Goal: Task Accomplishment & Management: Manage account settings

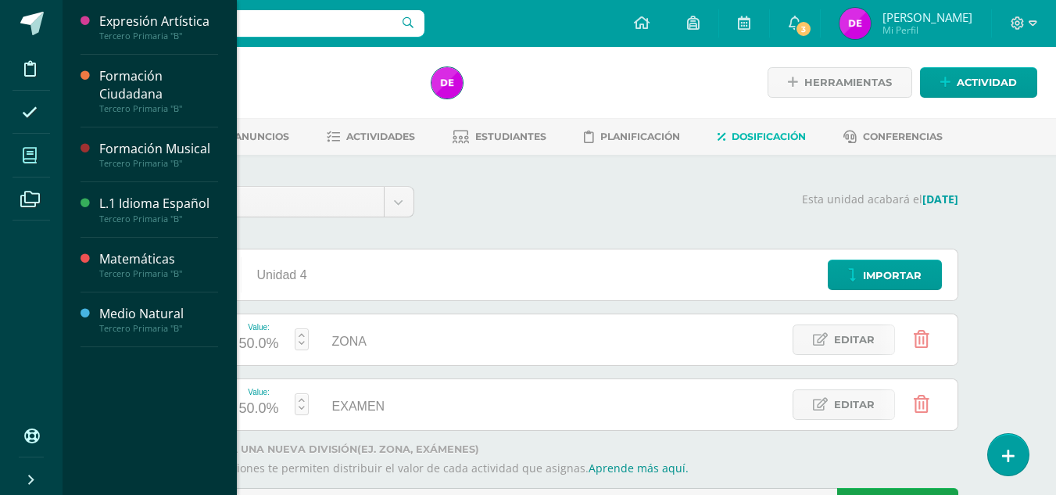
click at [26, 164] on span at bounding box center [30, 155] width 35 height 35
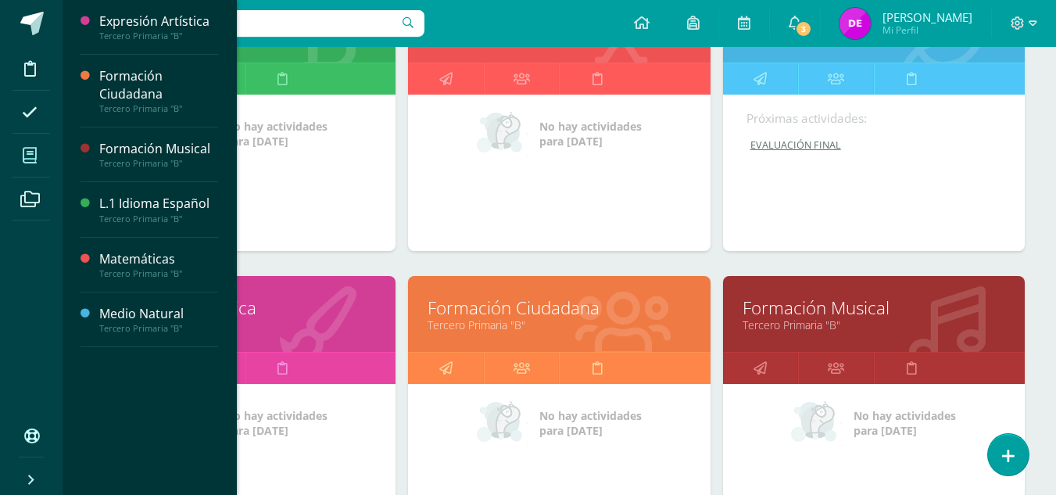
scroll to position [306, 0]
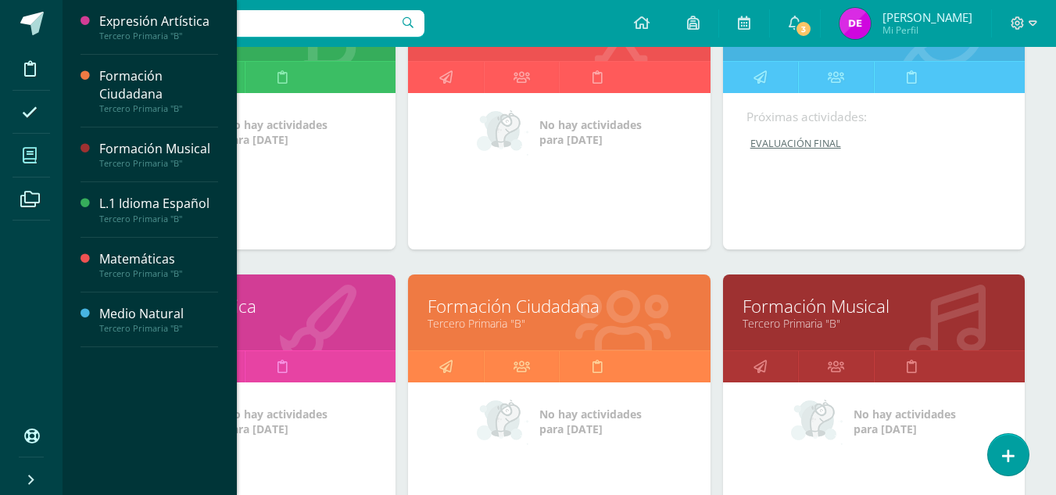
click at [611, 307] on link "Formación Ciudadana" at bounding box center [559, 306] width 263 height 24
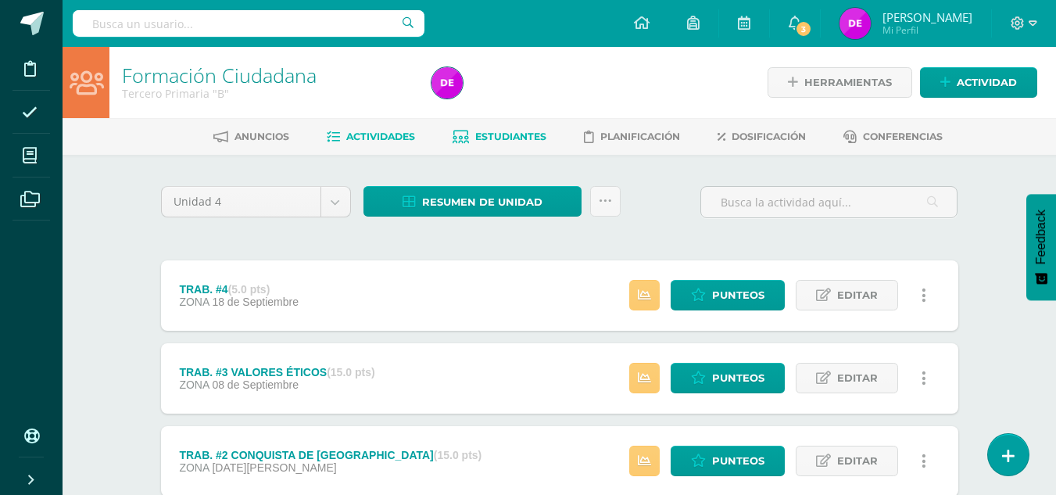
click at [483, 130] on link "Estudiantes" at bounding box center [500, 136] width 94 height 25
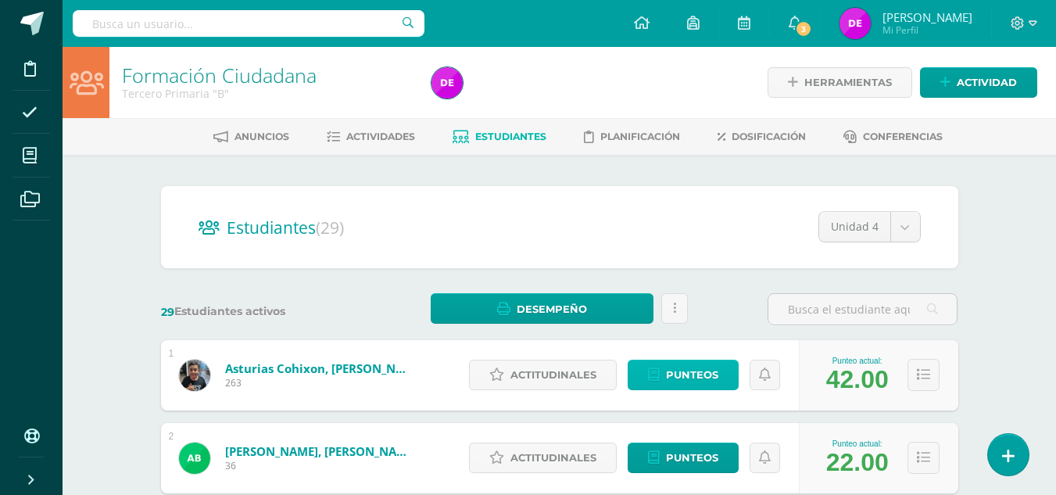
click at [729, 374] on link "Punteos" at bounding box center [683, 375] width 111 height 30
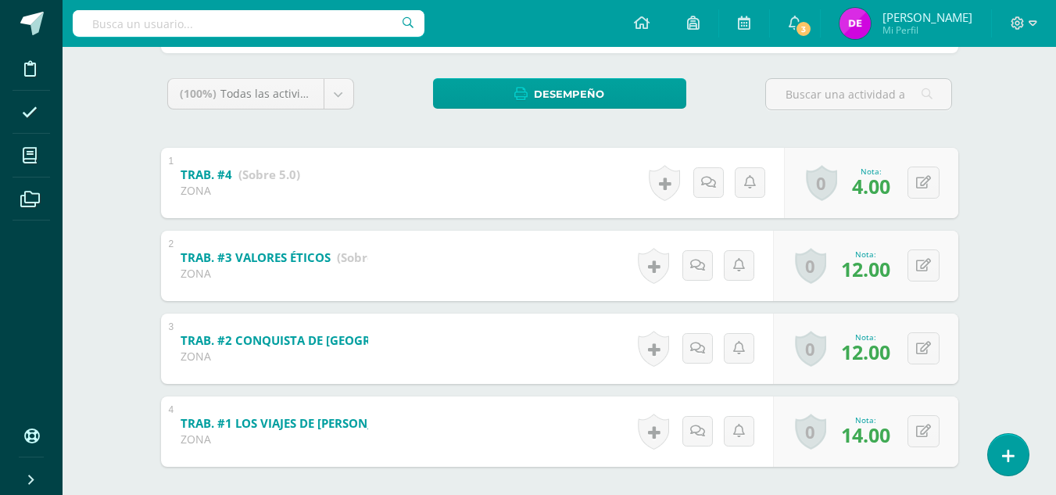
scroll to position [243, 0]
click at [757, 449] on div "Historial de actividad Se ha asignado la nota 14.0 por Demi Navarro Ago. 17, 20…" at bounding box center [702, 430] width 141 height 70
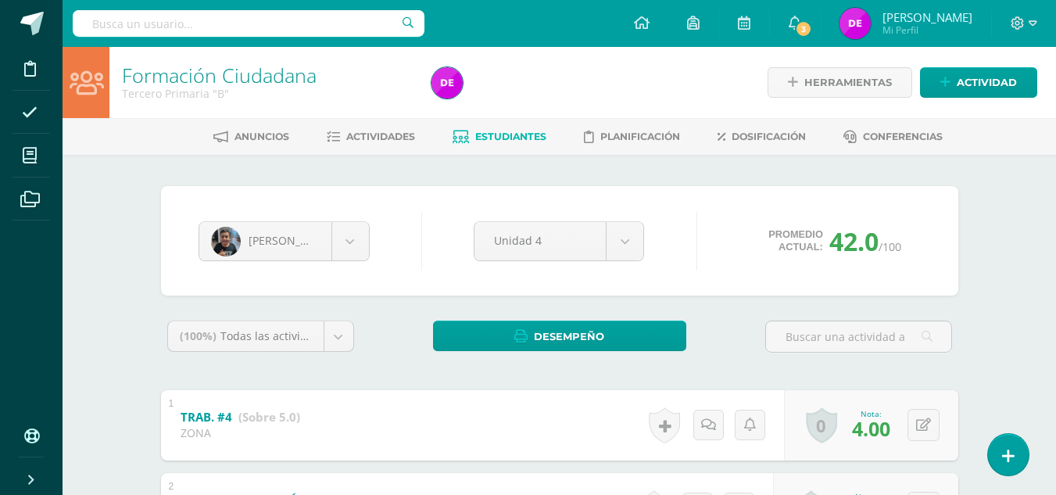
click at [511, 142] on span "Estudiantes" at bounding box center [510, 137] width 71 height 12
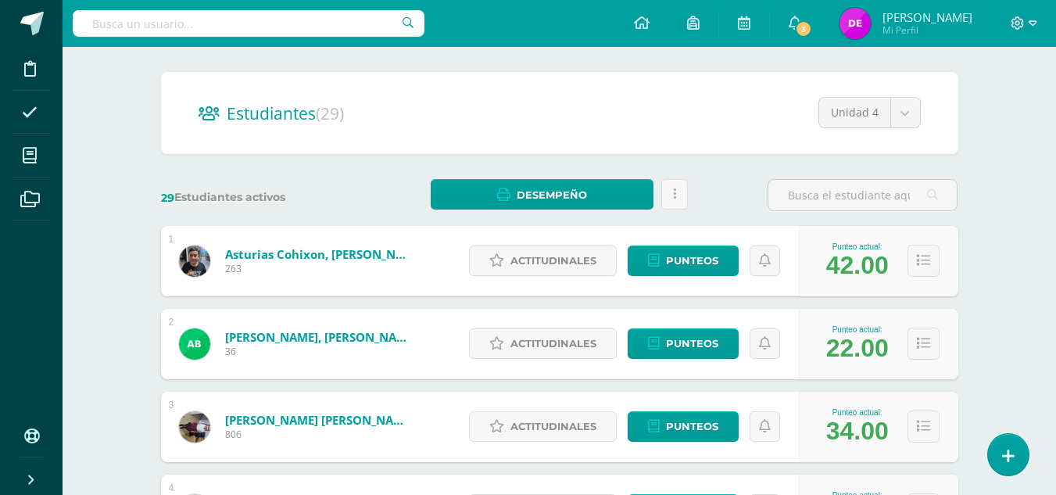
scroll to position [116, 0]
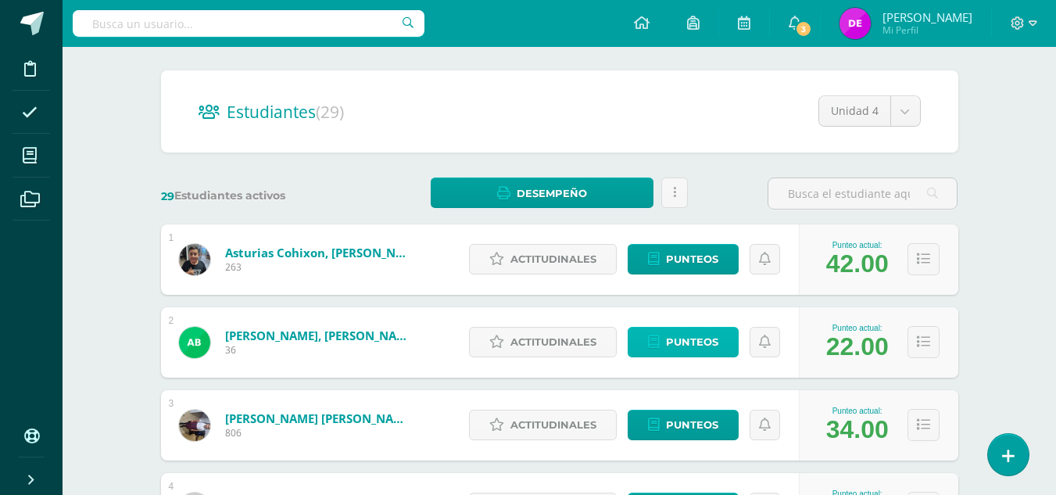
click at [676, 340] on span "Punteos" at bounding box center [692, 341] width 52 height 29
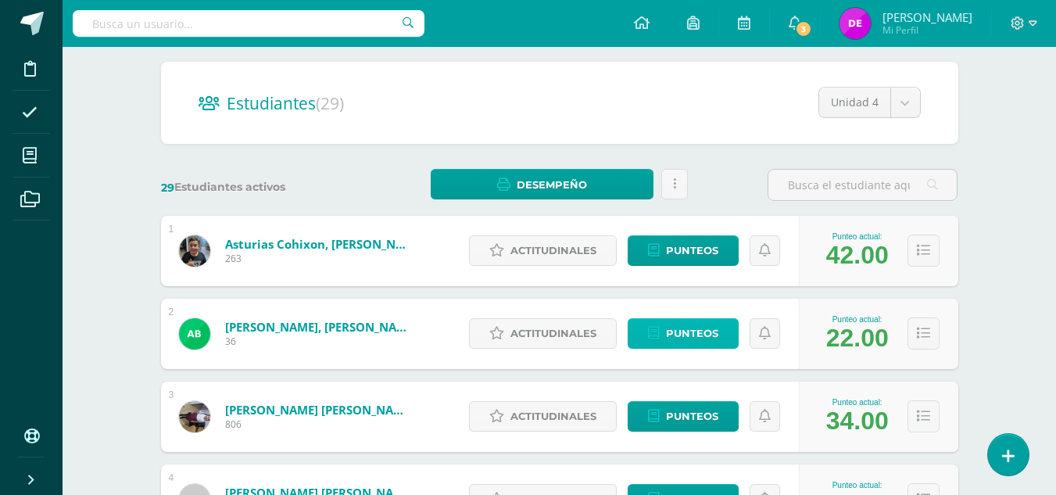
scroll to position [126, 0]
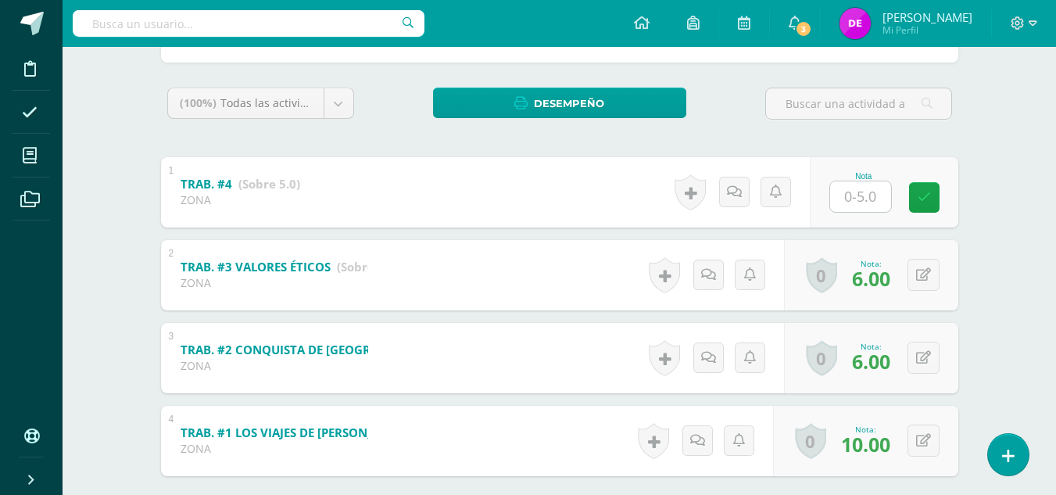
scroll to position [224, 0]
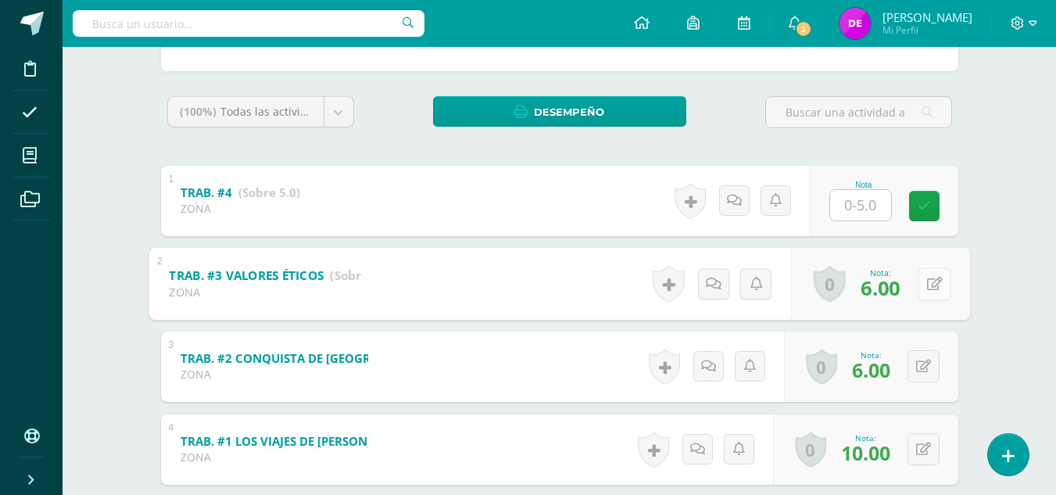
click at [926, 289] on icon at bounding box center [934, 283] width 16 height 13
type input "5"
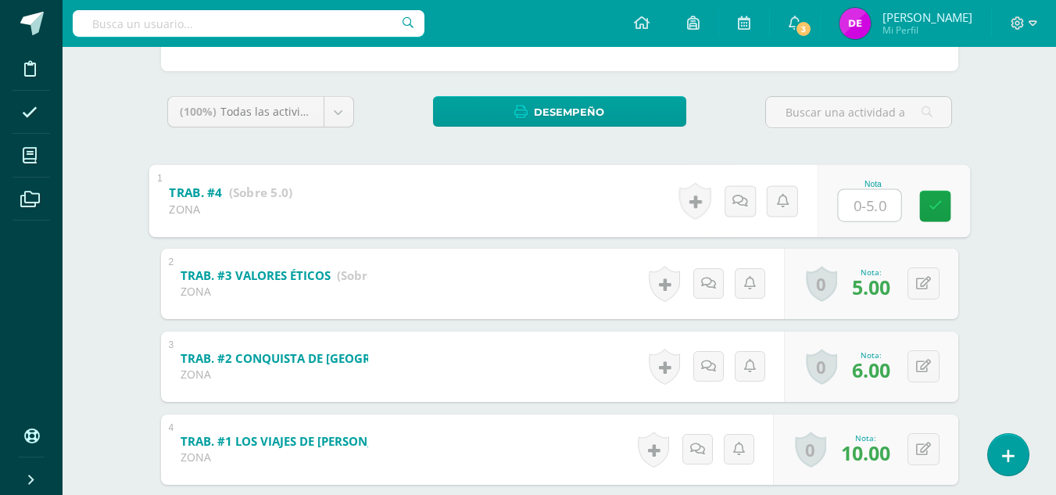
click at [871, 202] on input "text" at bounding box center [869, 204] width 63 height 31
type input "2"
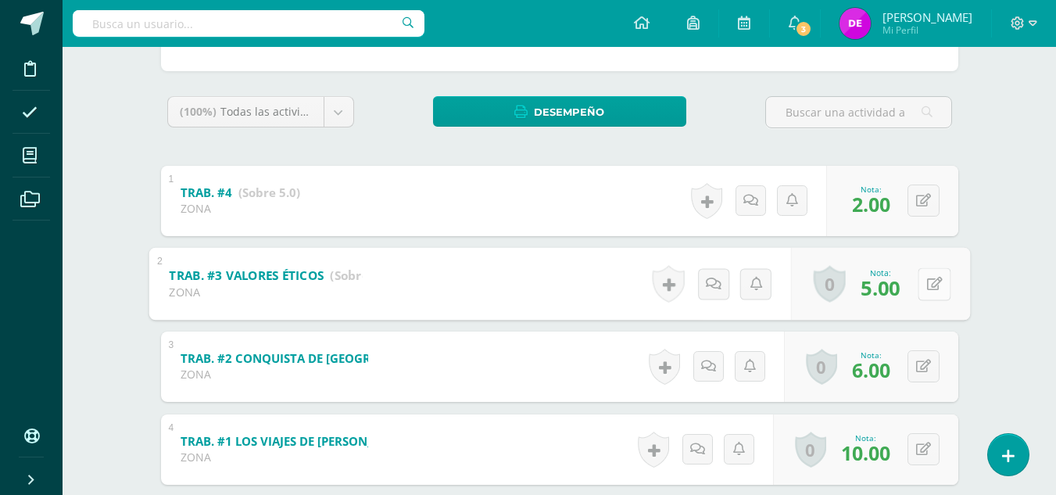
click at [908, 281] on div "0 Logros Logros obtenidos Aún no hay logros agregados Nota: 5.00" at bounding box center [879, 283] width 179 height 73
click at [936, 284] on icon at bounding box center [934, 283] width 16 height 13
type input "3"
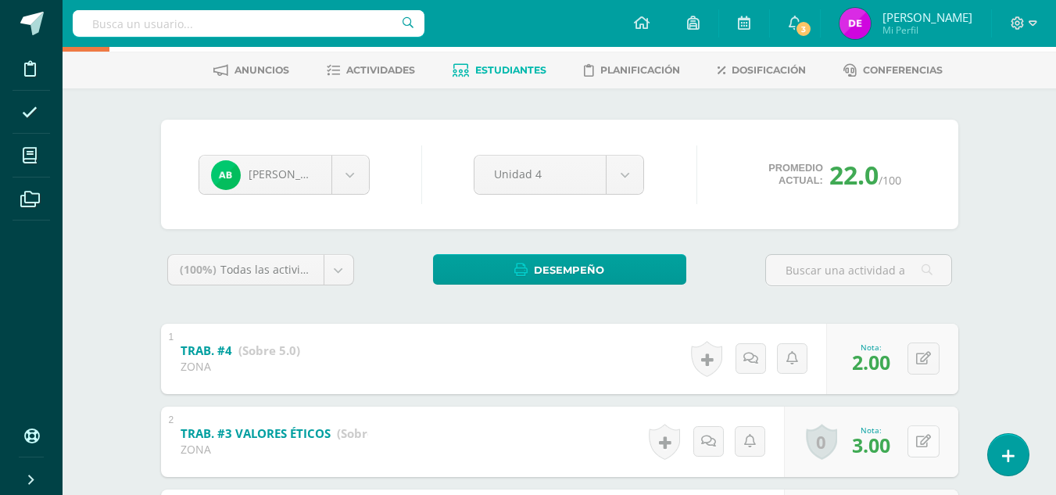
scroll to position [0, 0]
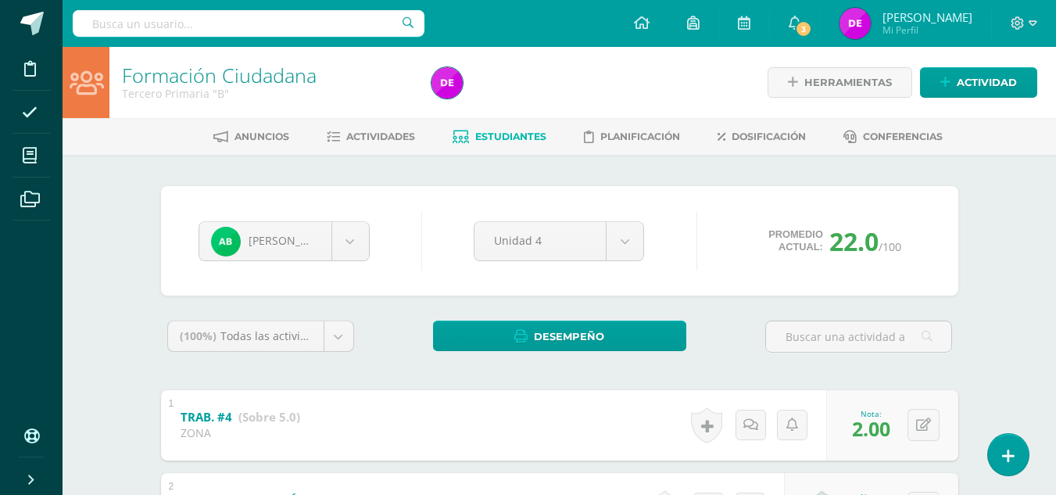
click at [516, 148] on link "Estudiantes" at bounding box center [500, 136] width 94 height 25
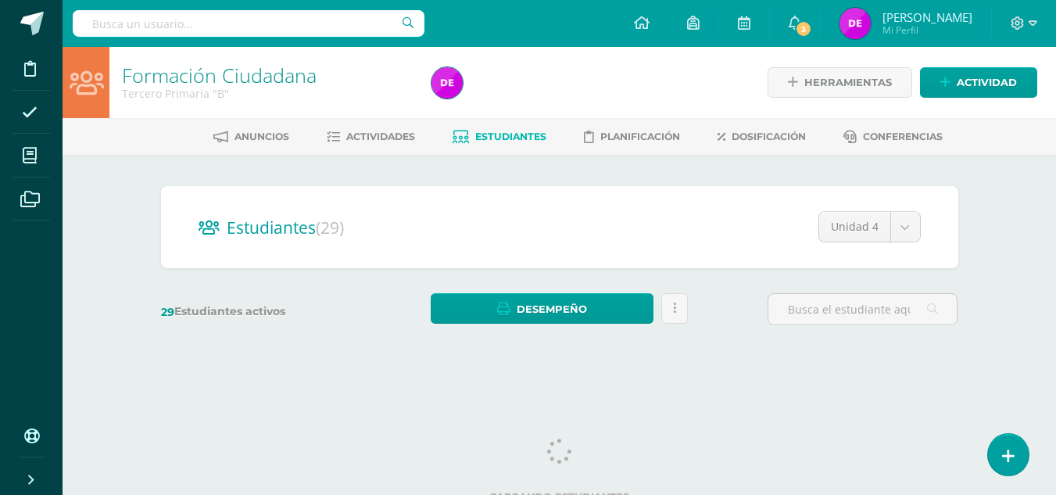
click at [513, 139] on span "Estudiantes" at bounding box center [510, 137] width 71 height 12
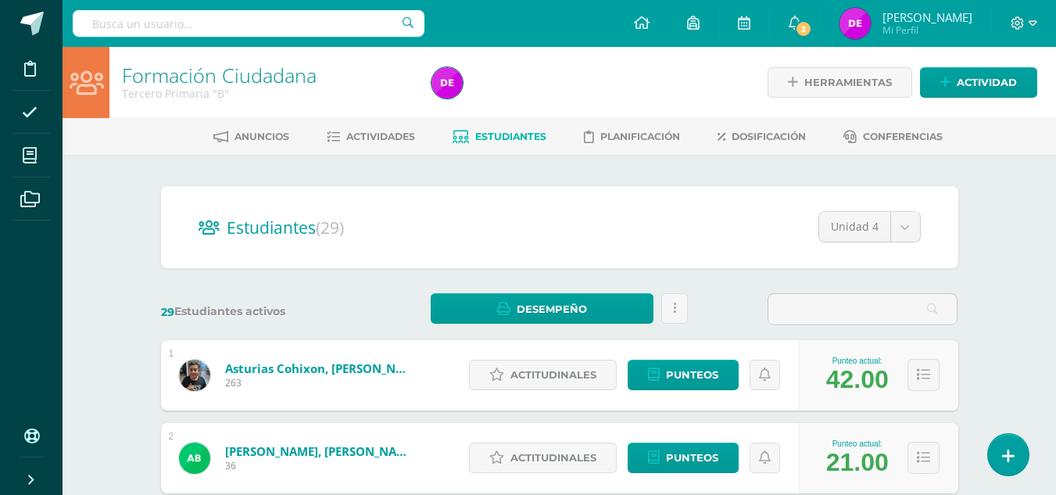
drag, startPoint x: 505, startPoint y: 113, endPoint x: 510, endPoint y: 143, distance: 30.2
click at [510, 143] on link "Estudiantes" at bounding box center [500, 136] width 94 height 25
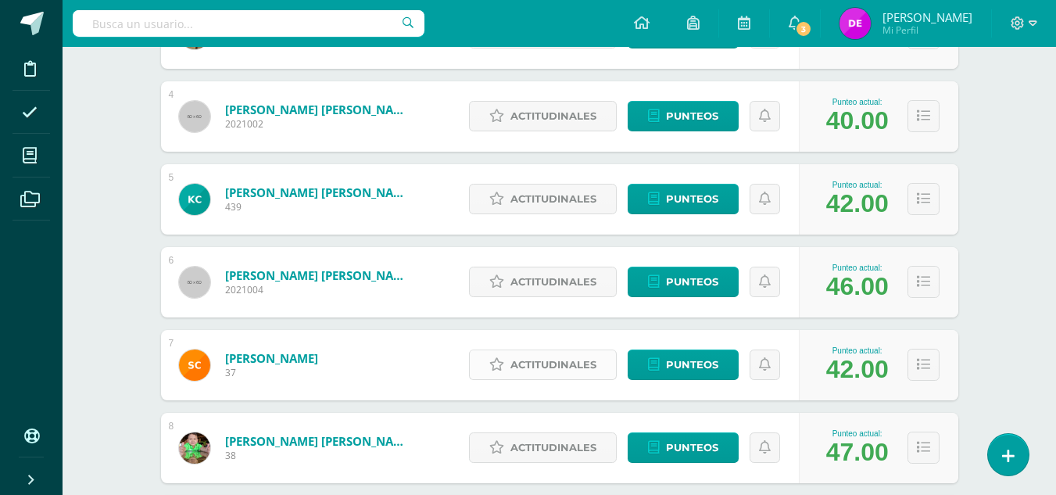
scroll to position [475, 0]
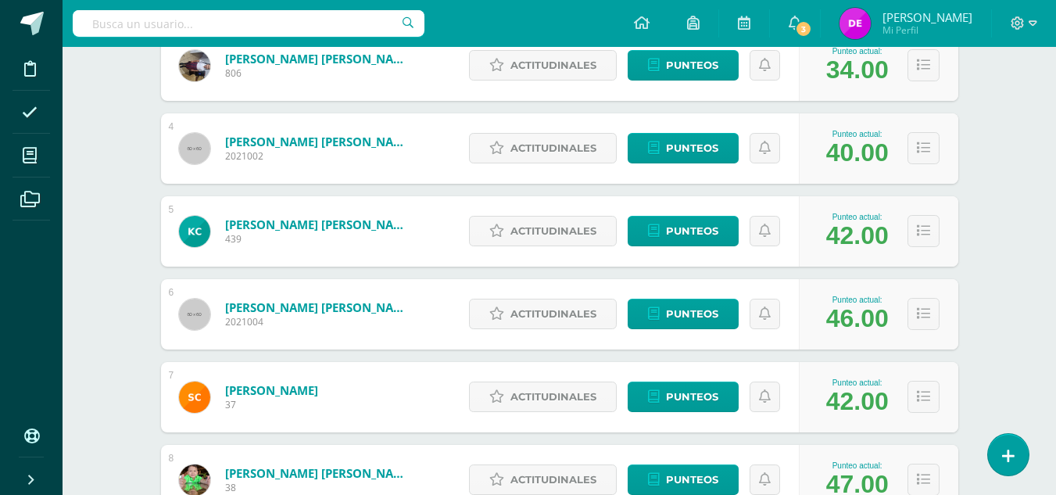
click at [709, 164] on div "Actitudinales Punteos" at bounding box center [630, 148] width 338 height 70
click at [704, 153] on span "Punteos" at bounding box center [692, 148] width 52 height 29
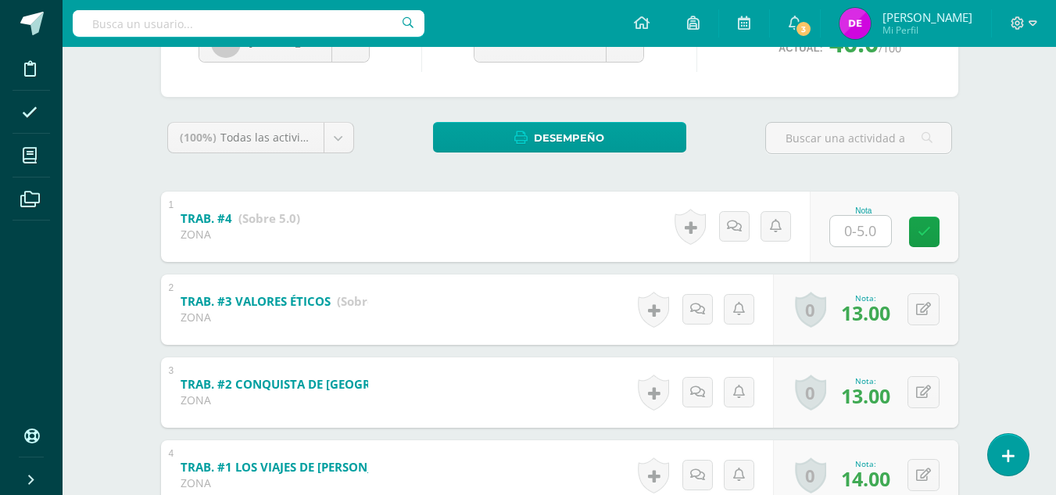
scroll to position [318, 0]
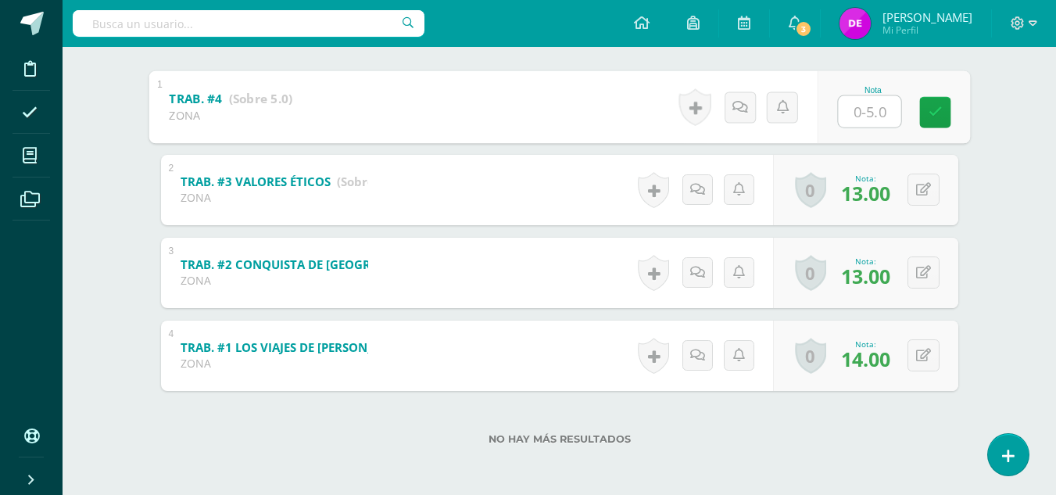
click at [860, 103] on input "text" at bounding box center [869, 110] width 63 height 31
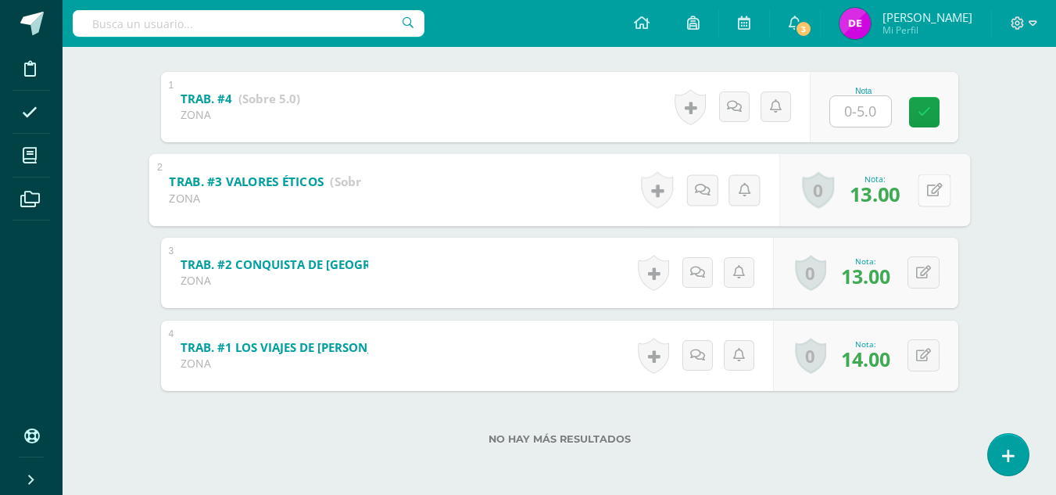
click at [917, 184] on div "0 Logros Logros obtenidos Aún no hay logros agregados Nota: 13.00" at bounding box center [874, 189] width 191 height 73
click at [920, 189] on button at bounding box center [934, 190] width 33 height 33
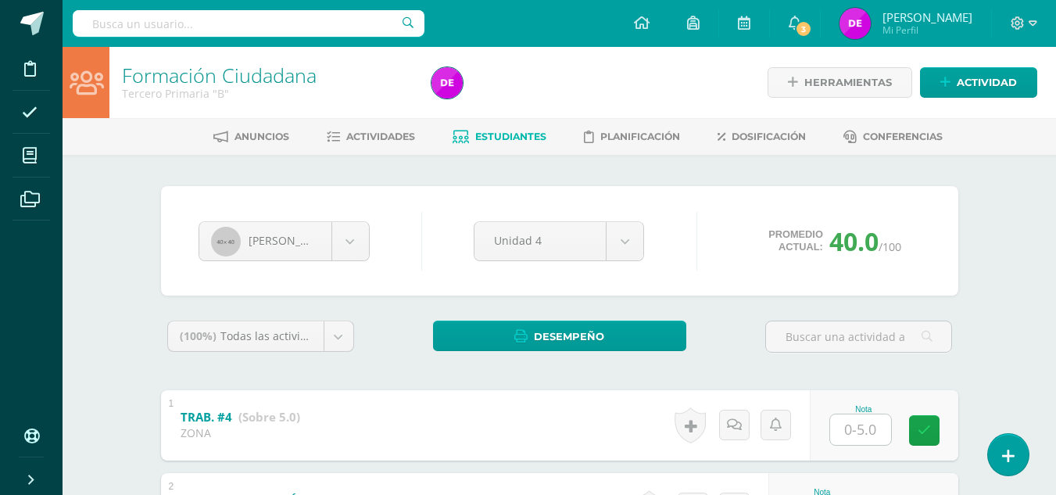
click at [489, 138] on span "Estudiantes" at bounding box center [510, 137] width 71 height 12
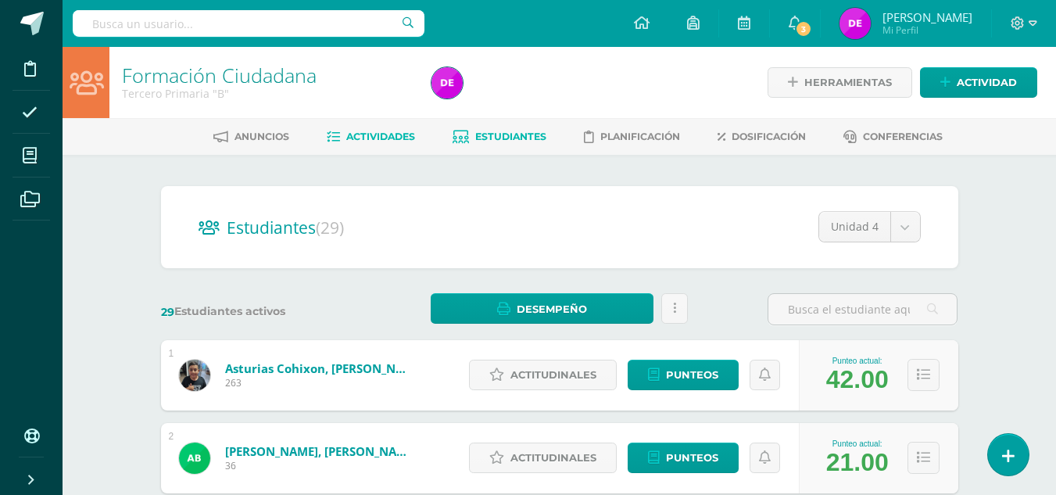
click at [397, 146] on link "Actividades" at bounding box center [371, 136] width 88 height 25
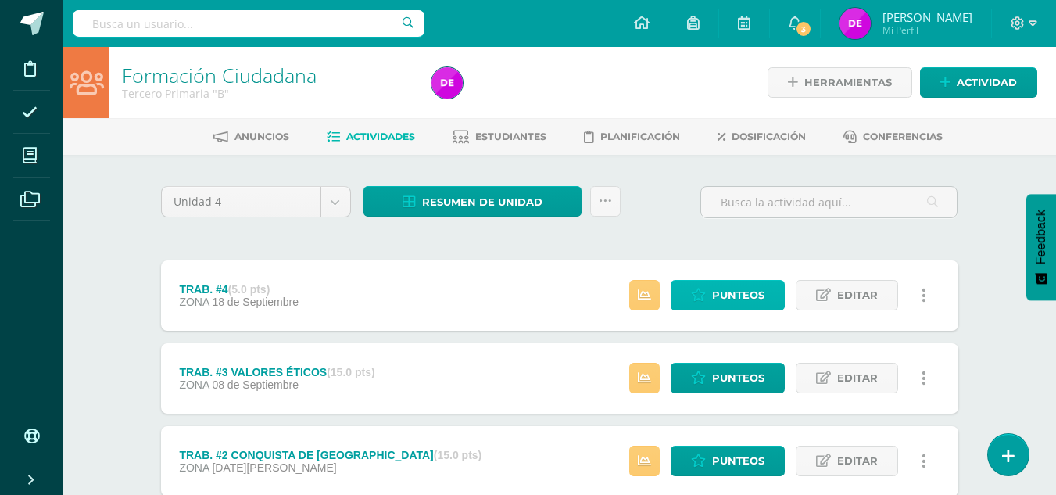
click at [760, 288] on span "Punteos" at bounding box center [738, 295] width 52 height 29
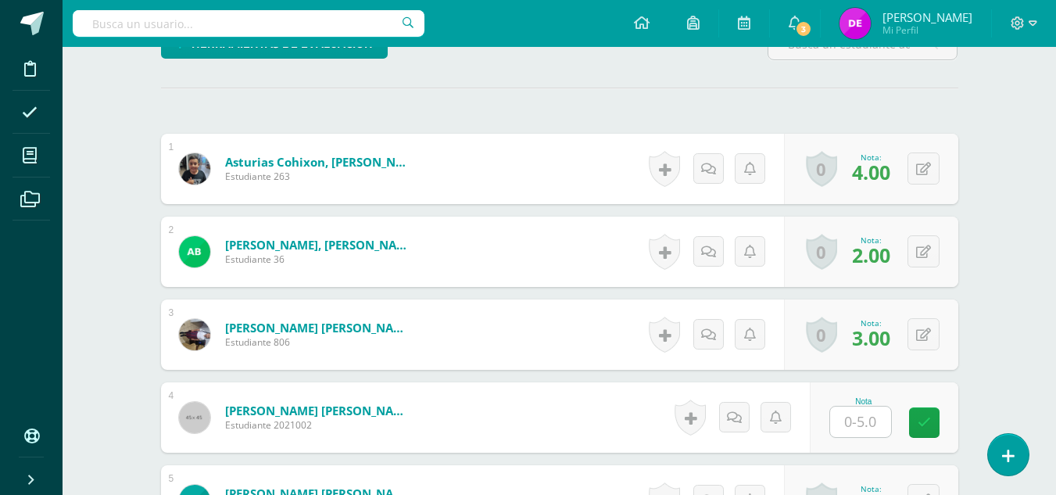
scroll to position [442, 0]
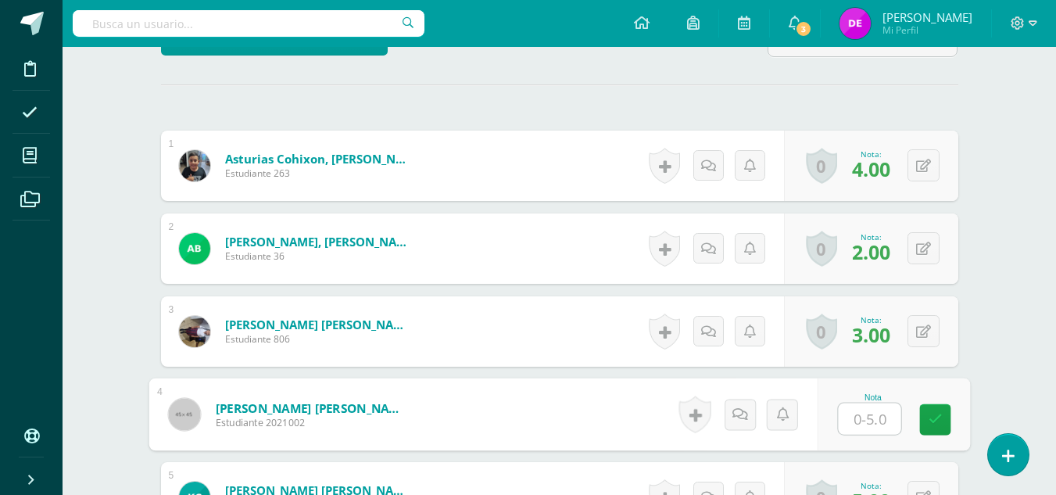
click at [854, 410] on input "text" at bounding box center [869, 418] width 63 height 31
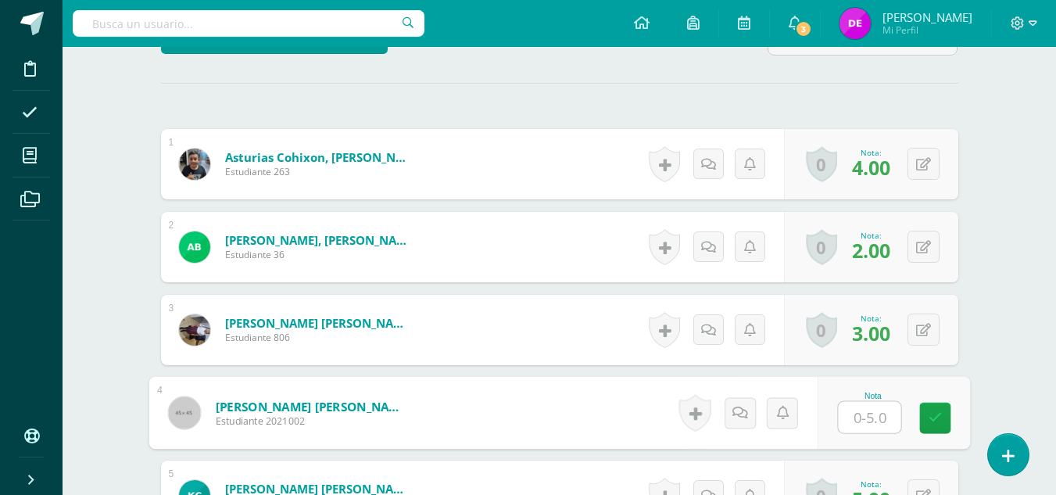
type input "2"
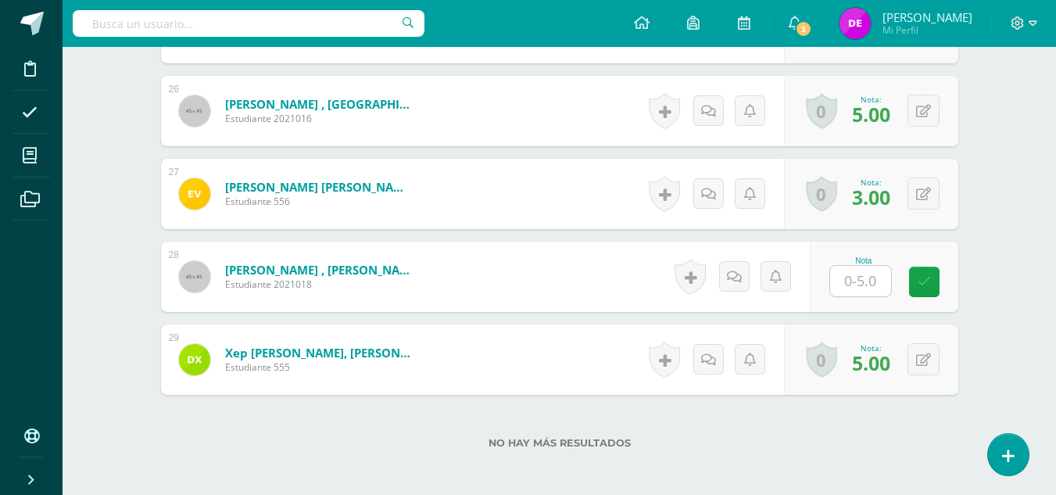
scroll to position [2632, 0]
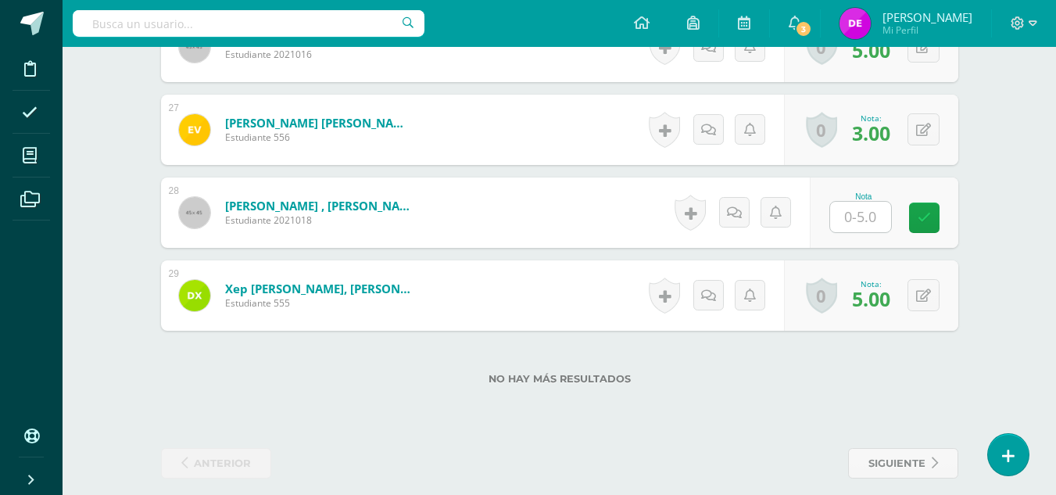
click at [848, 202] on input "text" at bounding box center [860, 217] width 61 height 30
type input "0"
click at [929, 202] on link at bounding box center [934, 217] width 31 height 31
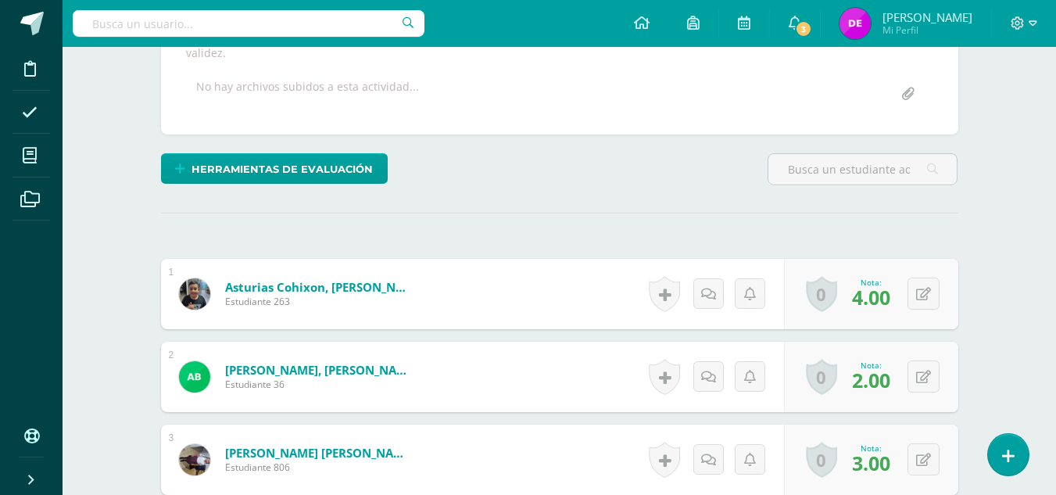
scroll to position [0, 0]
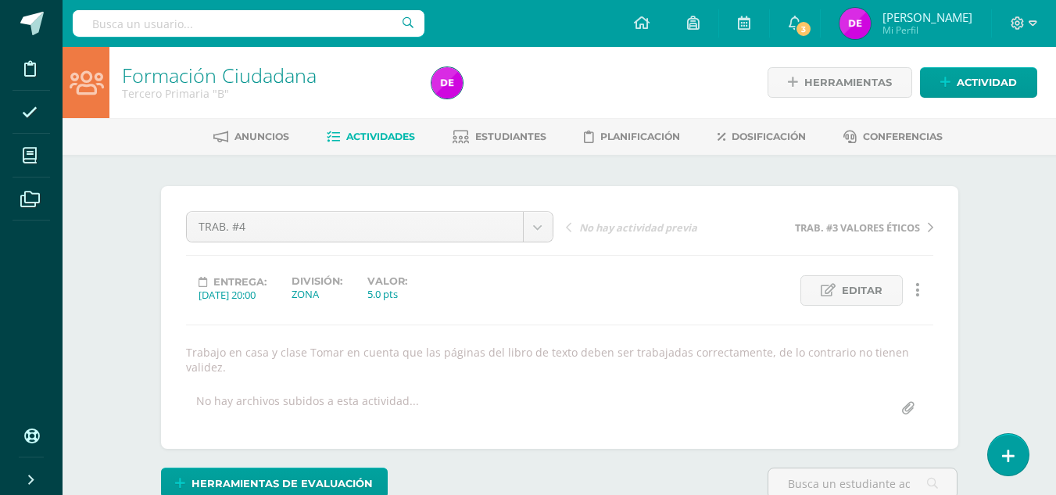
click at [381, 138] on span "Actividades" at bounding box center [380, 137] width 69 height 12
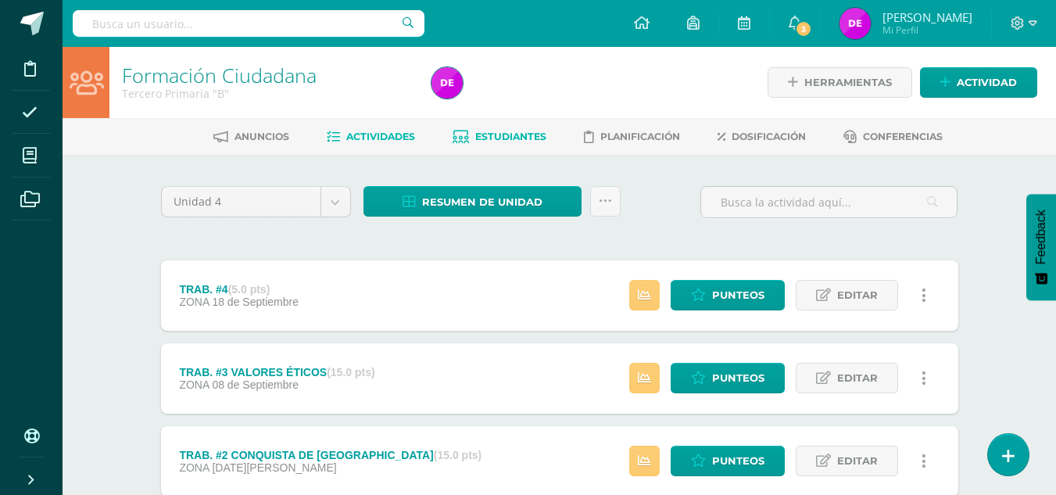
click at [490, 141] on span "Estudiantes" at bounding box center [510, 137] width 71 height 12
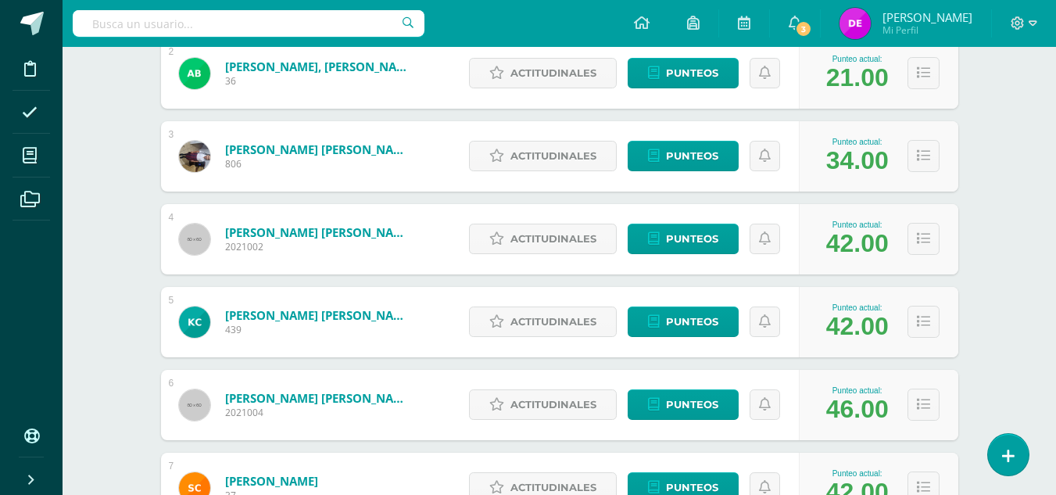
scroll to position [384, 0]
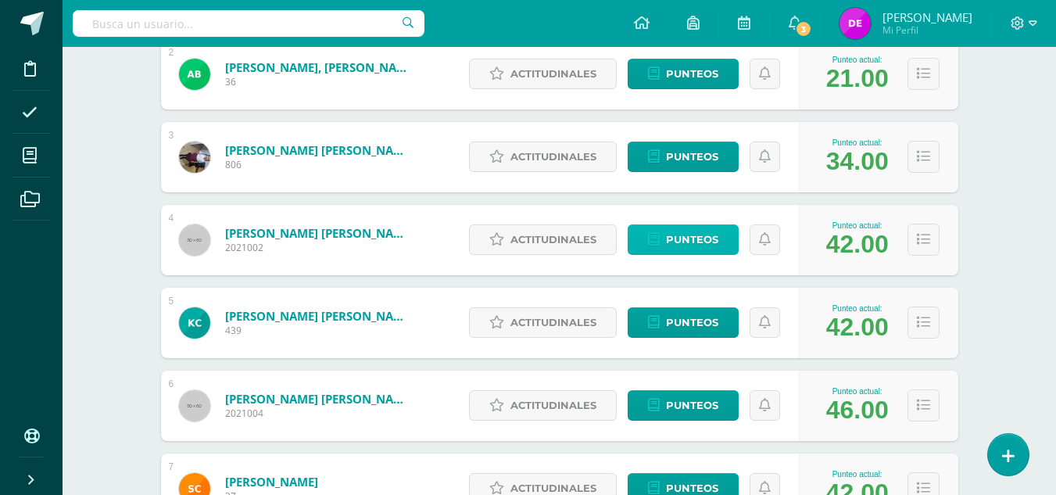
click at [644, 249] on link "Punteos" at bounding box center [683, 239] width 111 height 30
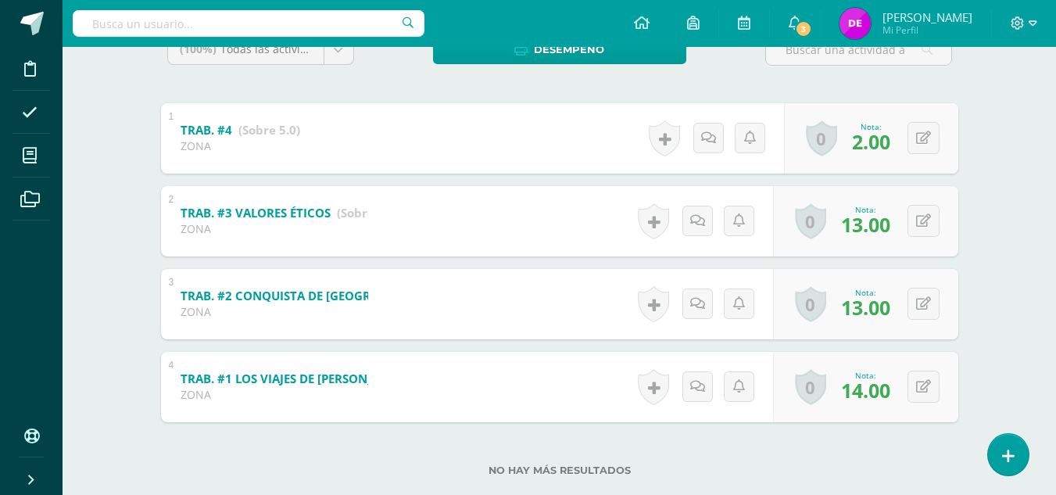
scroll to position [288, 0]
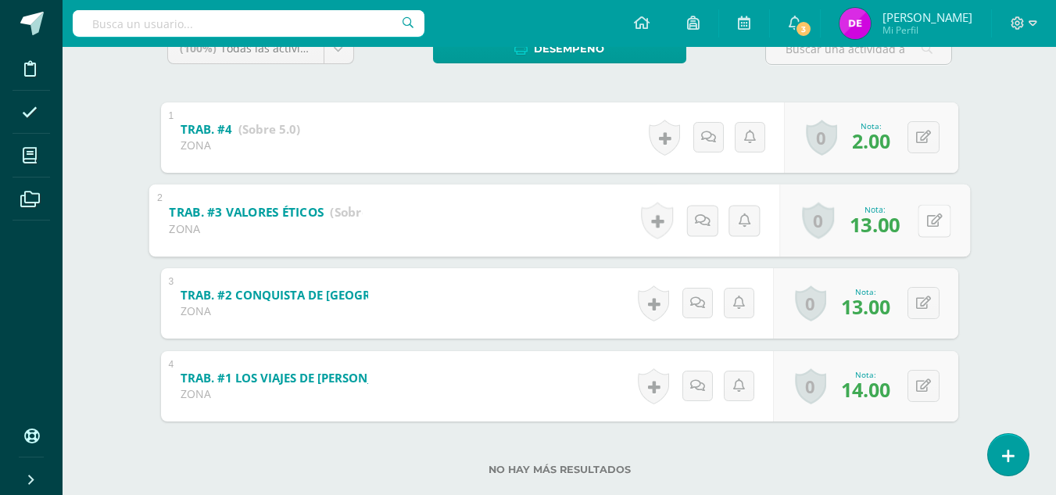
click at [920, 230] on button at bounding box center [934, 220] width 33 height 33
type input "10"
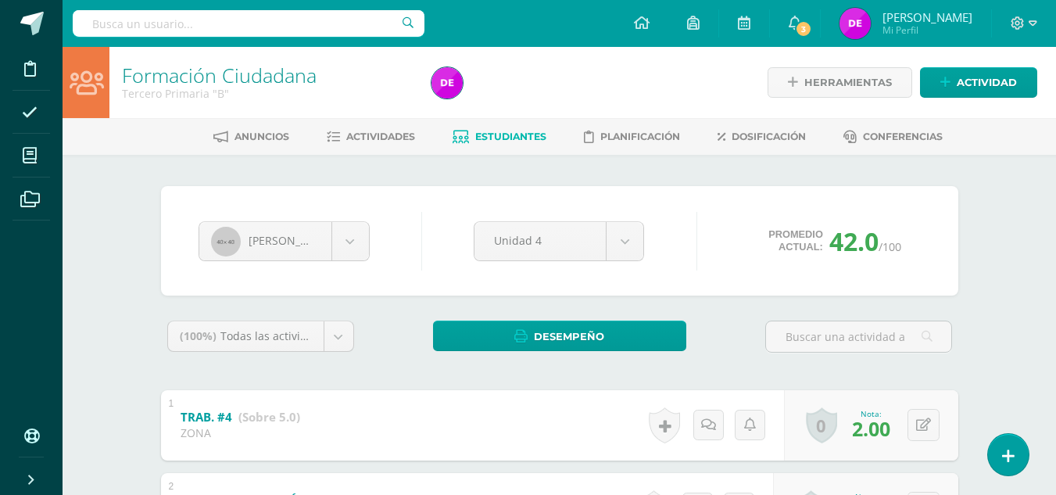
click at [485, 132] on span "Estudiantes" at bounding box center [510, 137] width 71 height 12
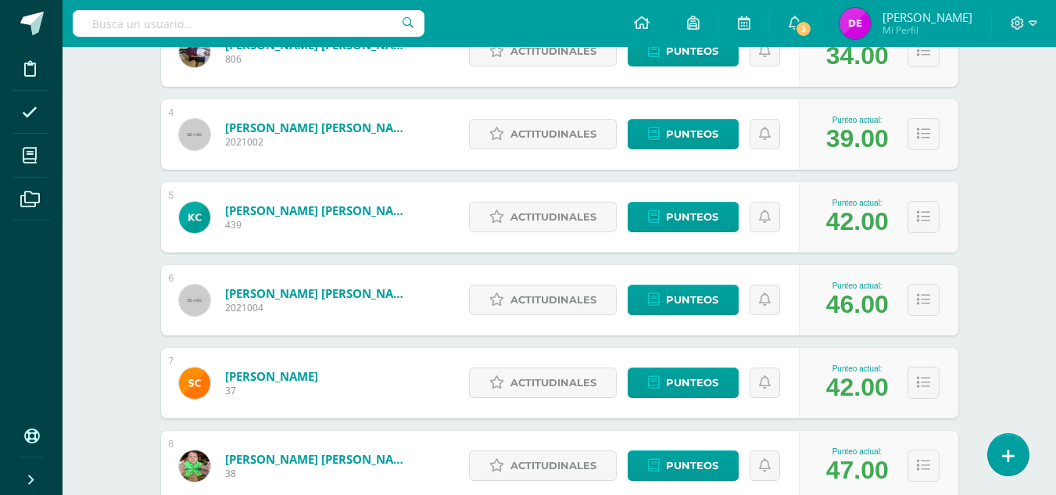
scroll to position [490, 0]
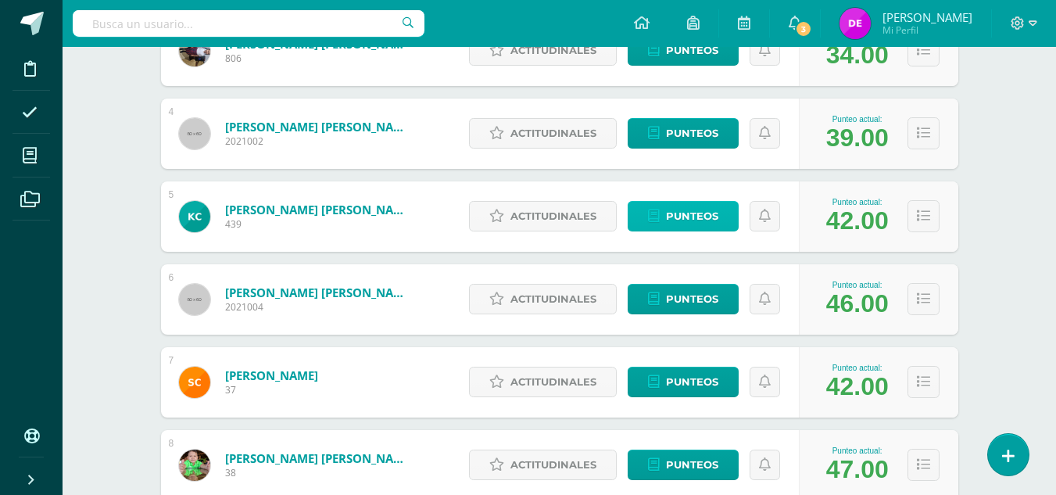
click at [688, 222] on span "Punteos" at bounding box center [692, 216] width 52 height 29
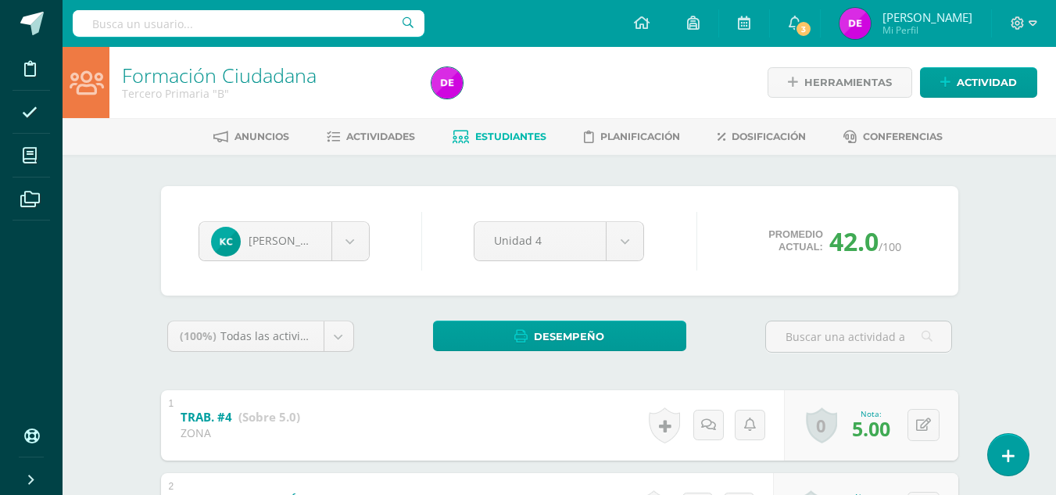
click at [503, 136] on span "Estudiantes" at bounding box center [510, 137] width 71 height 12
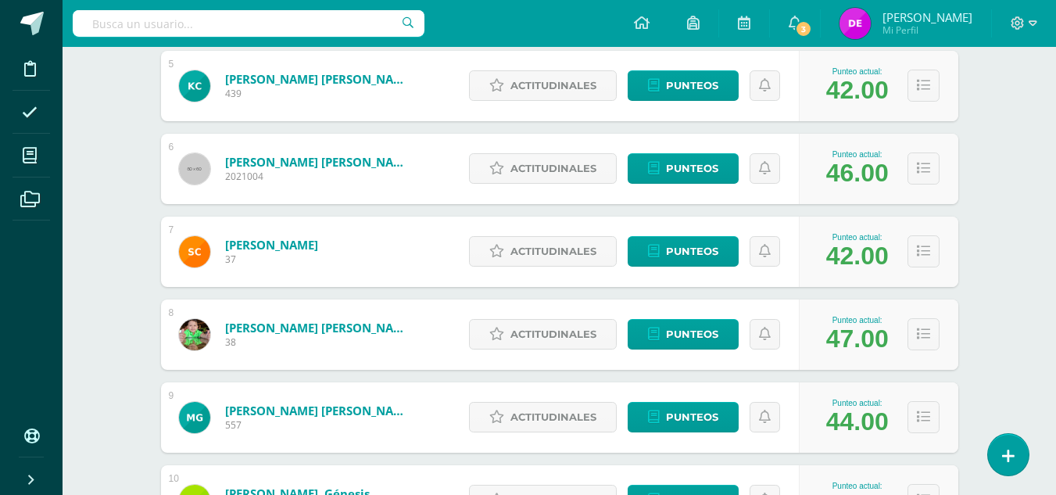
scroll to position [620, 0]
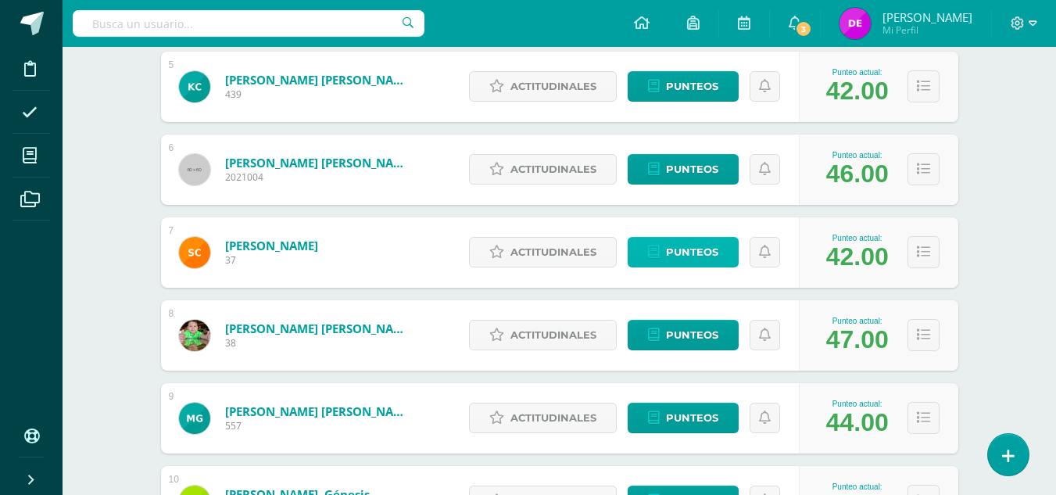
click at [662, 249] on link "Punteos" at bounding box center [683, 252] width 111 height 30
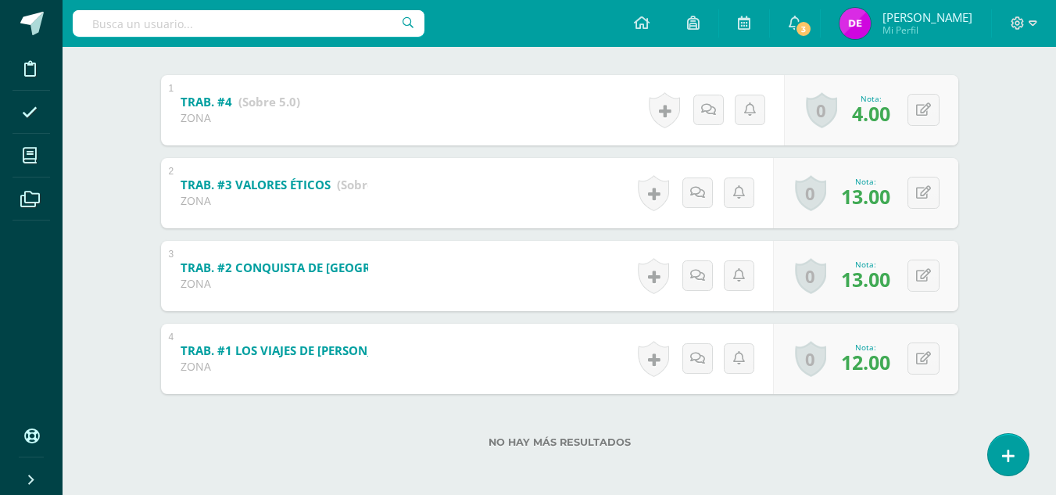
scroll to position [318, 0]
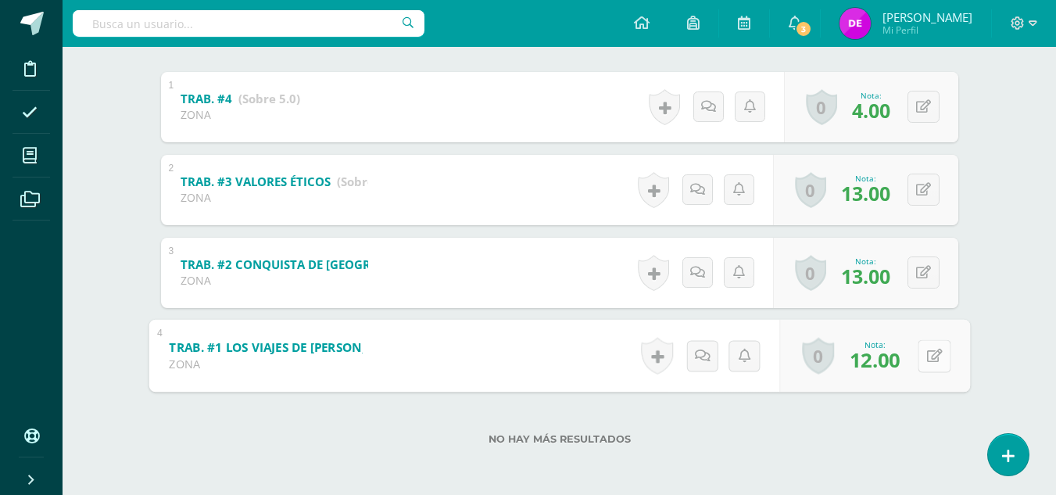
click at [927, 345] on button at bounding box center [934, 355] width 33 height 33
type input "11"
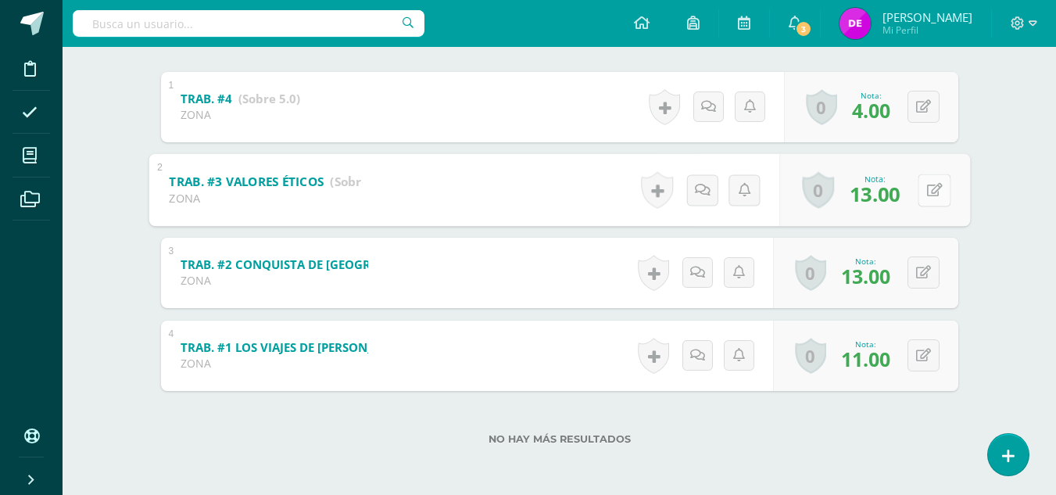
click at [923, 195] on button at bounding box center [934, 190] width 33 height 33
type input "10"
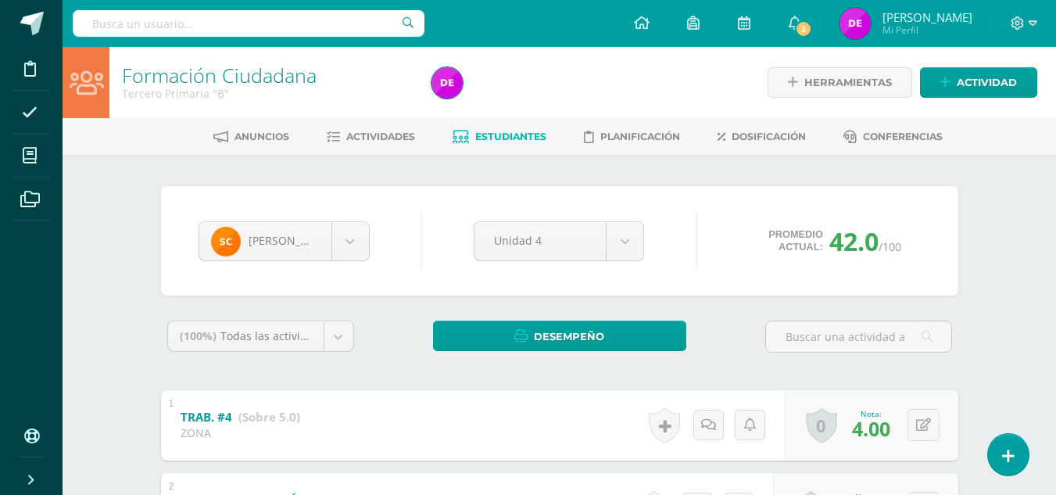
click at [526, 148] on link "Estudiantes" at bounding box center [500, 136] width 94 height 25
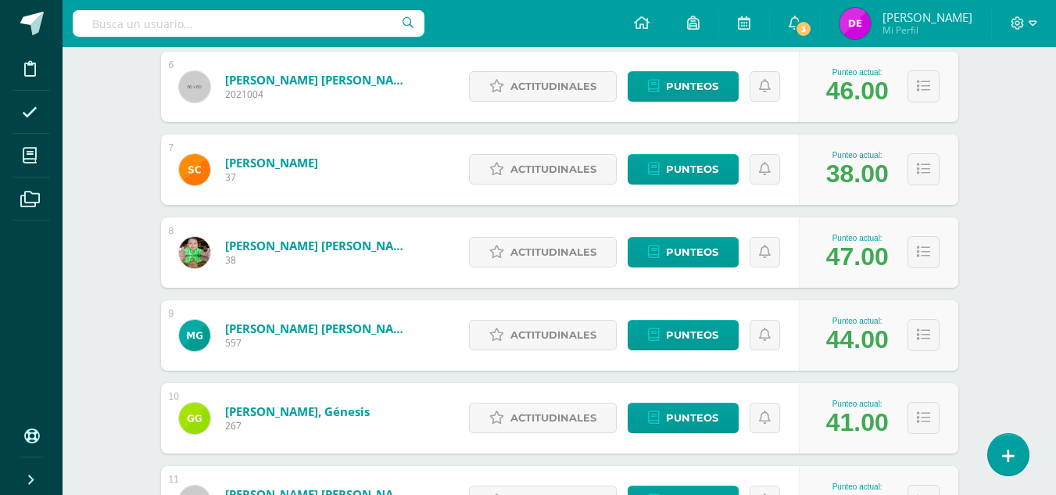
scroll to position [692, 0]
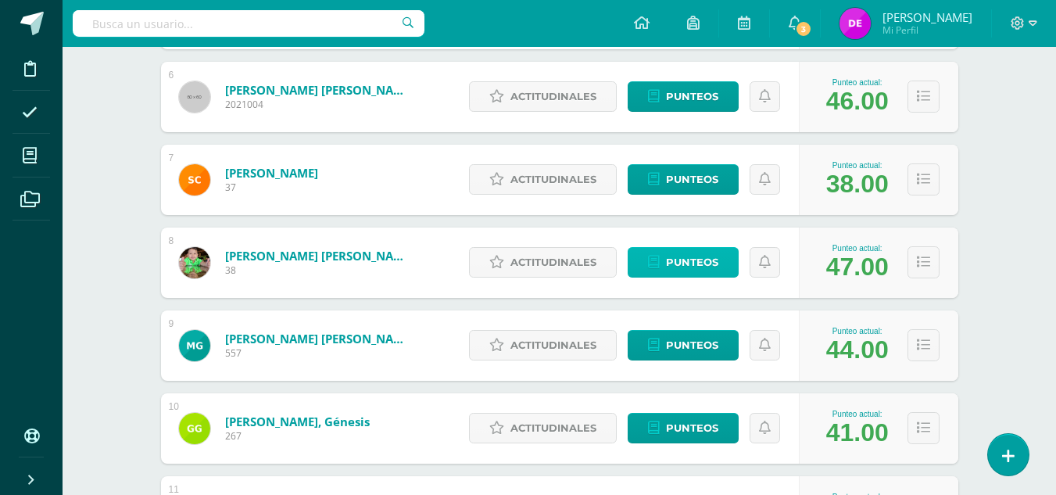
click at [660, 265] on link "Punteos" at bounding box center [683, 262] width 111 height 30
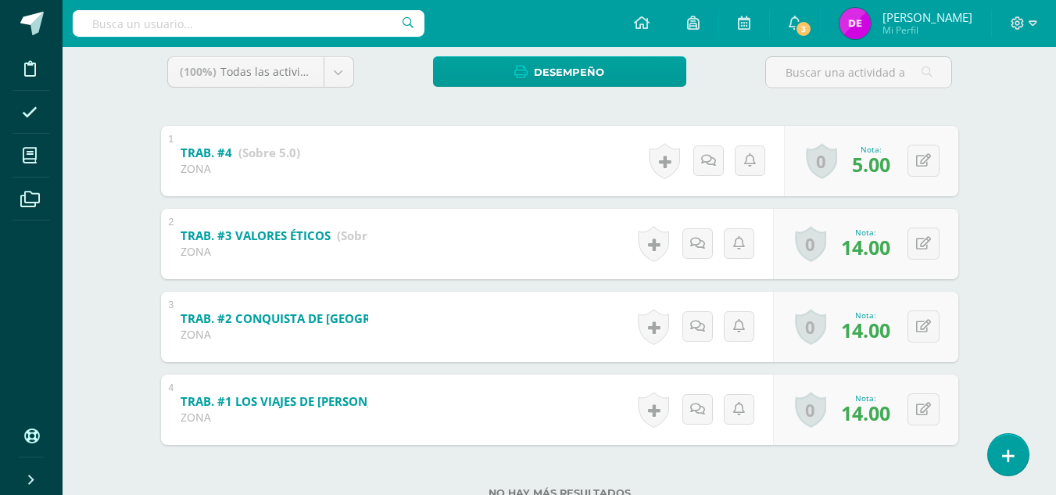
scroll to position [265, 0]
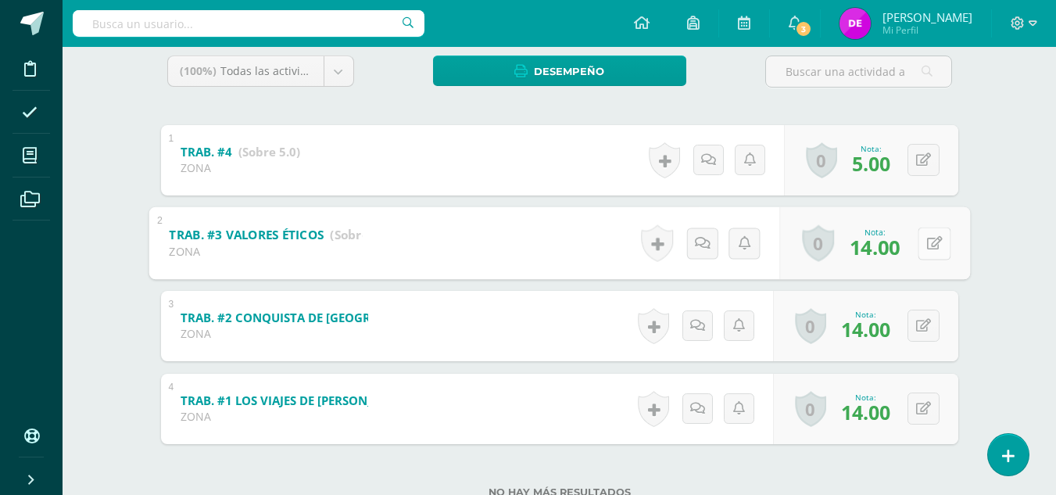
click at [912, 253] on div "0 Logros Logros obtenidos Aún no hay logros agregados Nota: 14.00" at bounding box center [874, 242] width 191 height 73
click at [942, 251] on button at bounding box center [934, 243] width 33 height 33
type input "15"
click at [886, 256] on link at bounding box center [892, 247] width 31 height 31
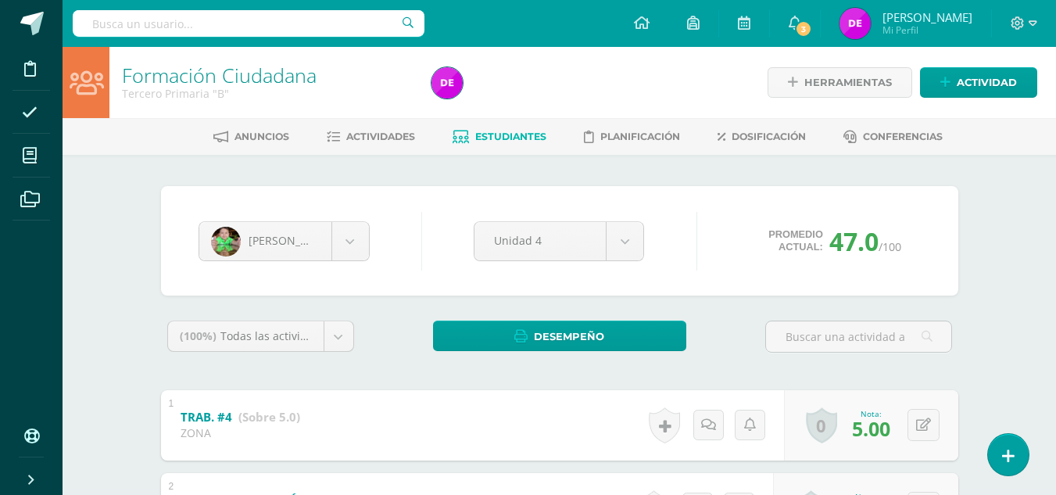
click at [493, 130] on link "Estudiantes" at bounding box center [500, 136] width 94 height 25
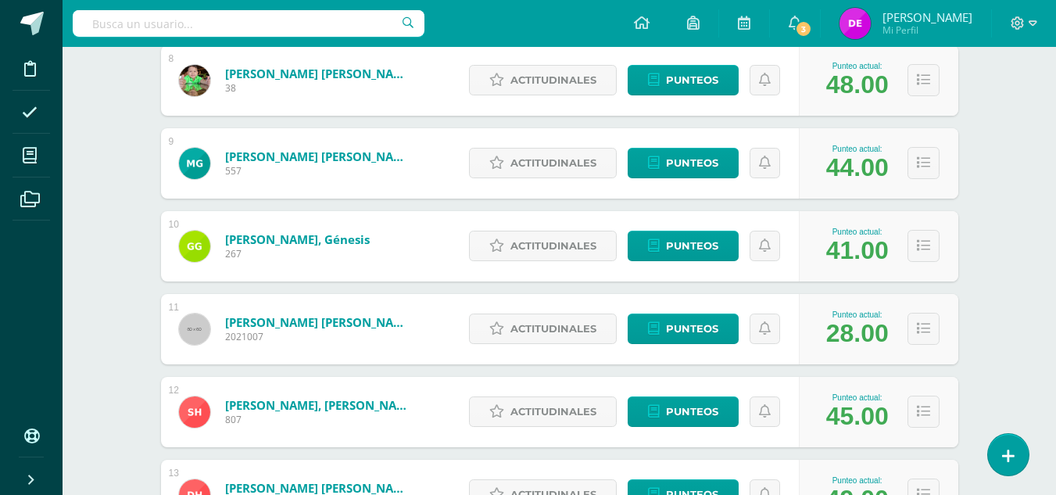
scroll to position [876, 0]
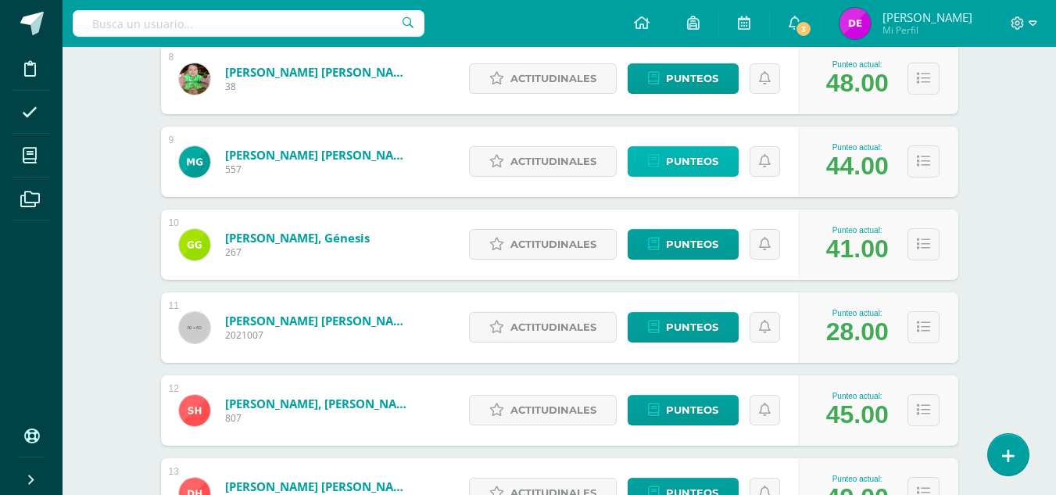
click at [678, 167] on span "Punteos" at bounding box center [692, 161] width 52 height 29
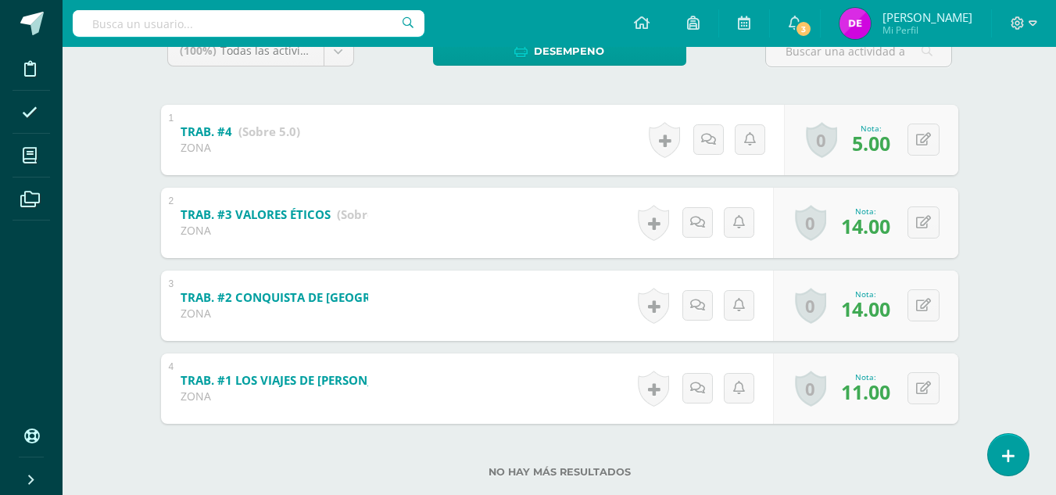
scroll to position [286, 0]
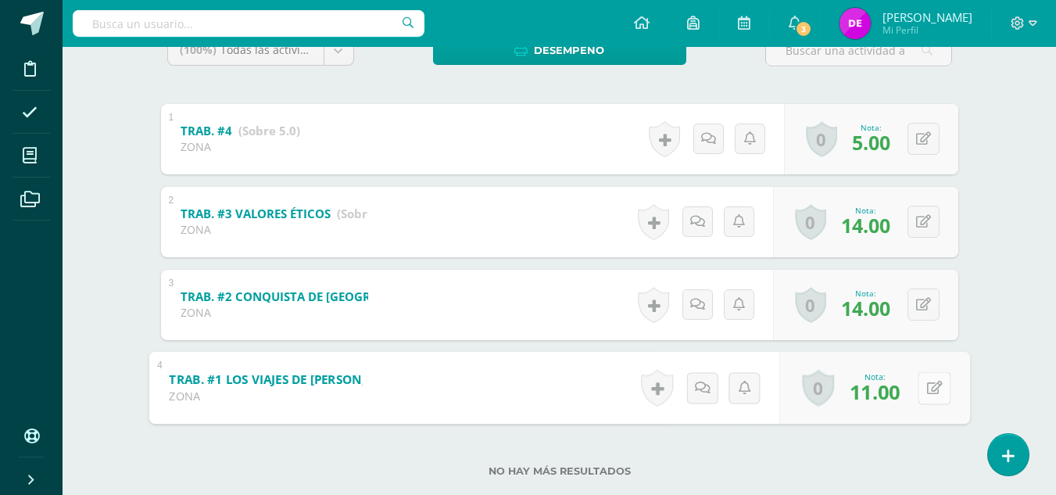
click at [927, 388] on icon at bounding box center [934, 387] width 16 height 13
type input "11"
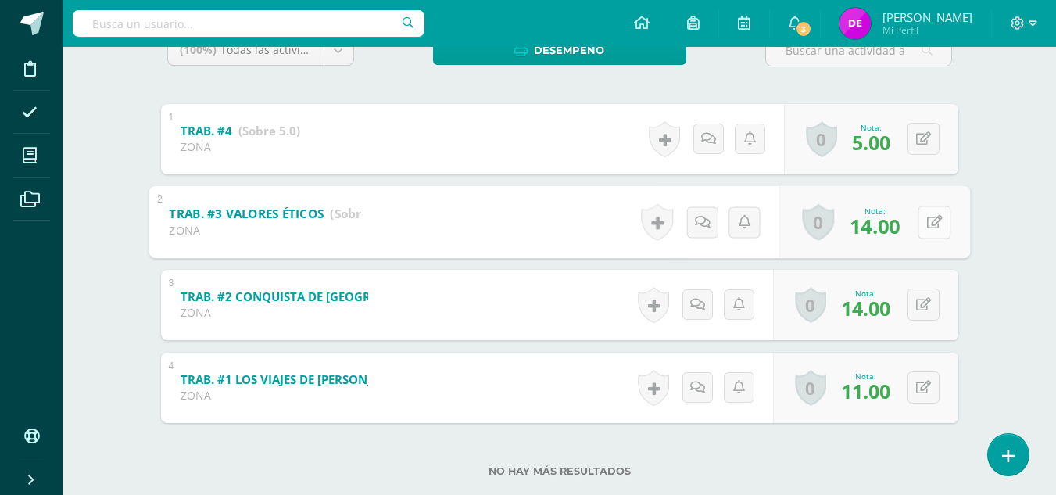
click at [919, 233] on button at bounding box center [934, 222] width 33 height 33
type input "7"
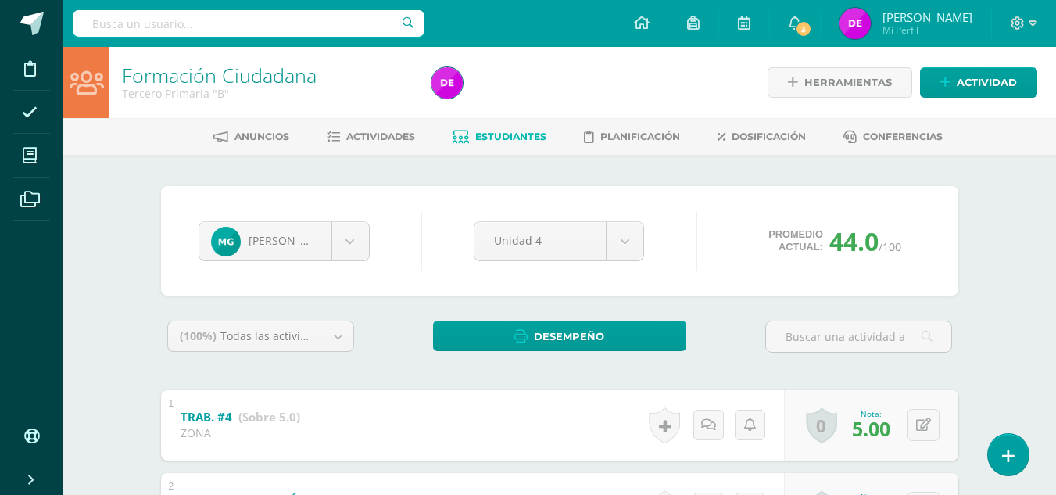
click at [489, 141] on span "Estudiantes" at bounding box center [510, 137] width 71 height 12
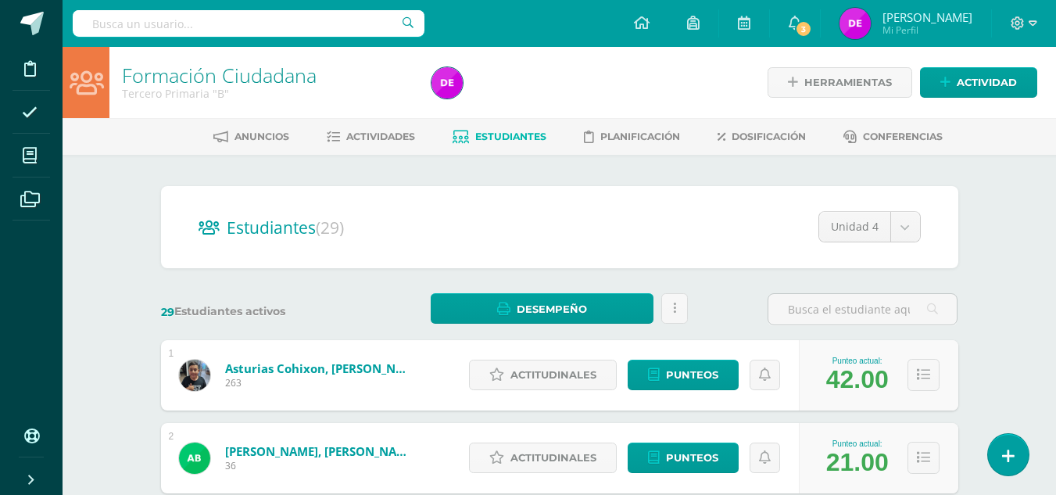
click at [489, 141] on span "Estudiantes" at bounding box center [510, 137] width 71 height 12
click at [397, 129] on link "Actividades" at bounding box center [371, 136] width 88 height 25
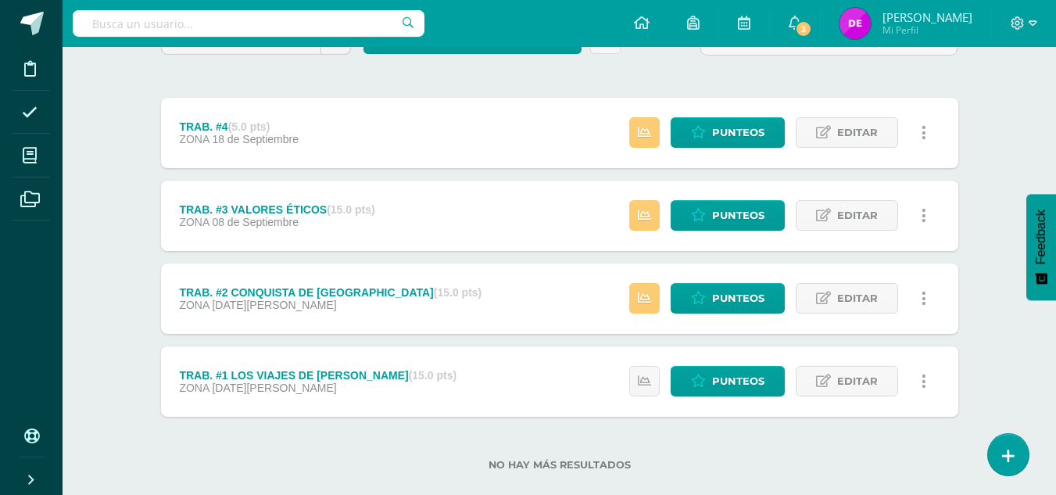
scroll to position [163, 0]
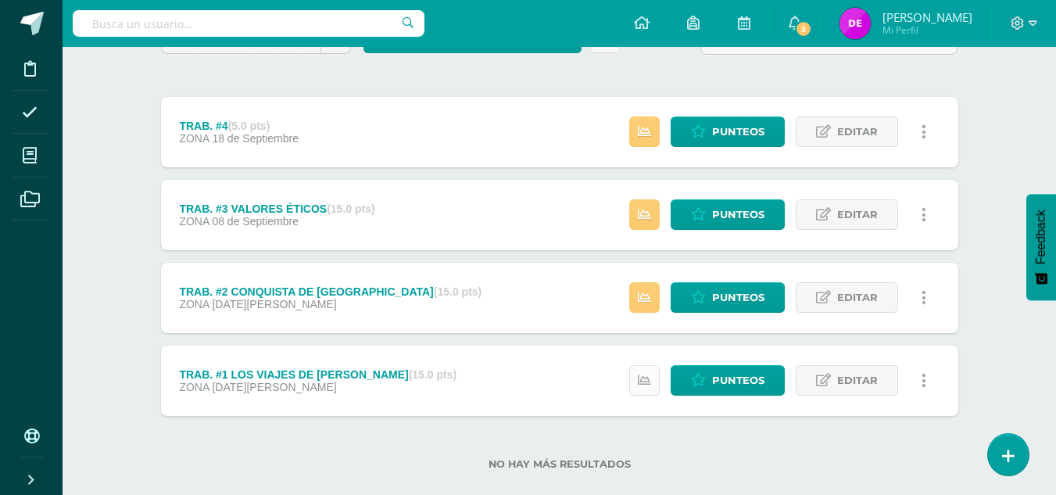
click at [649, 385] on icon at bounding box center [644, 380] width 13 height 13
click at [589, 381] on div "TRAB. #1 LOS VIAJES DE CRISTOBAL COLÓN (15.0 pts) ZONA 08 de Agosto Punteos Edi…" at bounding box center [559, 380] width 797 height 70
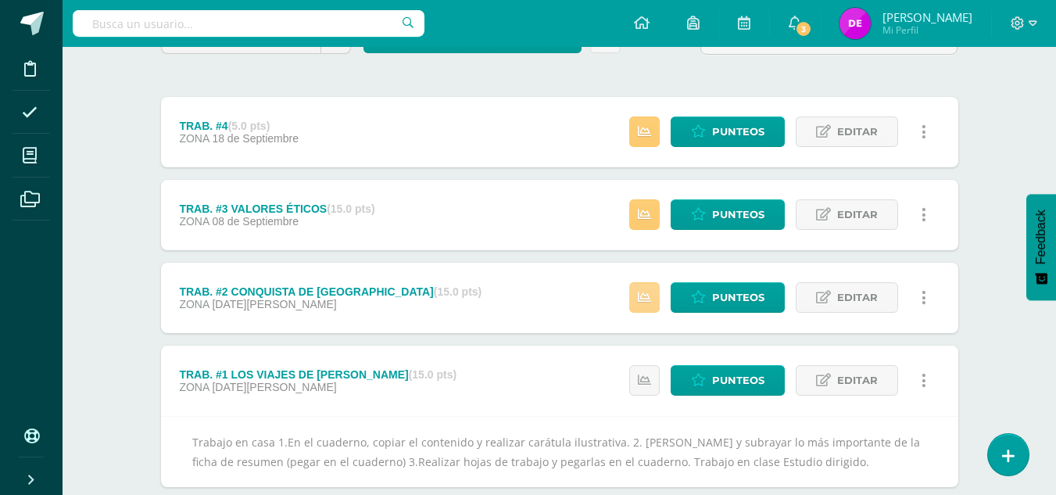
click at [653, 295] on link at bounding box center [644, 297] width 30 height 30
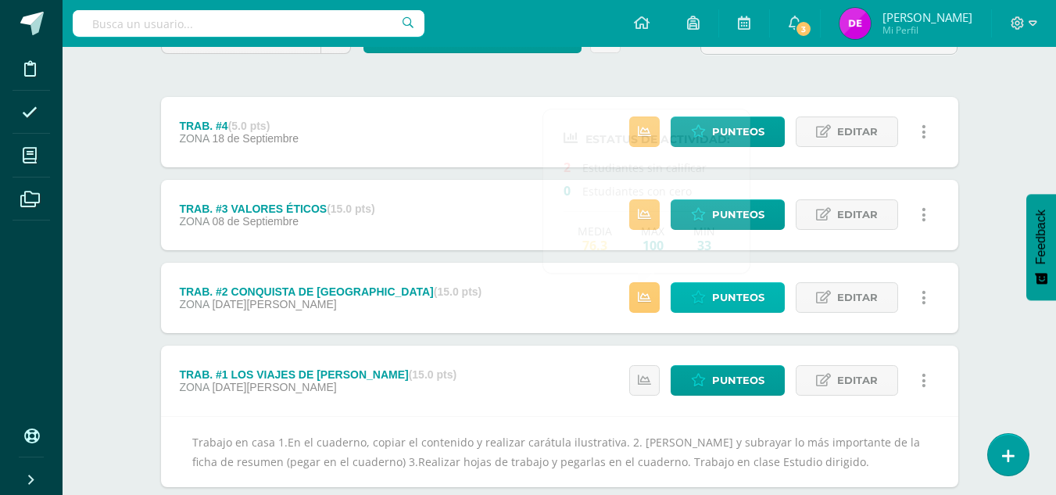
click at [685, 304] on link "Punteos" at bounding box center [728, 297] width 114 height 30
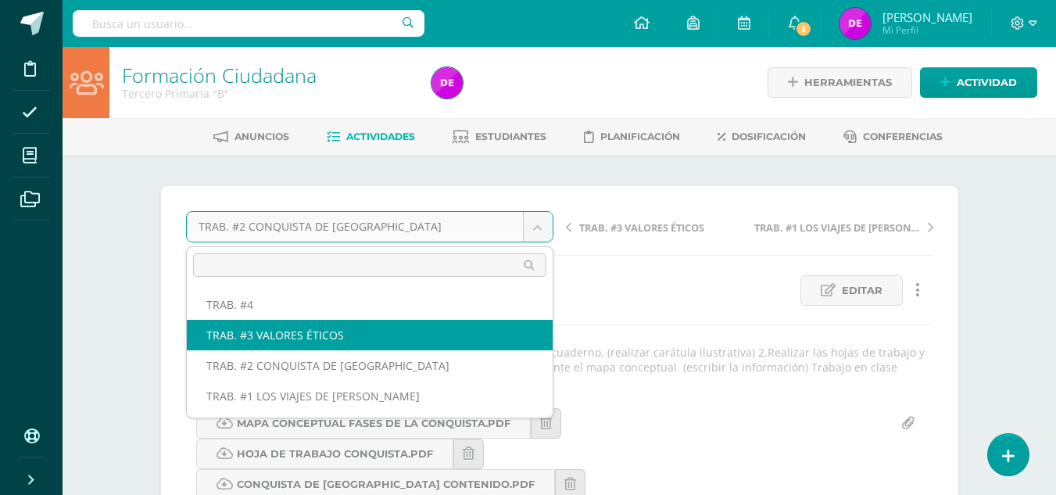
select select "/dashboard/teacher/grade-activity/81616/"
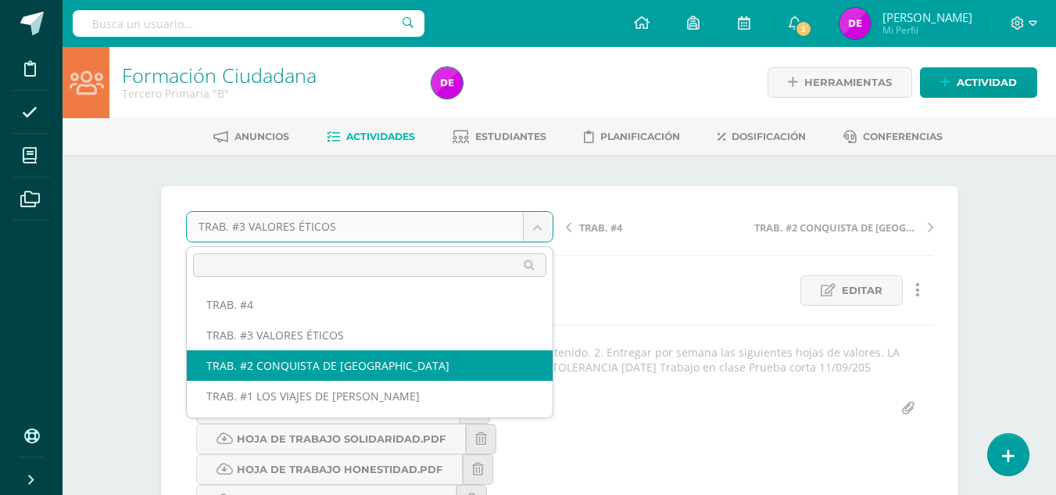
select select "/dashboard/teacher/grade-activity/81570/"
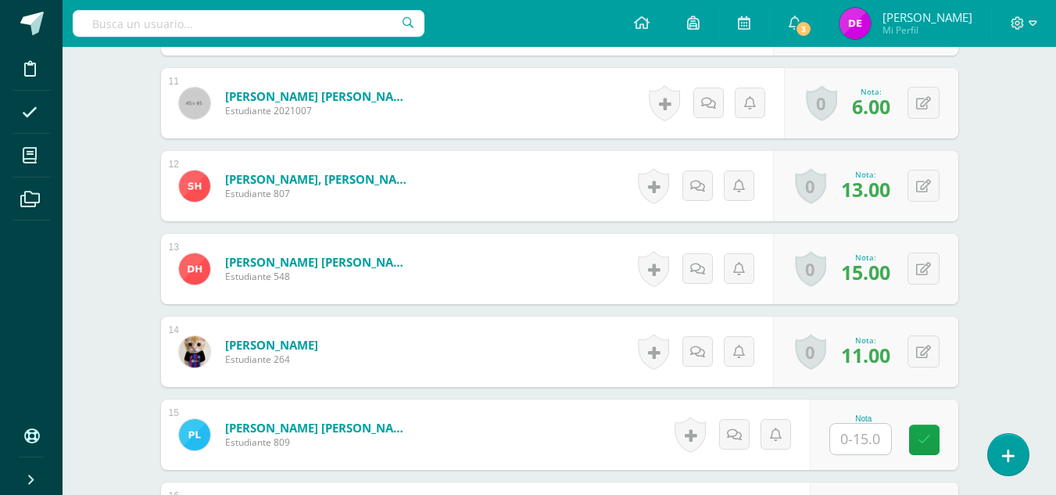
scroll to position [1410, 0]
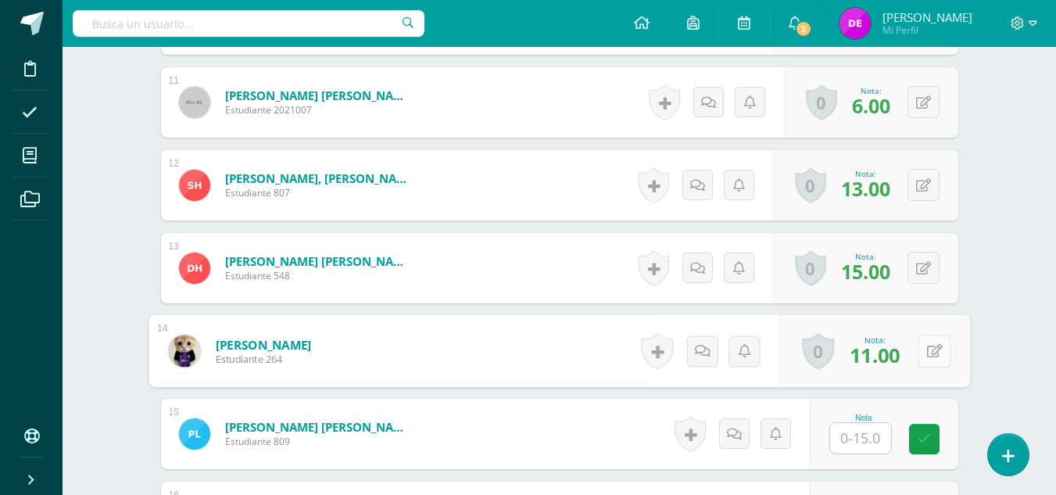
click at [917, 364] on div "0 Logros Logros obtenidos Aún no hay logros agregados Nota: 11.00" at bounding box center [874, 351] width 191 height 73
click at [925, 352] on button at bounding box center [934, 351] width 33 height 33
type input "10"
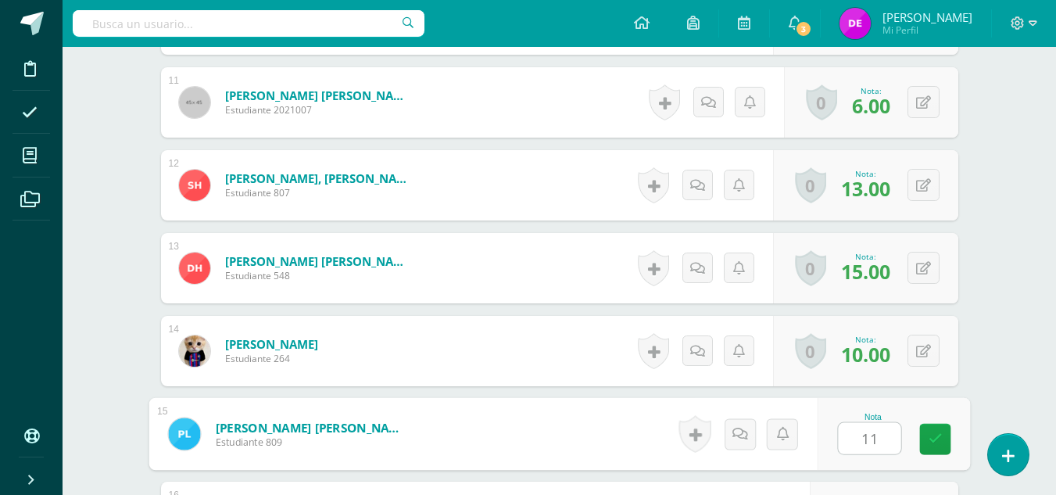
type input "11"
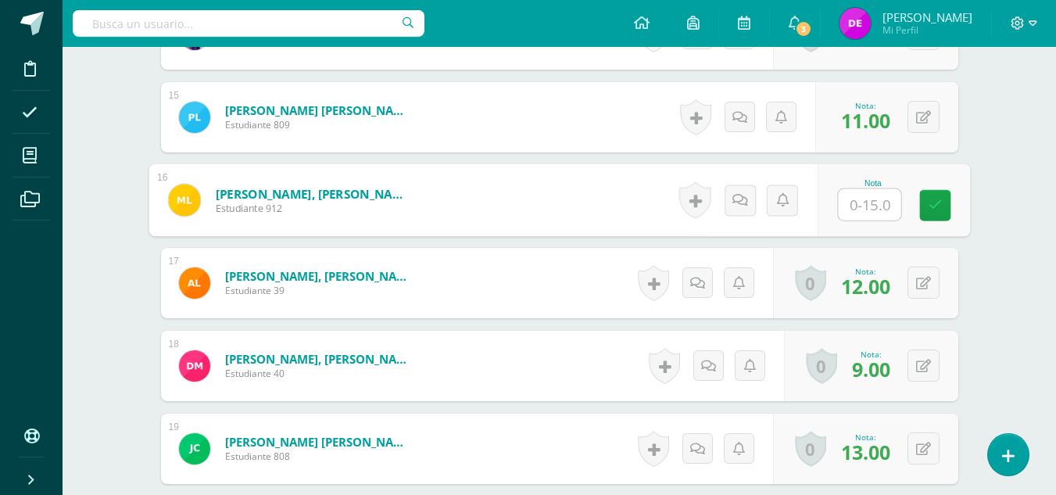
scroll to position [1730, 0]
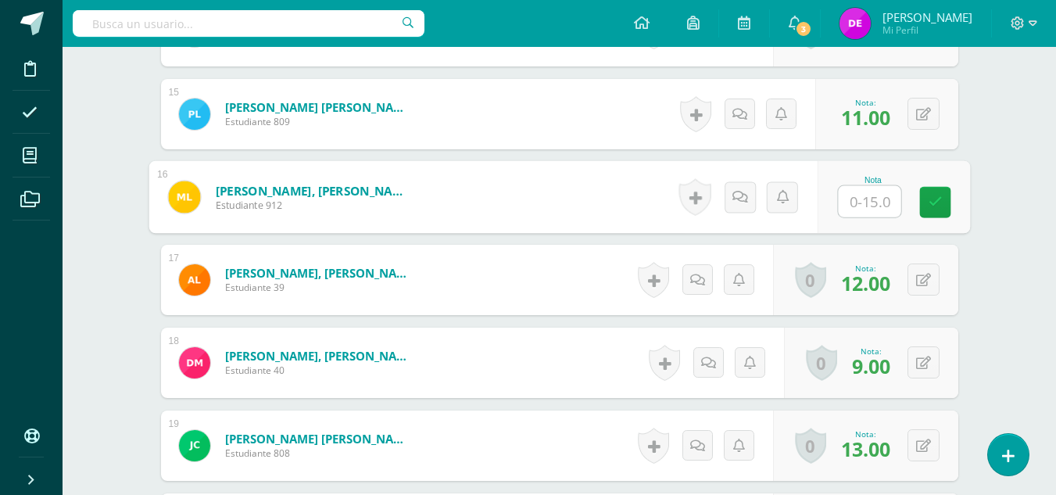
type input "6"
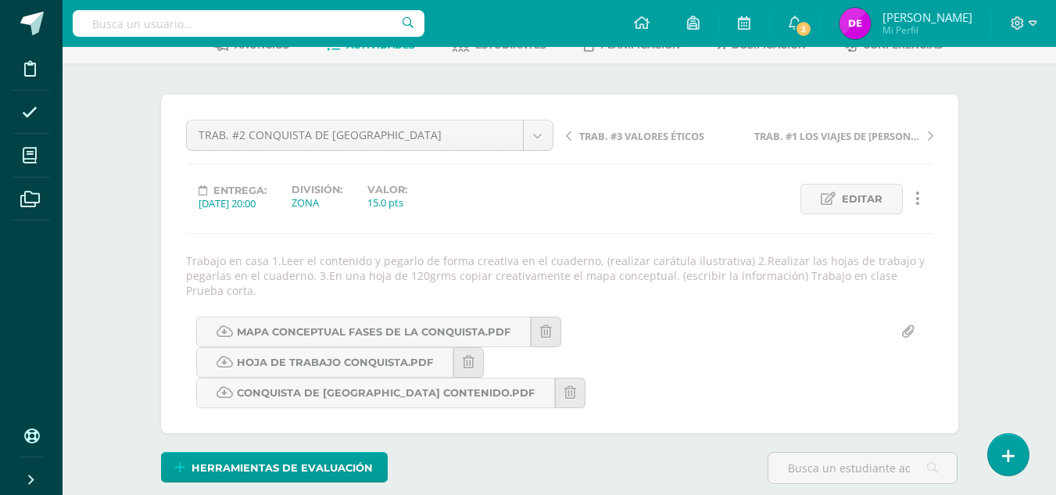
scroll to position [91, 0]
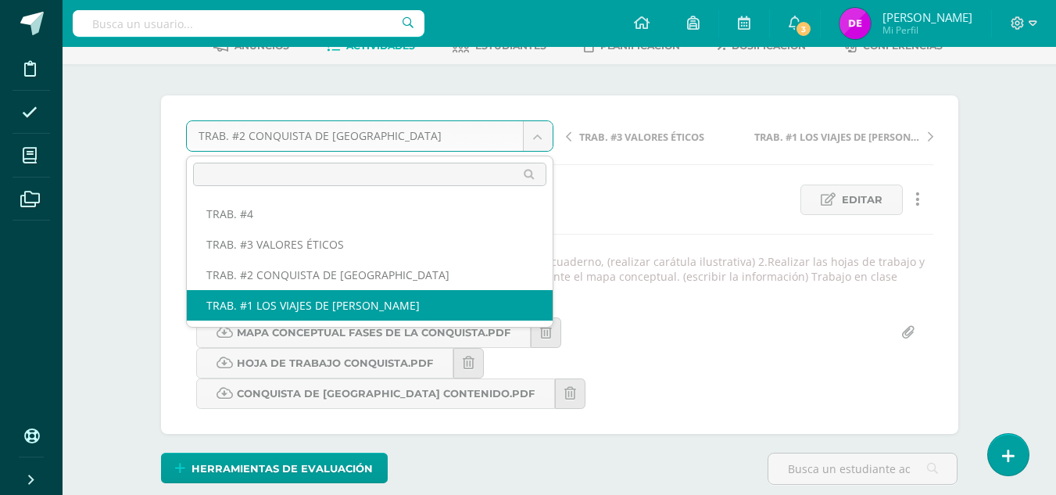
select select "/dashboard/teacher/grade-activity/81530/"
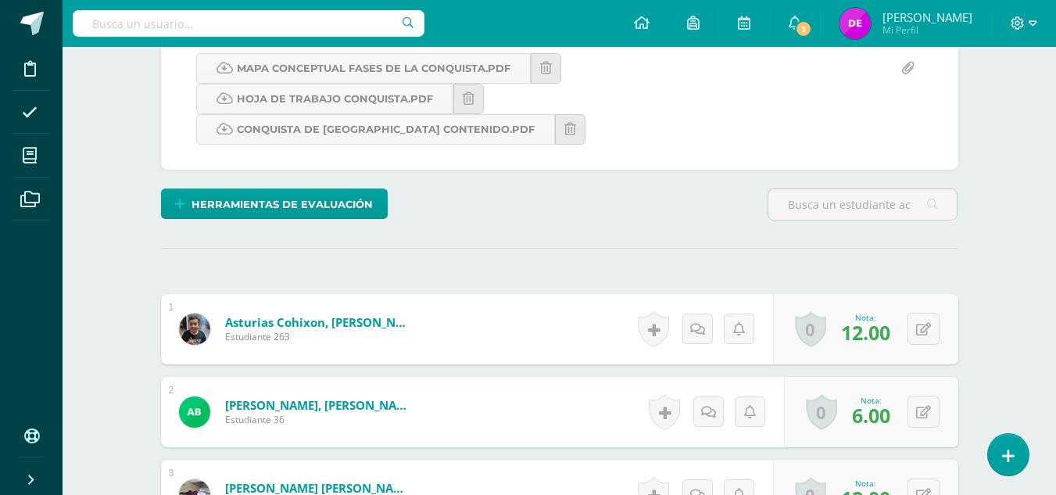
scroll to position [354, 0]
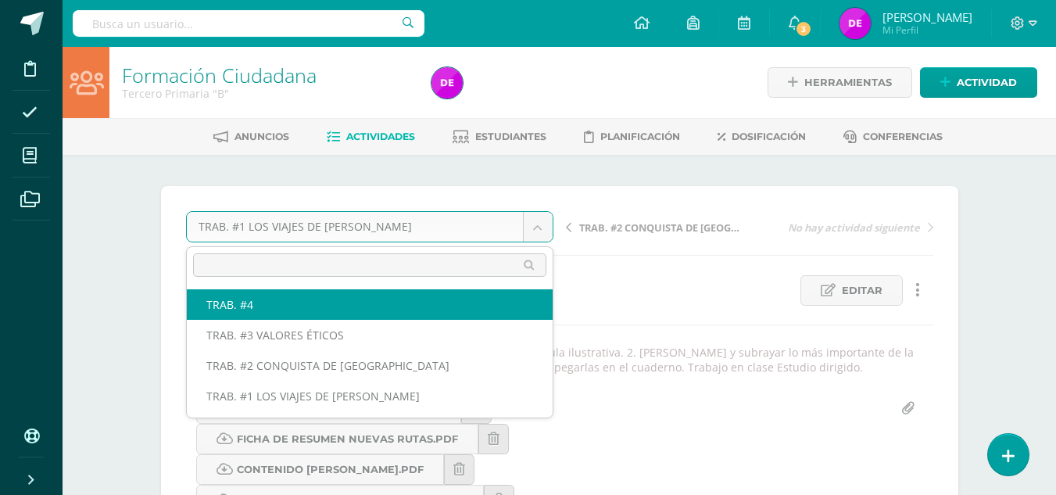
select select "/dashboard/teacher/grade-activity/81620/"
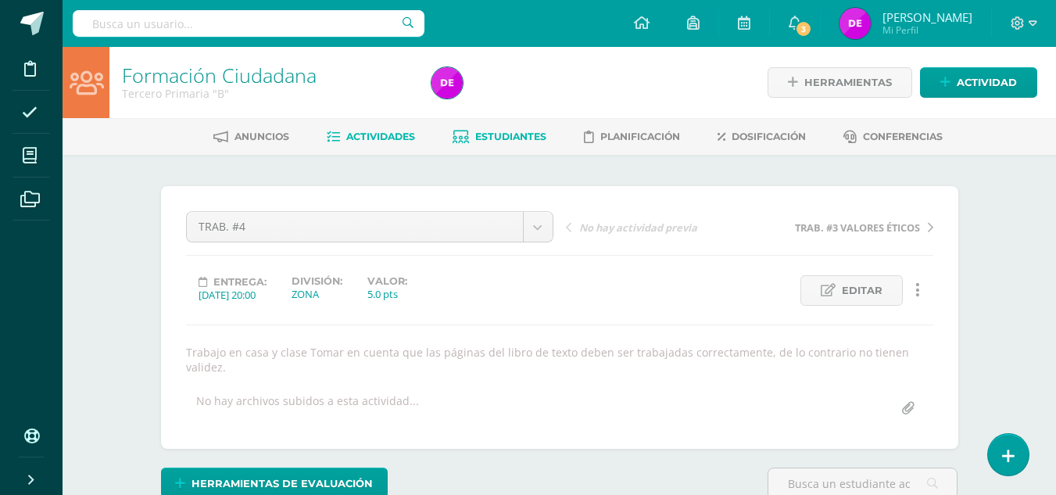
click at [512, 145] on link "Estudiantes" at bounding box center [500, 136] width 94 height 25
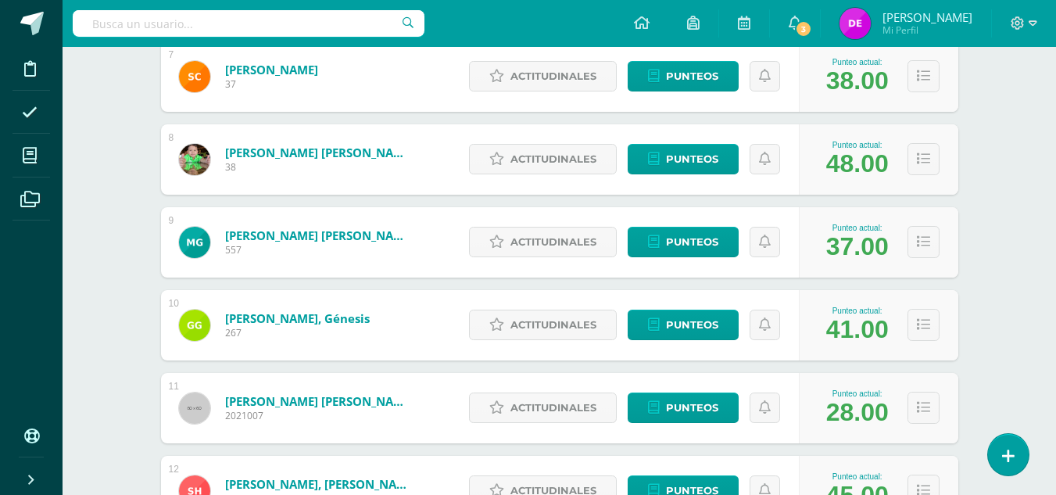
scroll to position [796, 0]
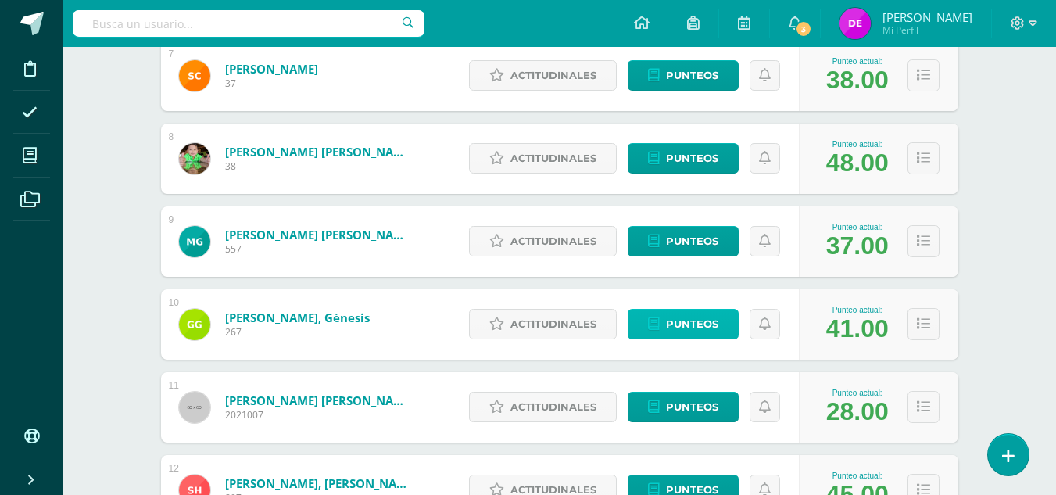
click at [697, 324] on span "Punteos" at bounding box center [692, 324] width 52 height 29
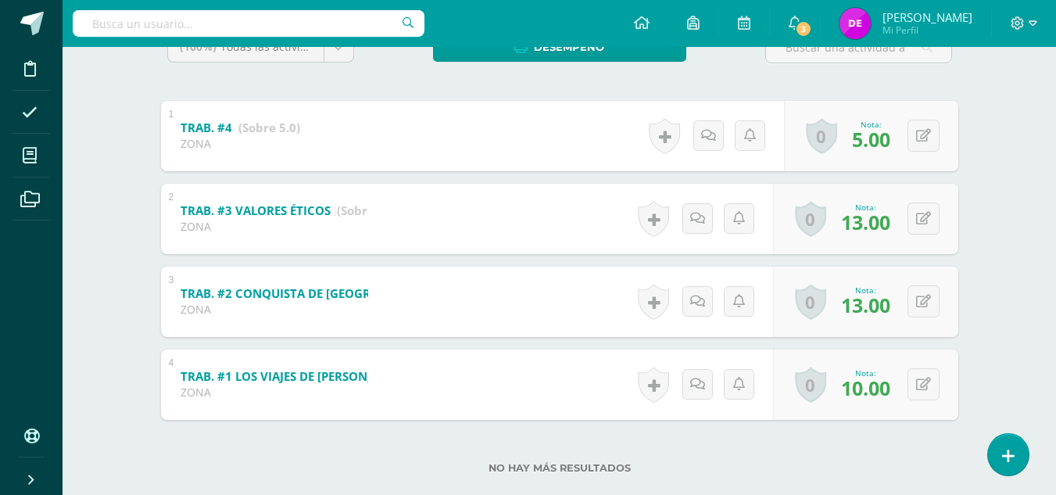
scroll to position [318, 0]
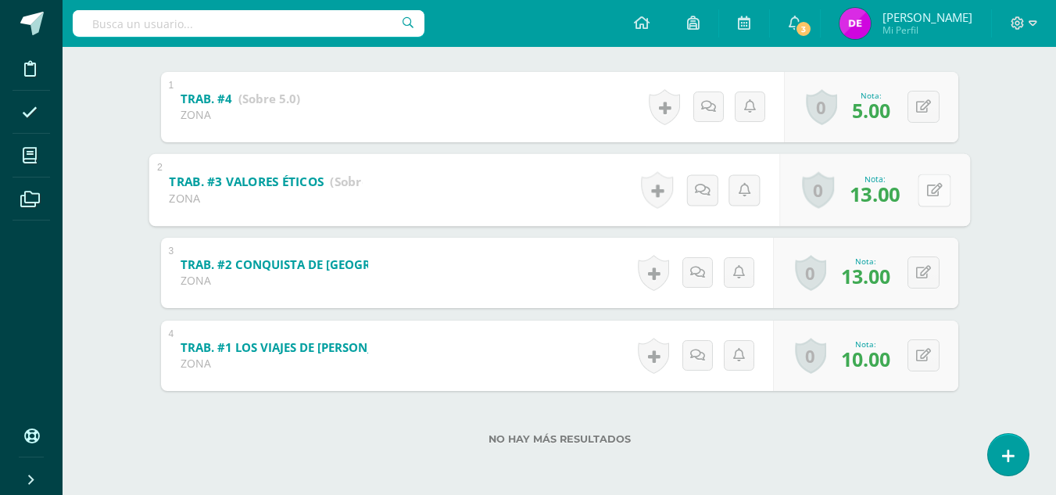
click at [928, 188] on icon at bounding box center [934, 189] width 16 height 13
type input "5"
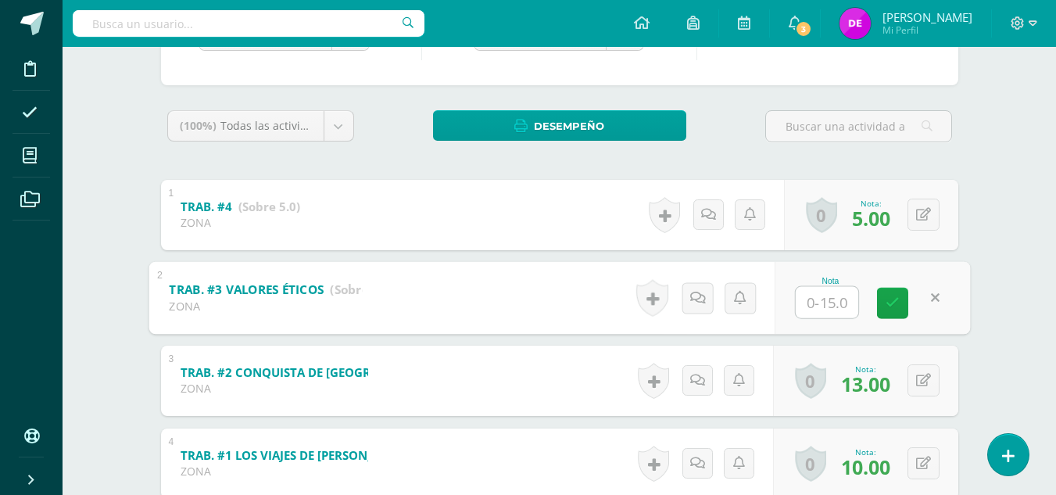
scroll to position [211, 0]
type input "5"
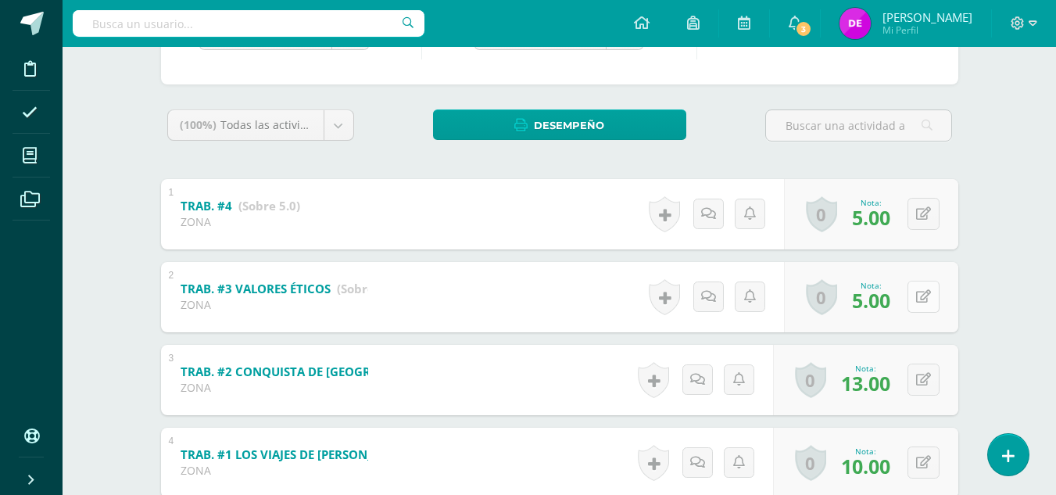
scroll to position [0, 0]
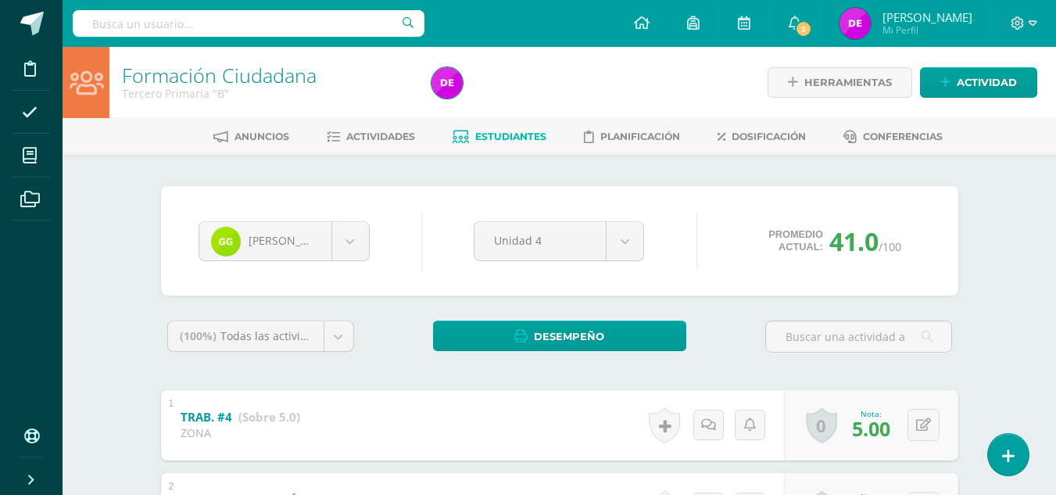
click at [535, 135] on span "Estudiantes" at bounding box center [510, 137] width 71 height 12
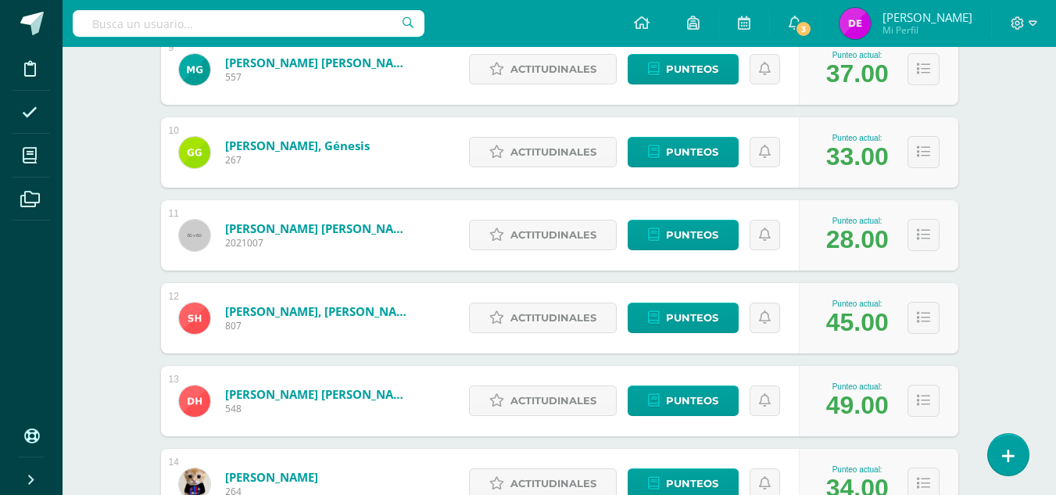
scroll to position [969, 0]
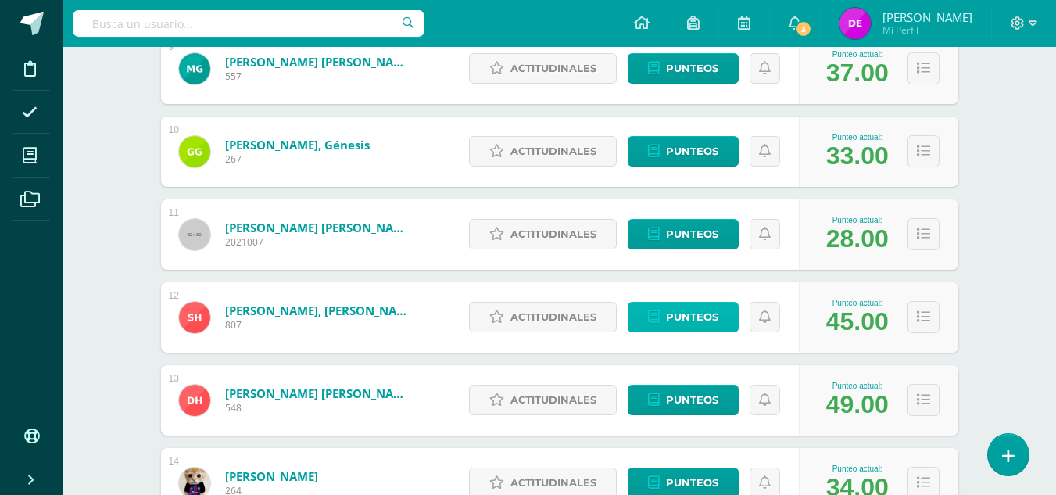
click at [687, 316] on span "Punteos" at bounding box center [692, 316] width 52 height 29
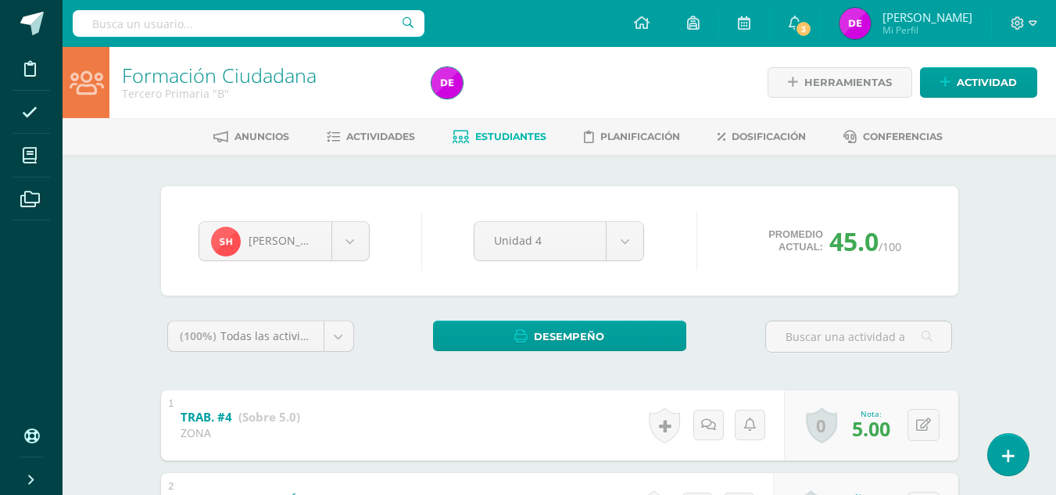
drag, startPoint x: 0, startPoint y: 0, endPoint x: 727, endPoint y: 393, distance: 826.4
click at [727, 393] on div "Historial de actividad Se ha asignado la nota 5.0 por Demi Navarro Sept. 26, 20…" at bounding box center [713, 425] width 141 height 70
click at [538, 131] on span "Estudiantes" at bounding box center [510, 137] width 71 height 12
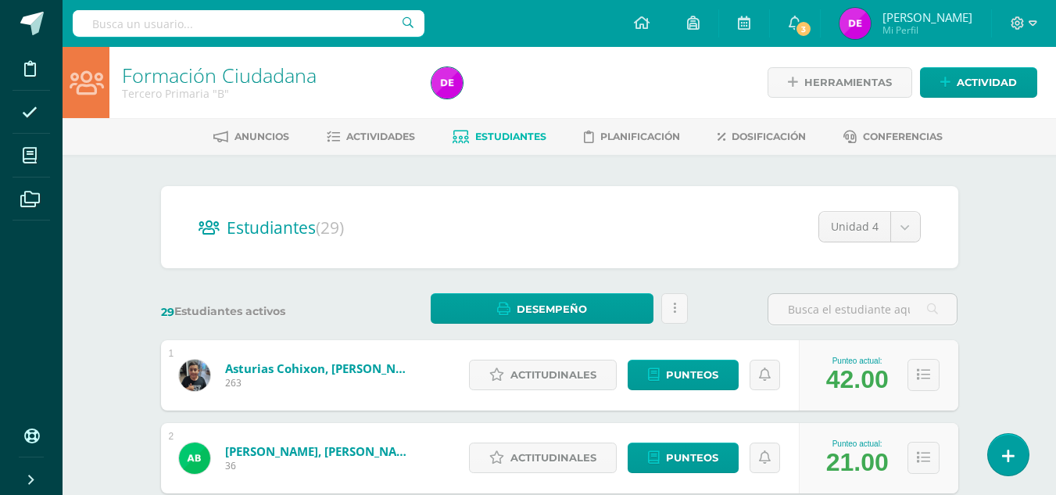
click at [511, 138] on span "Estudiantes" at bounding box center [510, 137] width 71 height 12
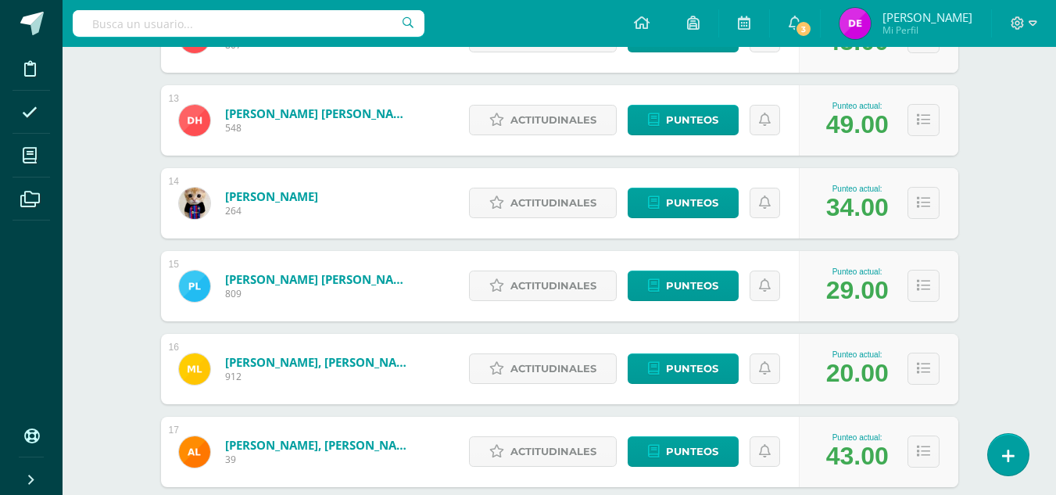
scroll to position [1249, 0]
click at [678, 127] on span "Punteos" at bounding box center [692, 120] width 52 height 29
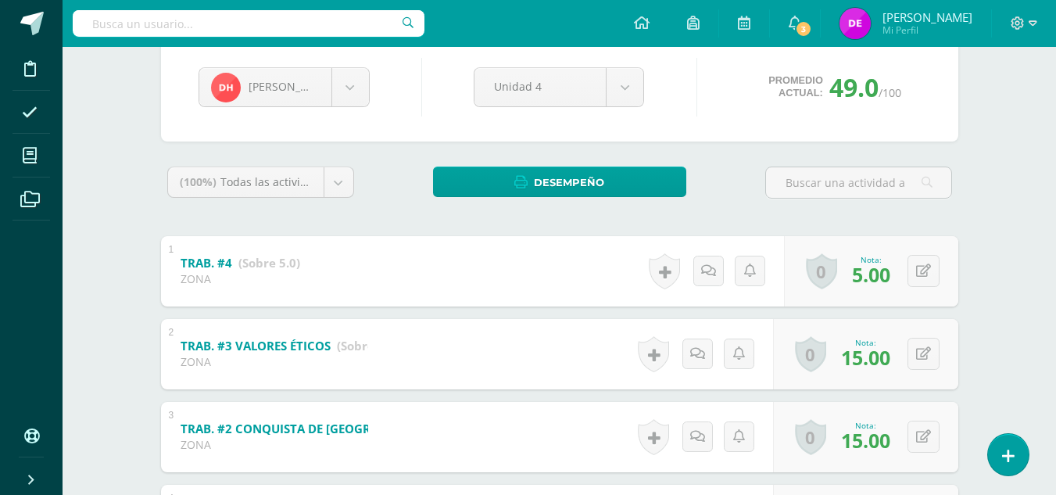
scroll to position [159, 0]
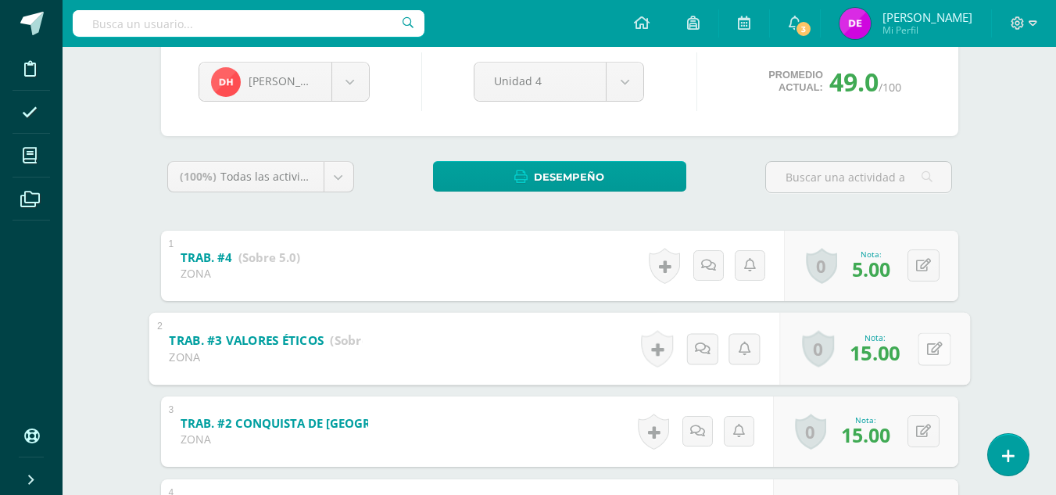
click at [932, 348] on button at bounding box center [934, 348] width 33 height 33
type input "14"
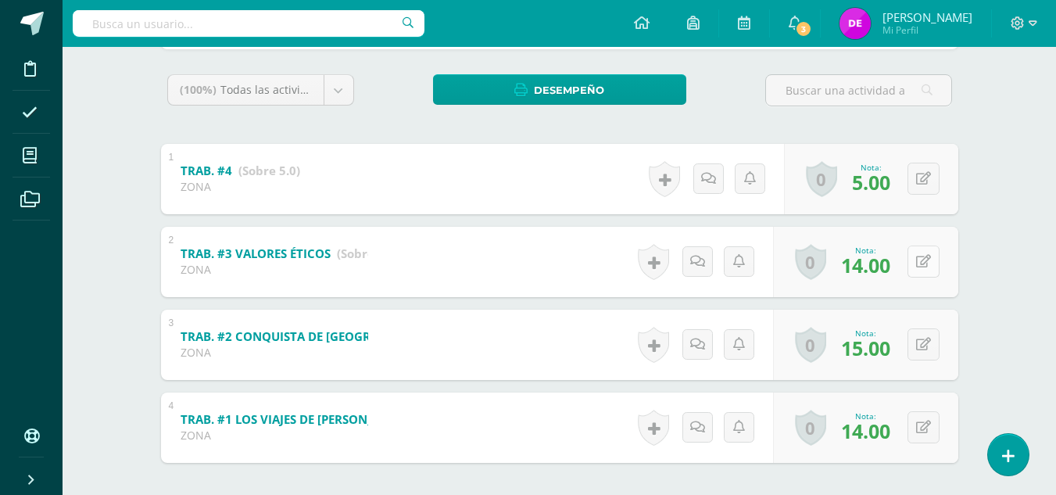
scroll to position [0, 0]
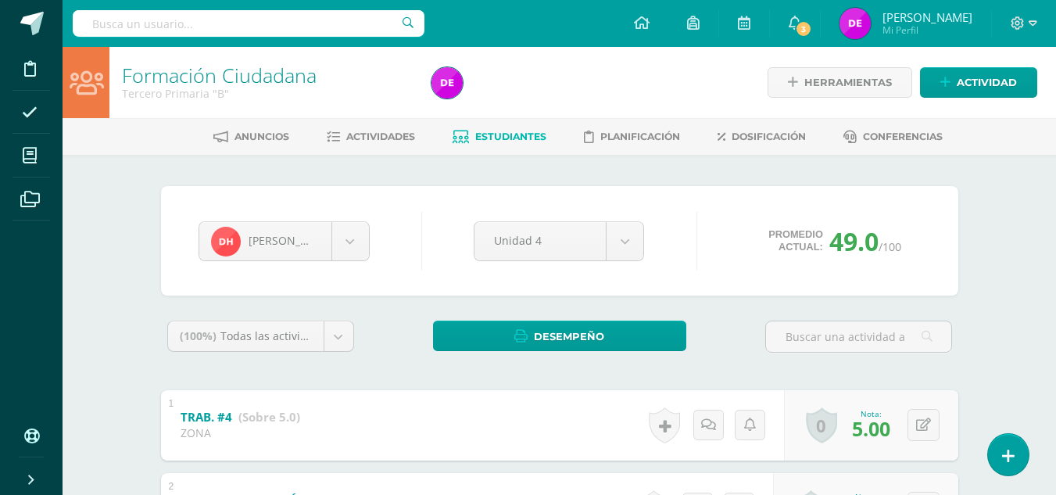
click at [491, 128] on link "Estudiantes" at bounding box center [500, 136] width 94 height 25
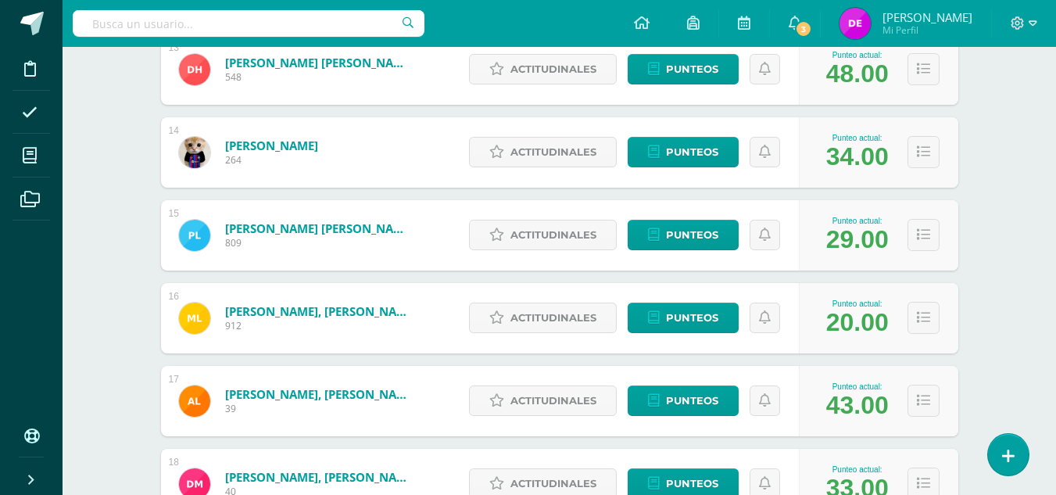
scroll to position [1299, 0]
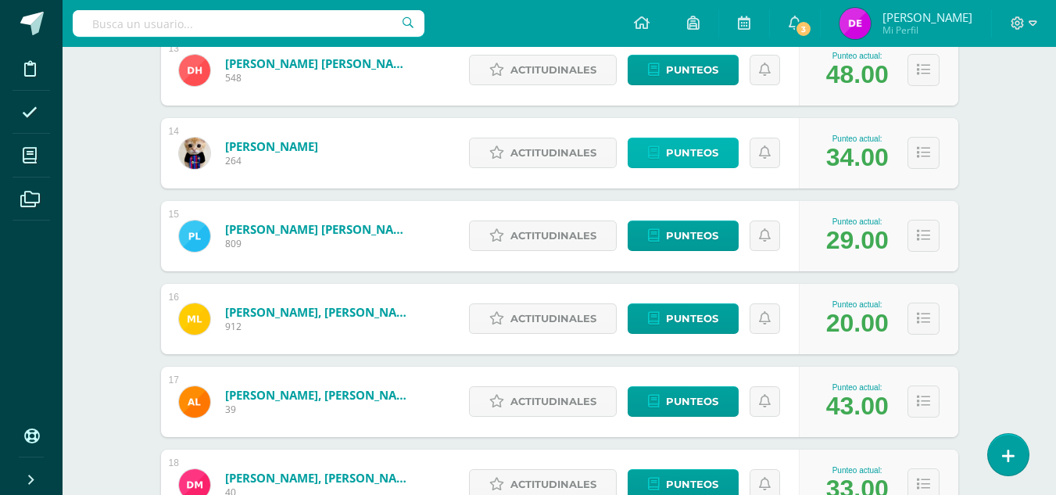
click at [646, 157] on link "Punteos" at bounding box center [683, 153] width 111 height 30
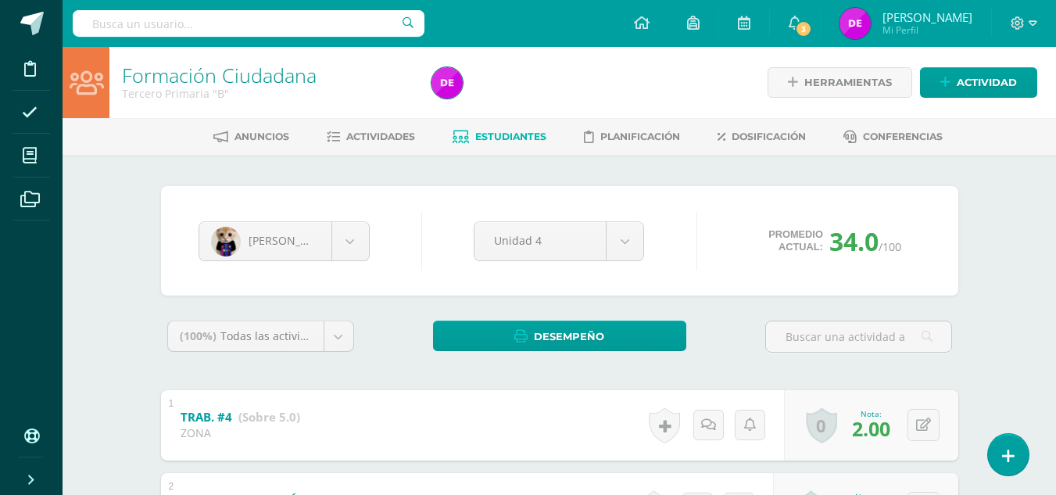
click at [492, 134] on span "Estudiantes" at bounding box center [510, 137] width 71 height 12
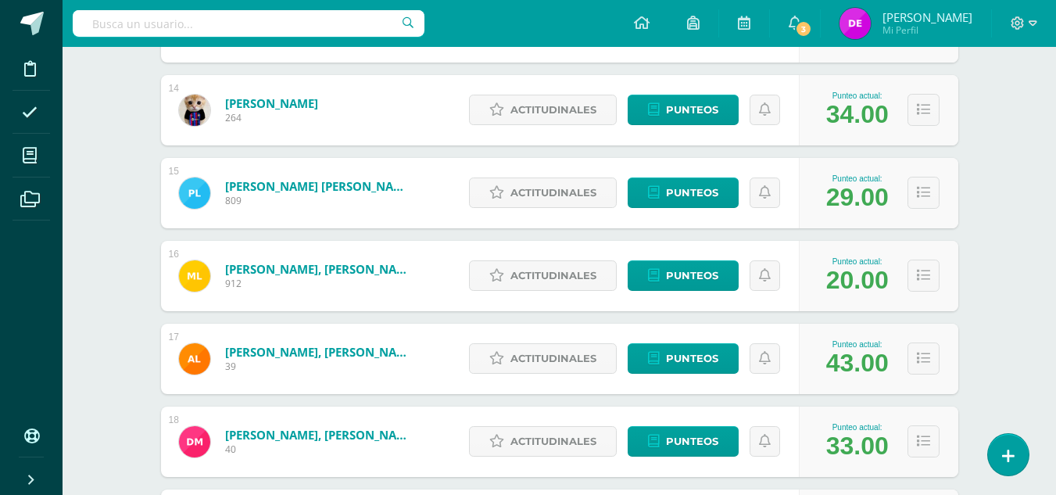
scroll to position [1343, 0]
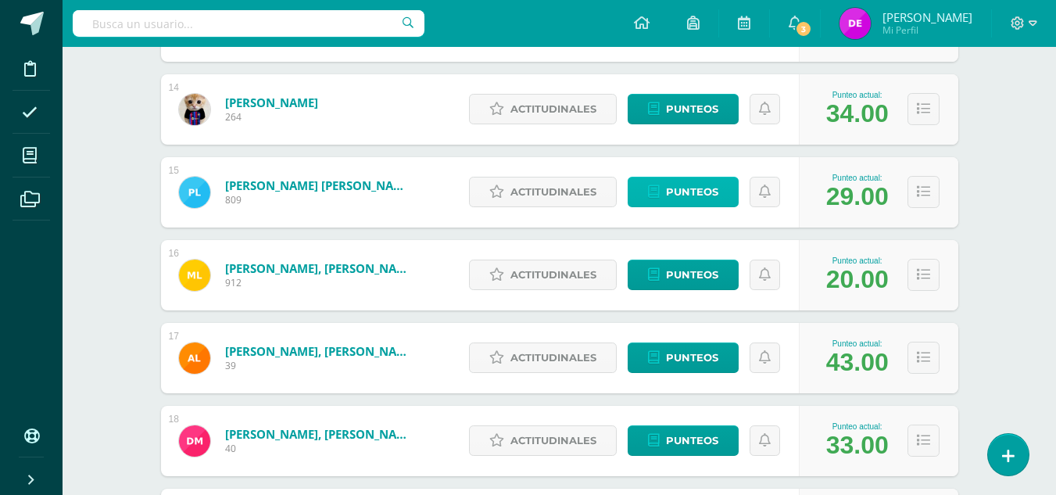
click at [711, 191] on span "Punteos" at bounding box center [692, 191] width 52 height 29
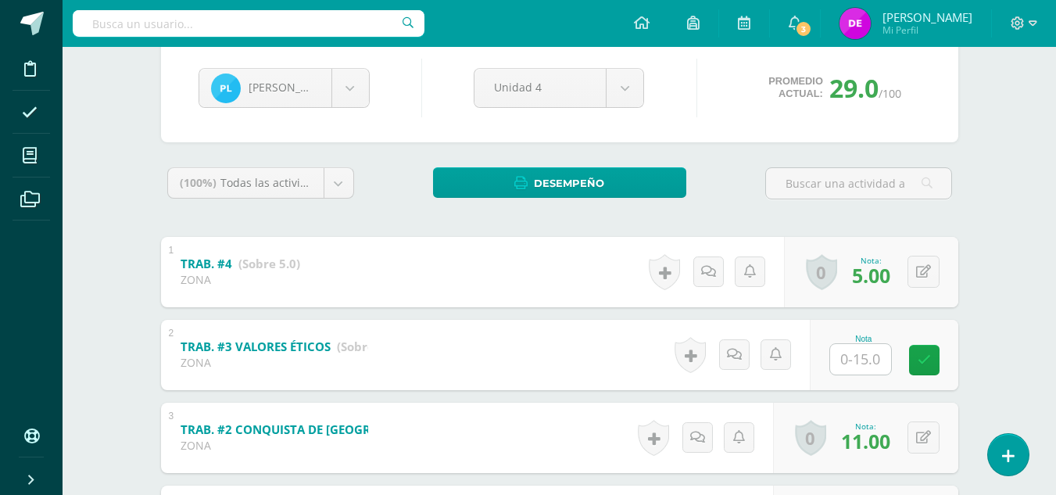
scroll to position [154, 0]
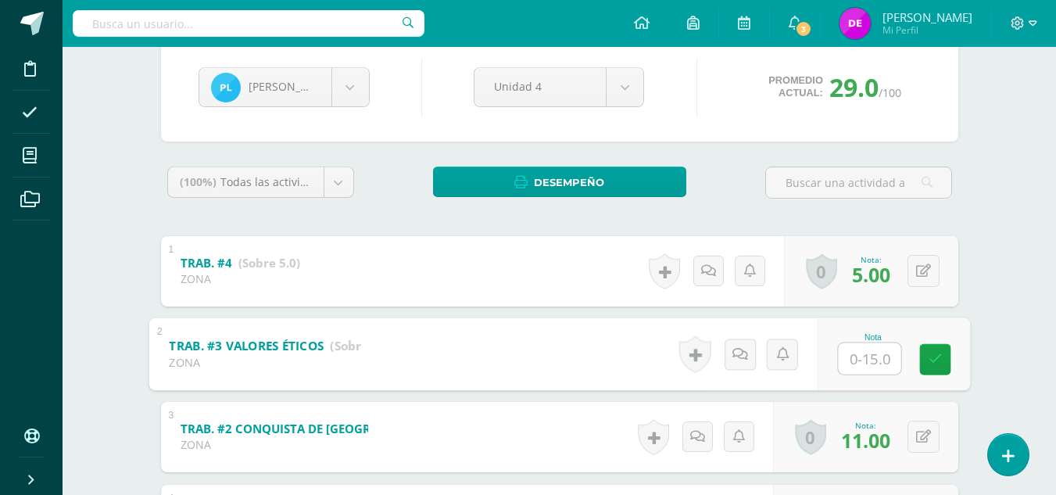
click at [838, 363] on input "text" at bounding box center [869, 357] width 63 height 31
type input "7"
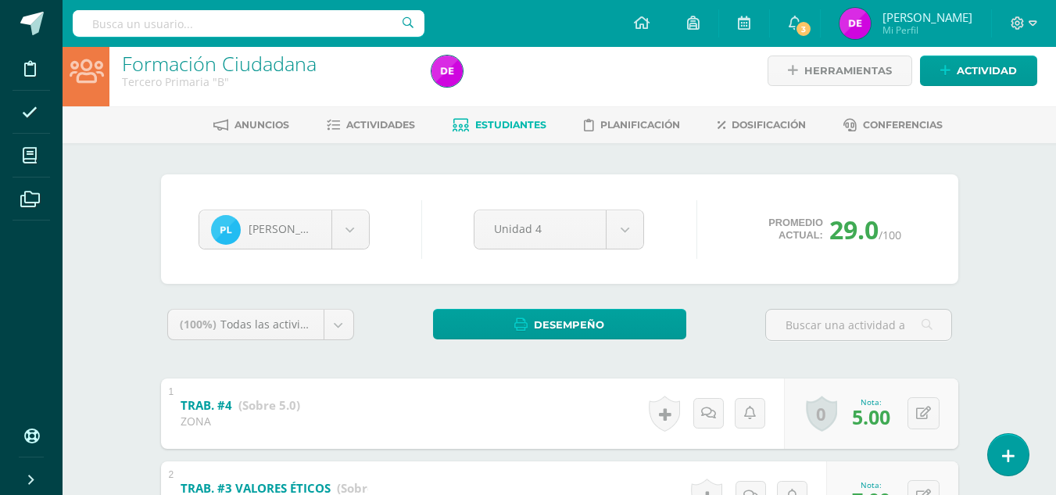
scroll to position [0, 0]
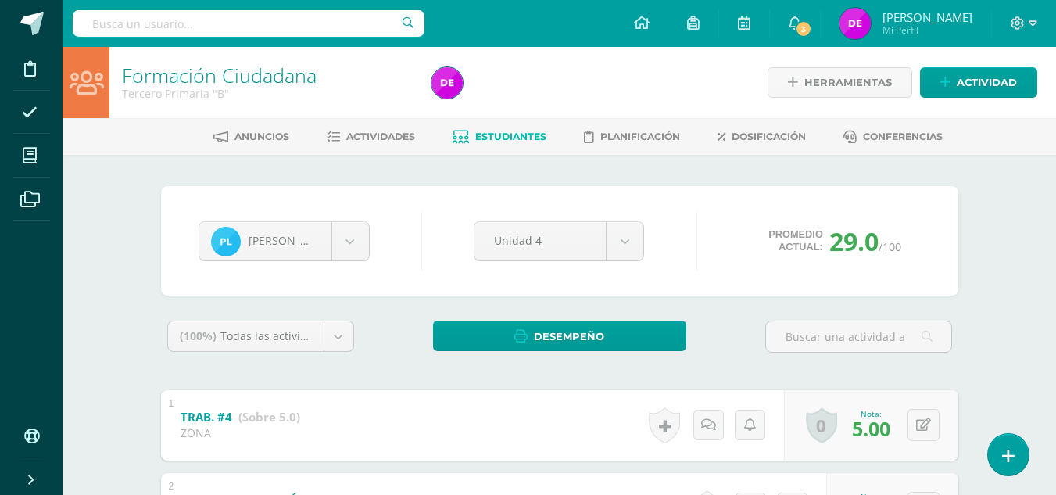
click at [528, 141] on span "Estudiantes" at bounding box center [510, 137] width 71 height 12
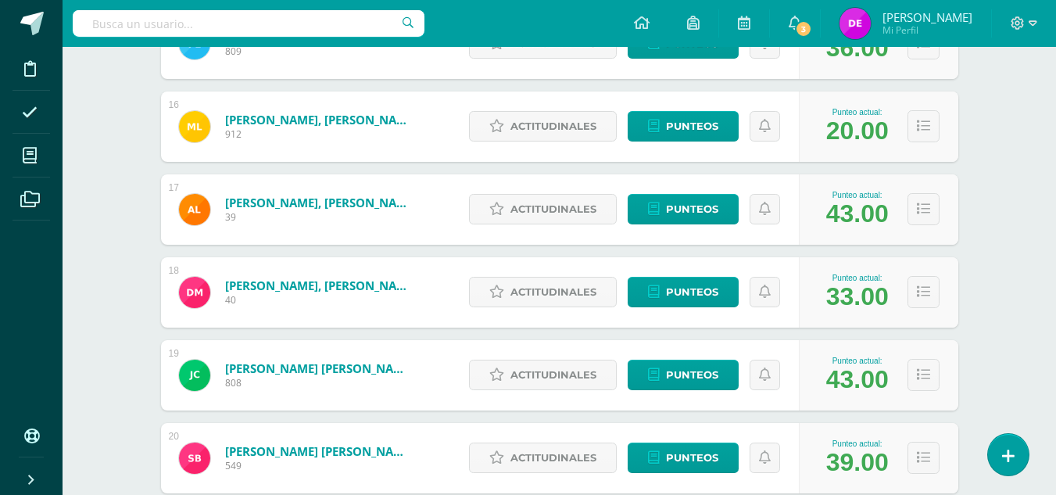
scroll to position [1492, 0]
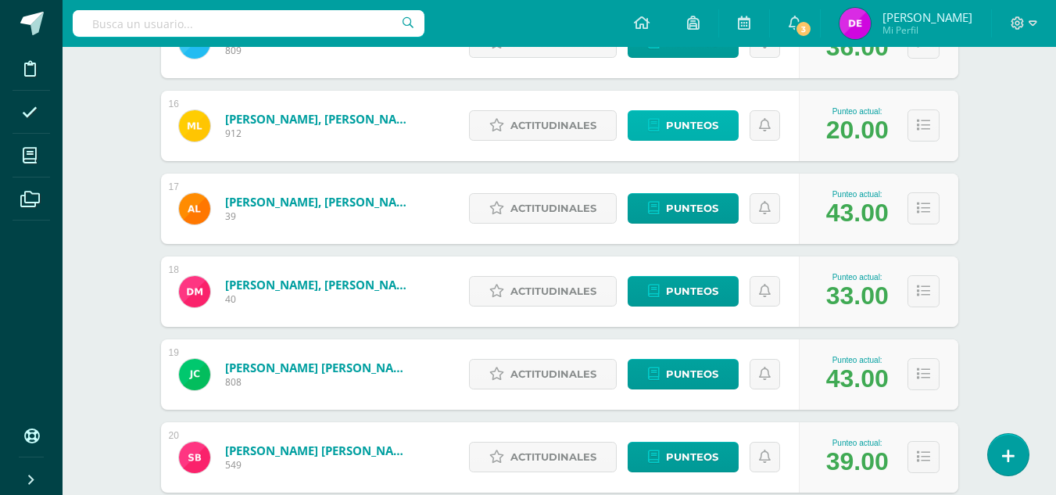
click at [685, 127] on span "Punteos" at bounding box center [692, 125] width 52 height 29
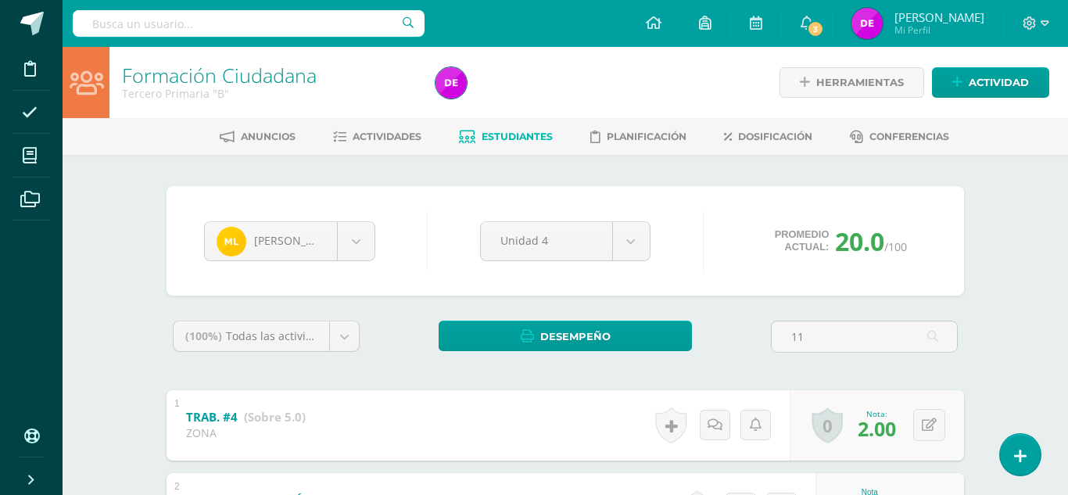
type input "11"
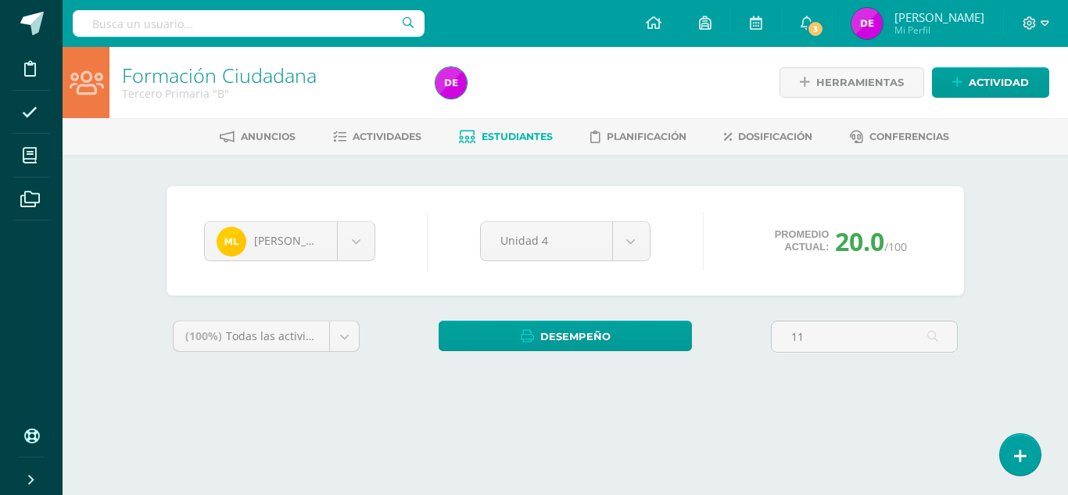
click at [858, 188] on div "Mahelike López Fernando Asturias Andres Bautista Maryori Castellanos Mario Cast…" at bounding box center [564, 240] width 797 height 109
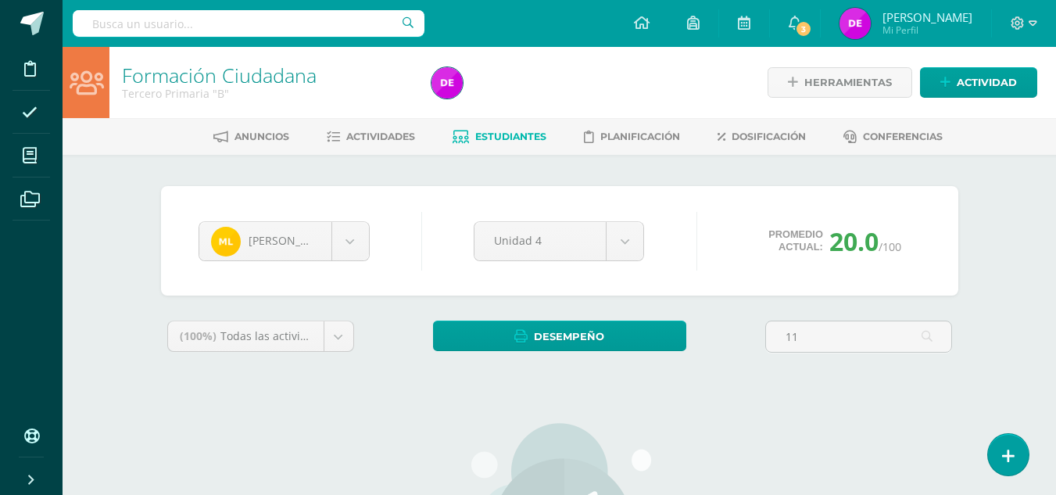
click at [516, 148] on link "Estudiantes" at bounding box center [500, 136] width 94 height 25
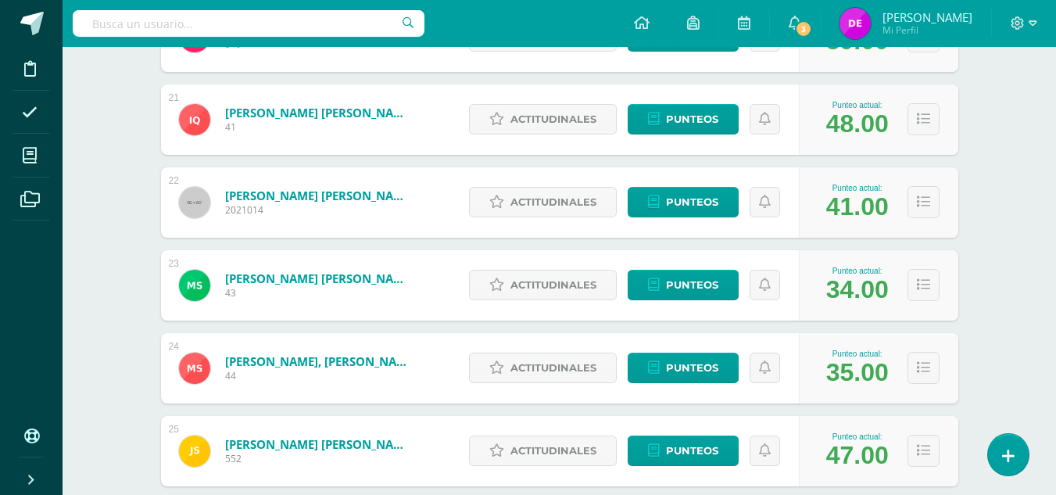
scroll to position [1913, 0]
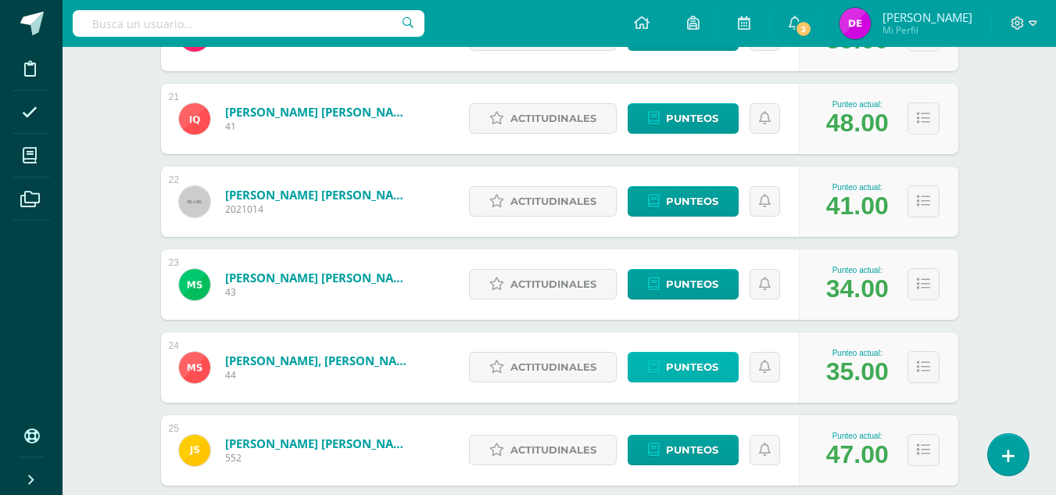
click at [681, 365] on span "Punteos" at bounding box center [692, 366] width 52 height 29
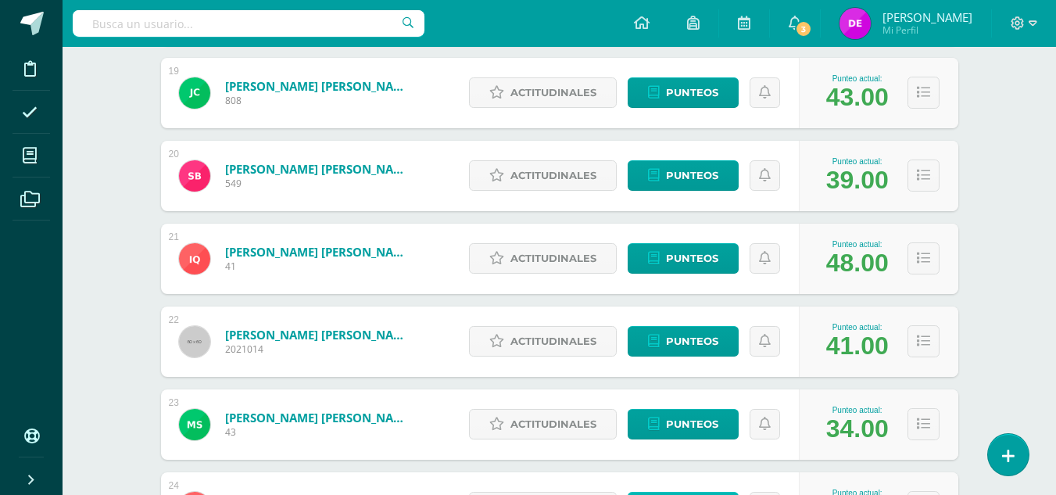
scroll to position [1721, 0]
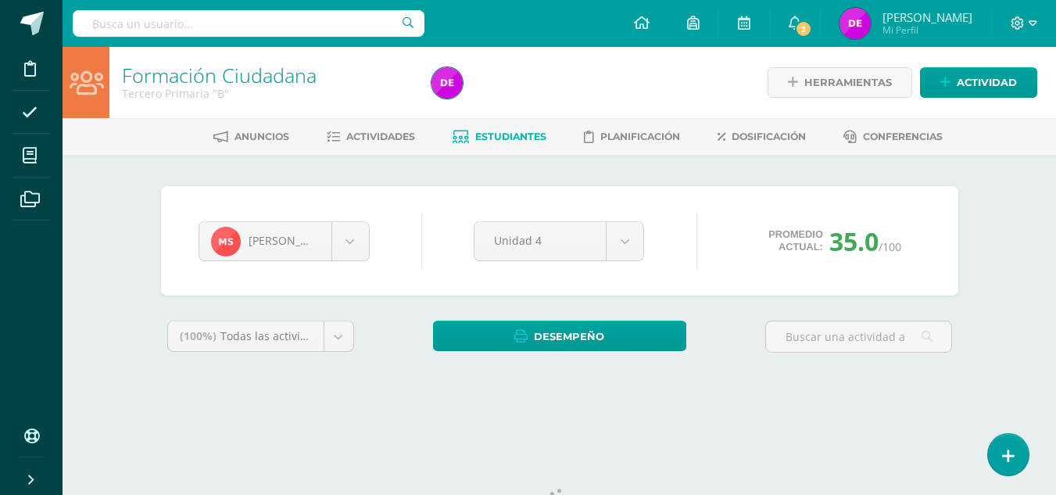
click at [505, 136] on span "Estudiantes" at bounding box center [510, 137] width 71 height 12
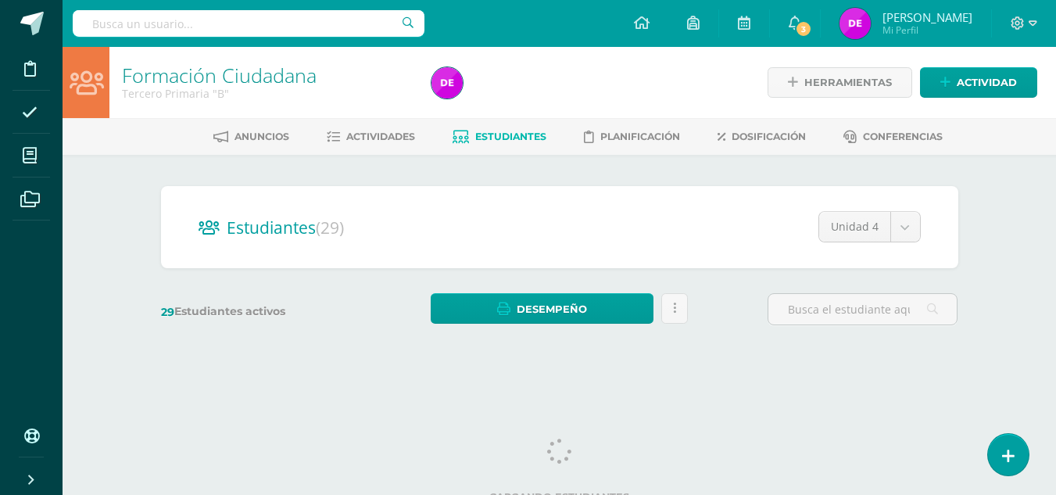
click at [476, 135] on span "Estudiantes" at bounding box center [510, 137] width 71 height 12
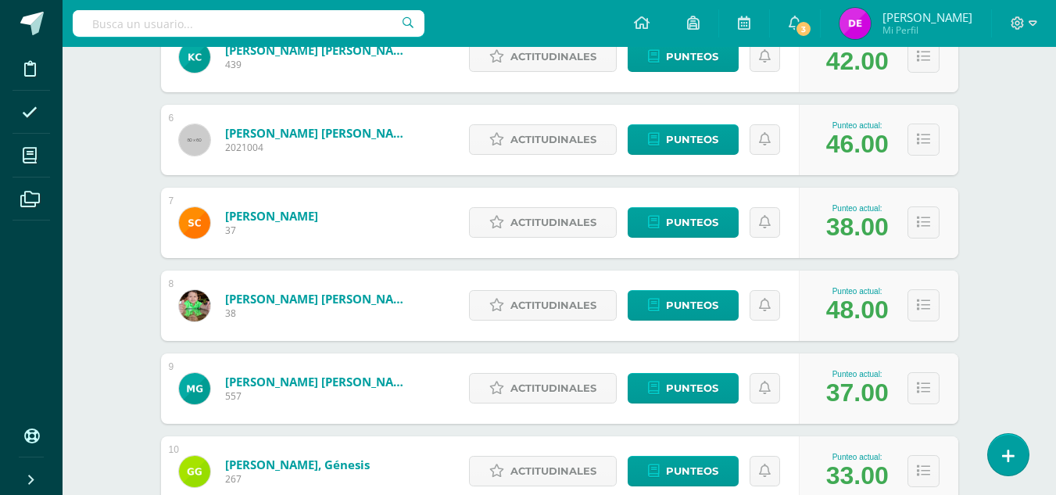
scroll to position [760, 0]
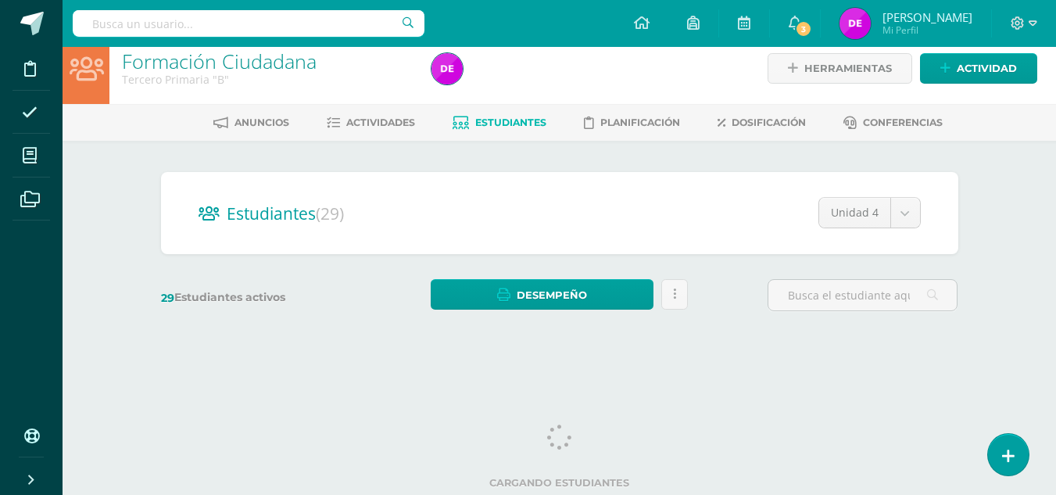
click at [475, 124] on span "Estudiantes" at bounding box center [510, 122] width 71 height 12
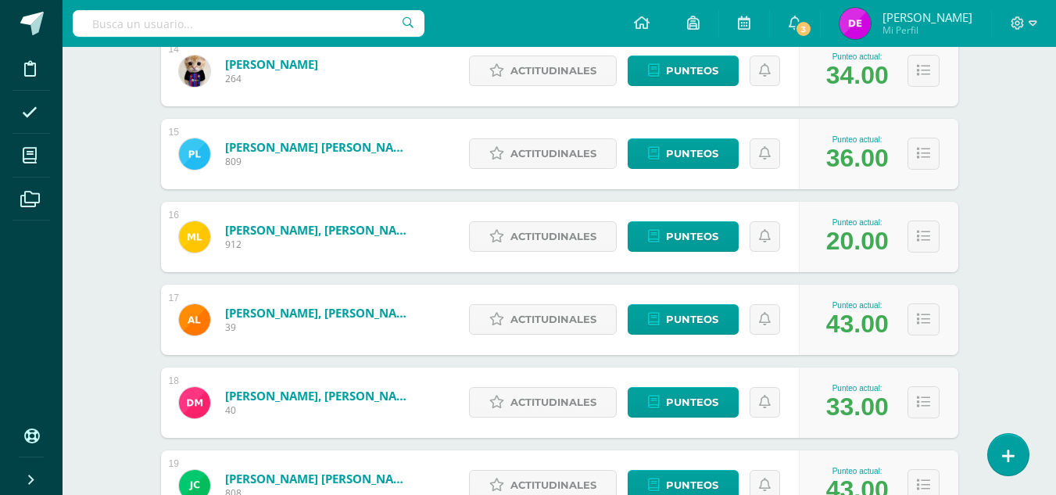
scroll to position [1385, 0]
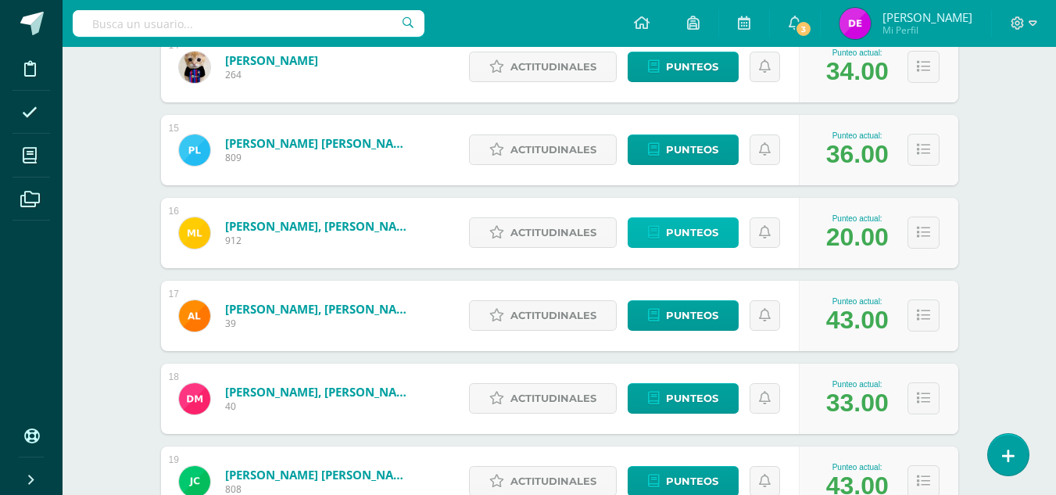
click at [674, 231] on span "Punteos" at bounding box center [692, 232] width 52 height 29
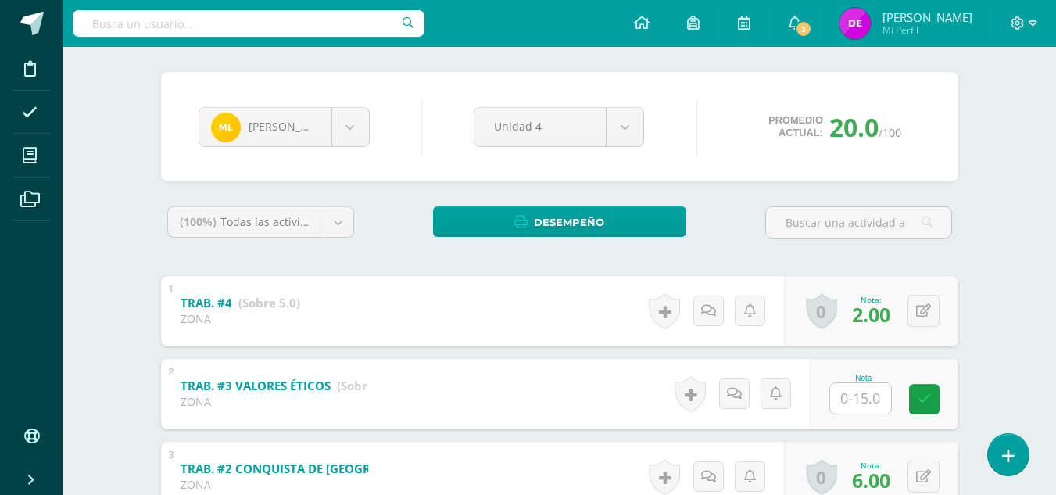
scroll to position [115, 0]
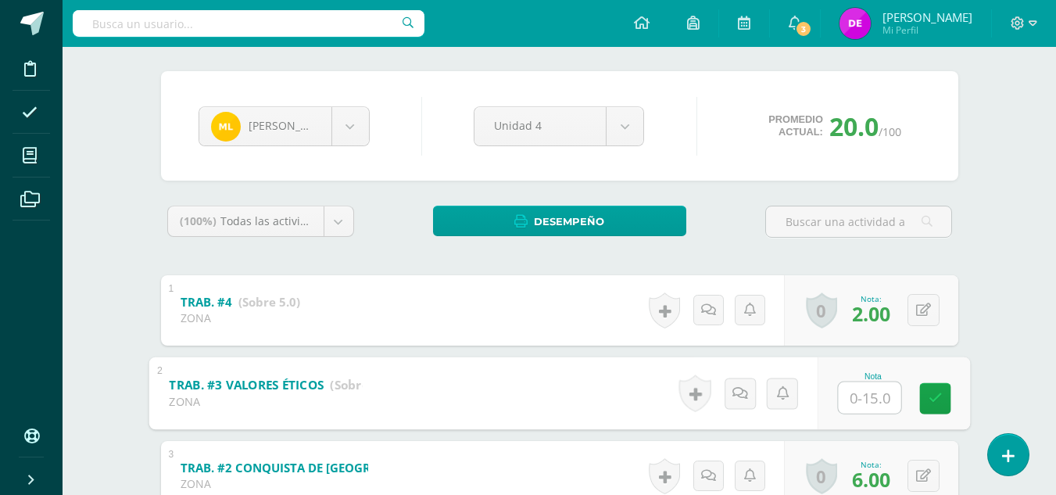
click at [868, 398] on input "text" at bounding box center [869, 396] width 63 height 31
type input "11"
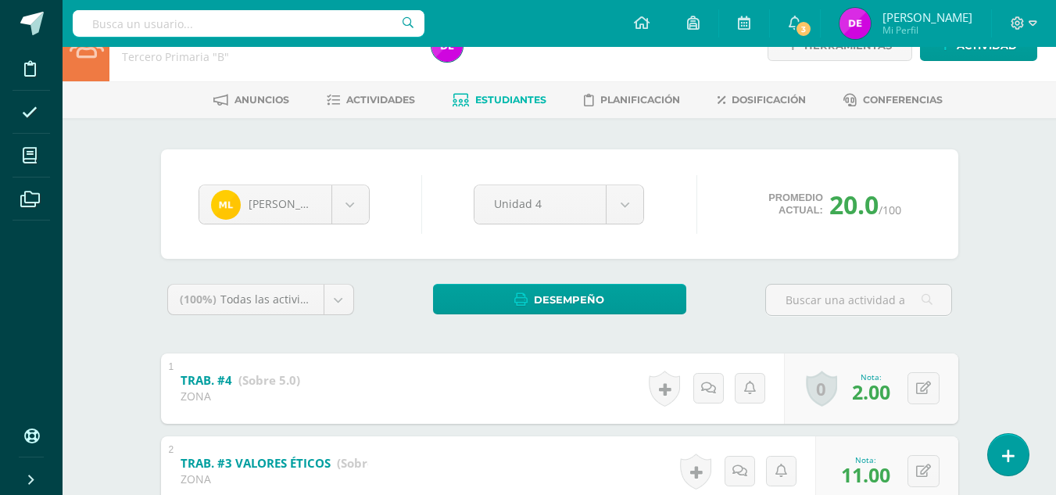
scroll to position [36, 0]
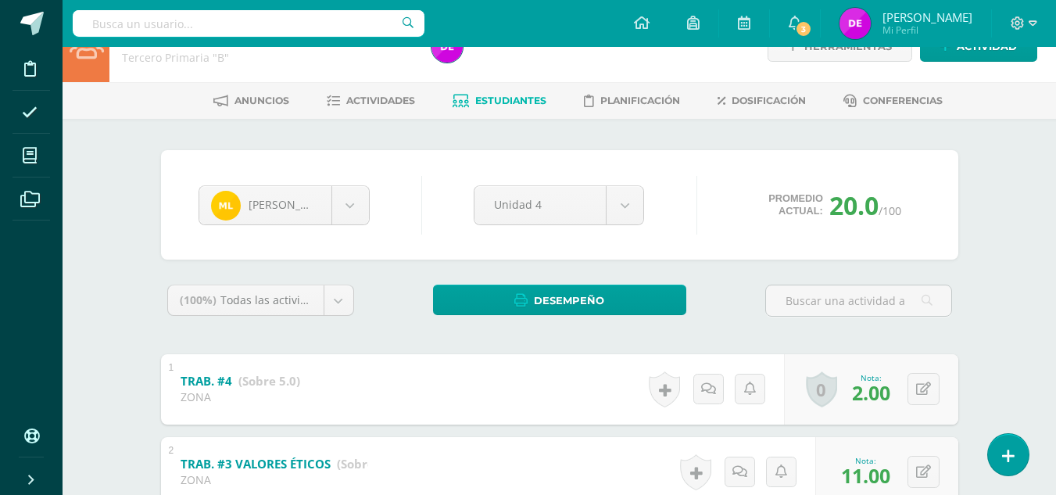
click at [490, 103] on span "Estudiantes" at bounding box center [510, 101] width 71 height 12
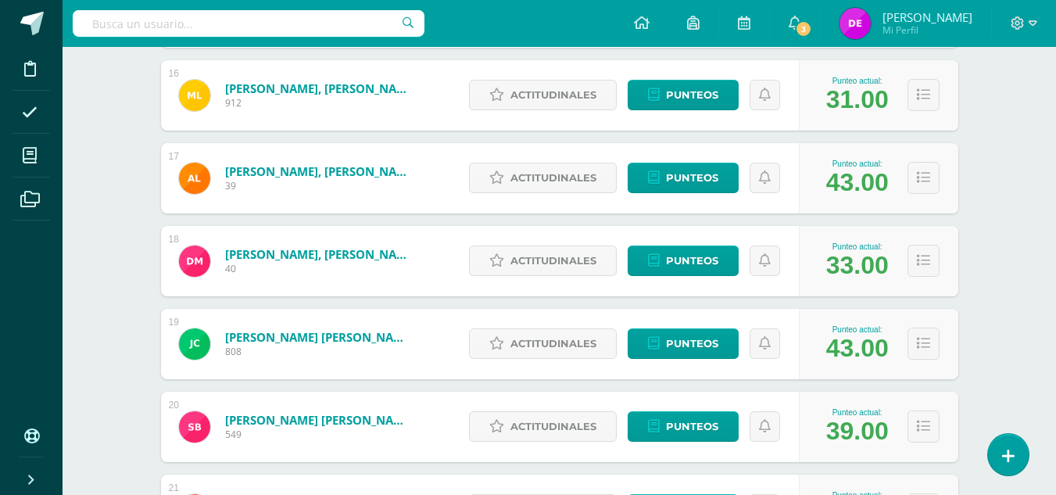
scroll to position [1523, 0]
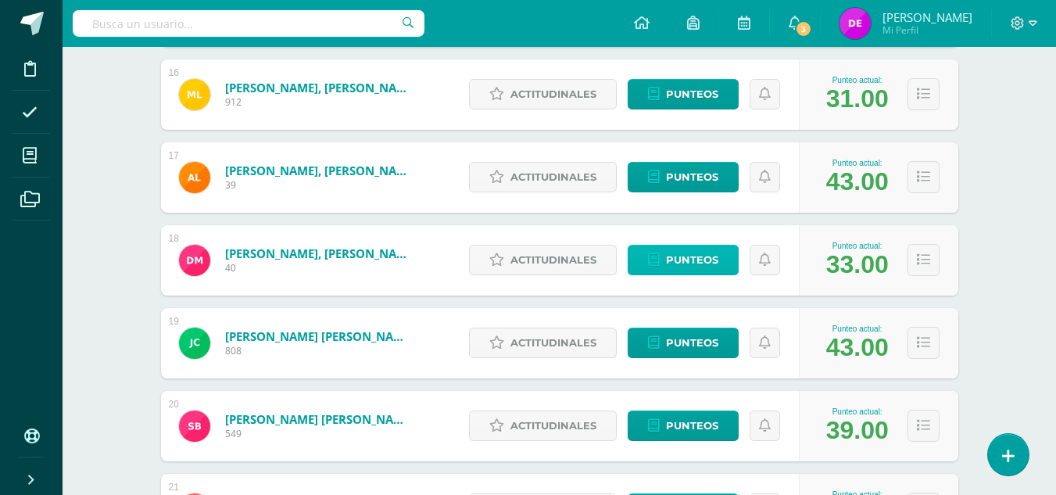
click at [698, 248] on span "Punteos" at bounding box center [692, 259] width 52 height 29
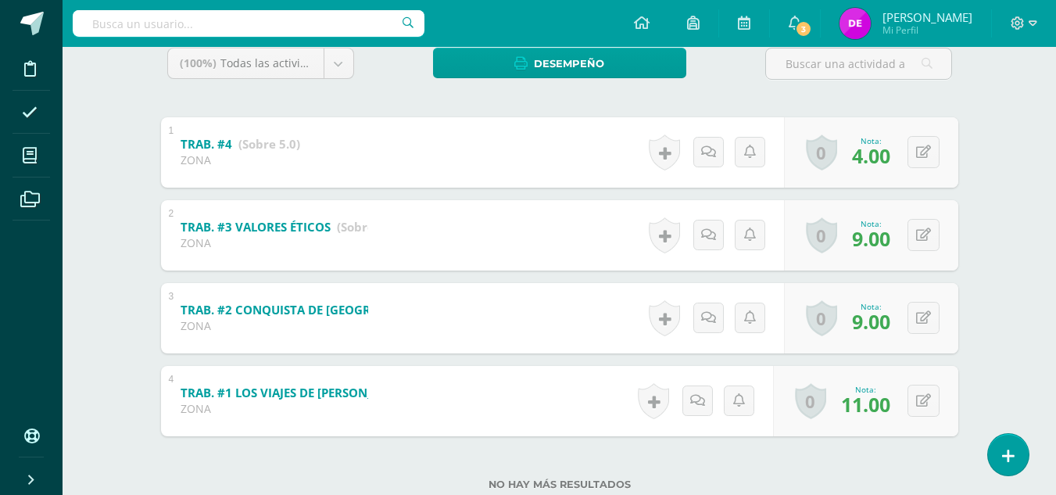
scroll to position [318, 0]
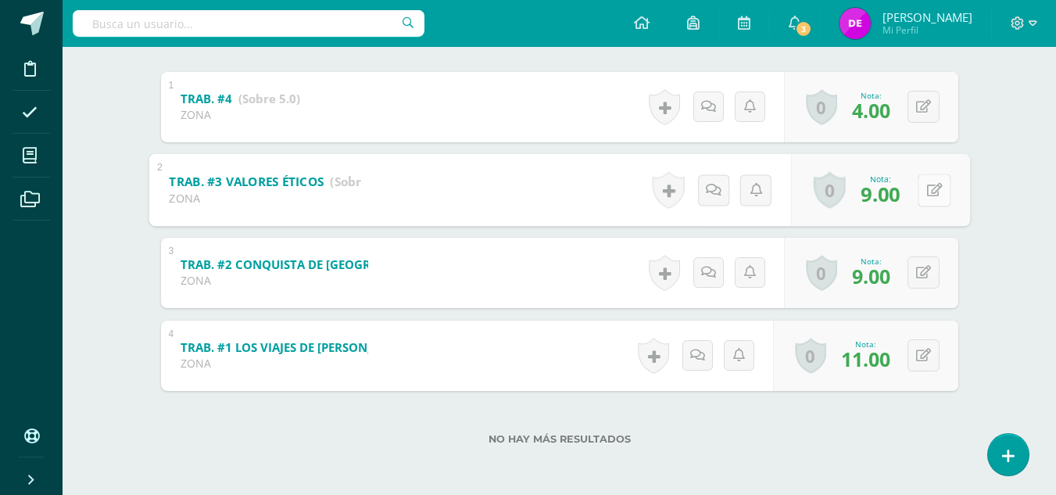
click at [929, 194] on icon at bounding box center [934, 189] width 16 height 13
click at [899, 191] on link at bounding box center [892, 194] width 31 height 31
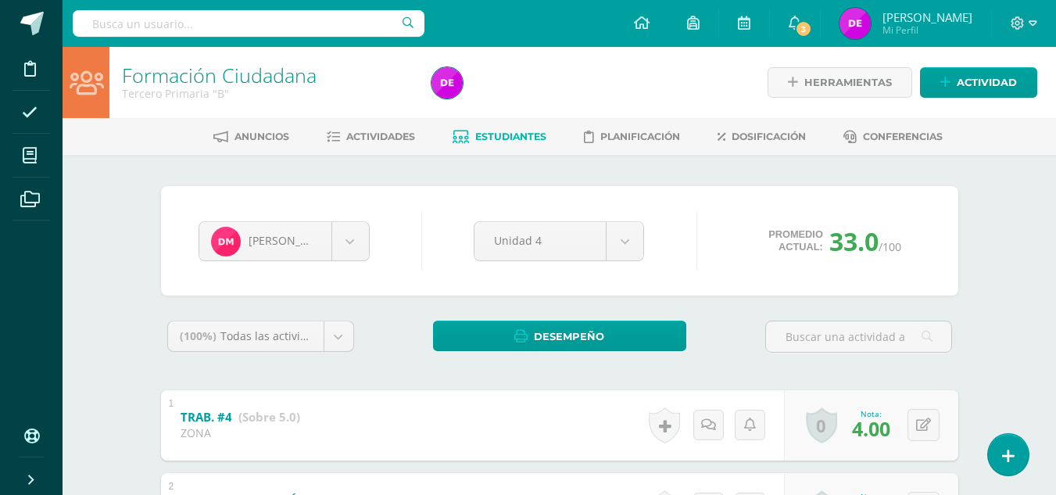
click at [506, 133] on span "Estudiantes" at bounding box center [510, 137] width 71 height 12
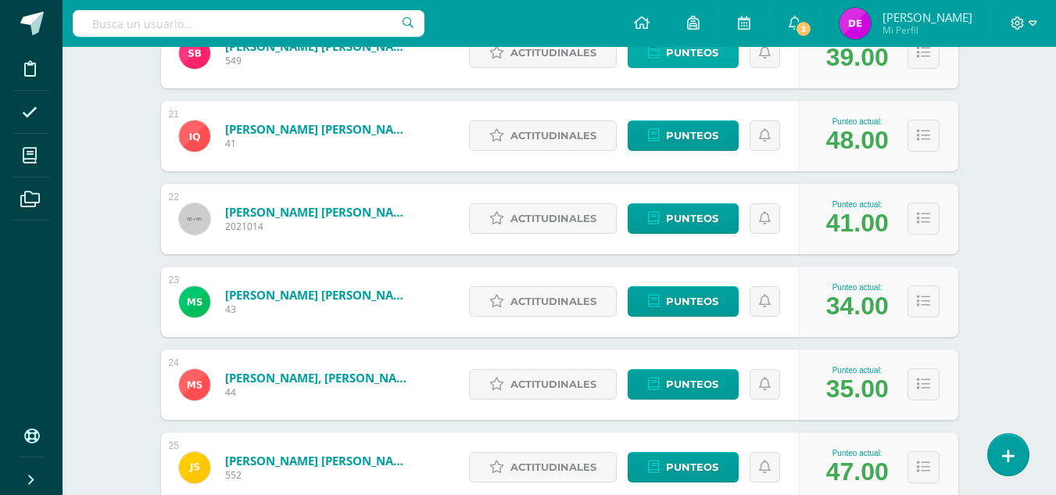
scroll to position [1898, 0]
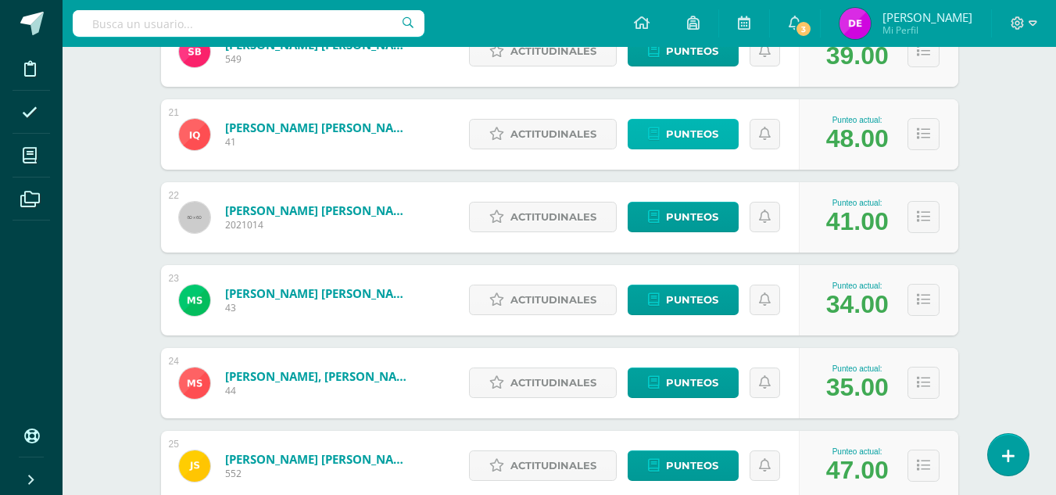
click at [667, 125] on span "Punteos" at bounding box center [692, 134] width 52 height 29
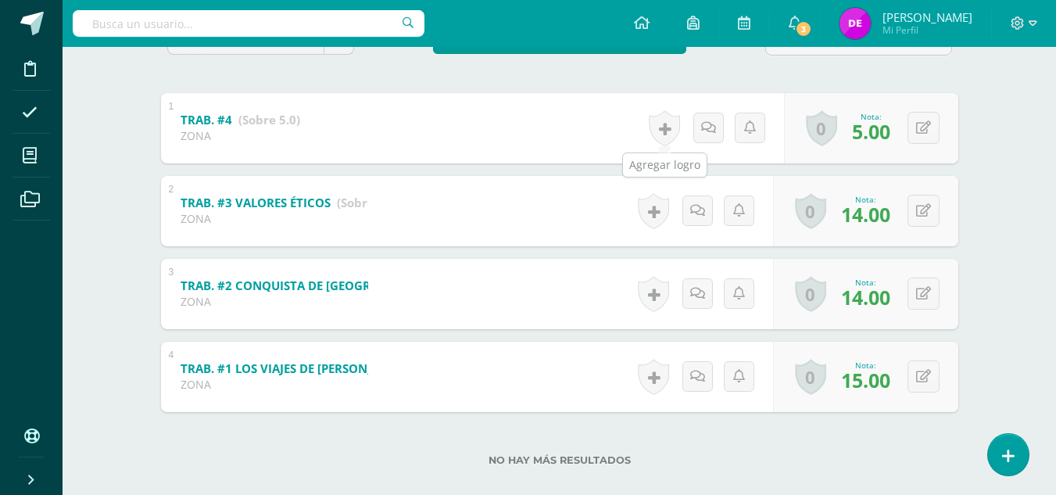
scroll to position [298, 0]
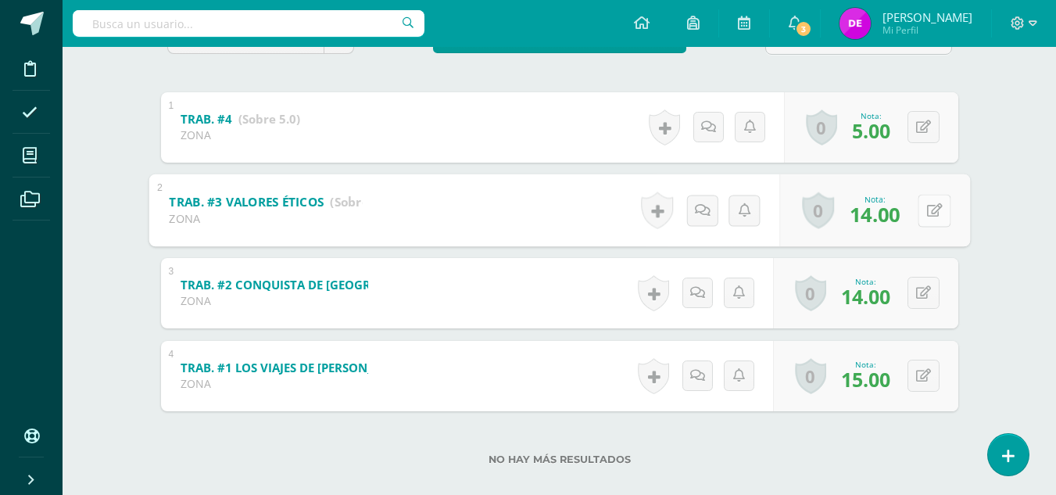
click at [918, 214] on button at bounding box center [934, 210] width 33 height 33
type input "8"
click at [892, 215] on icon at bounding box center [893, 215] width 14 height 13
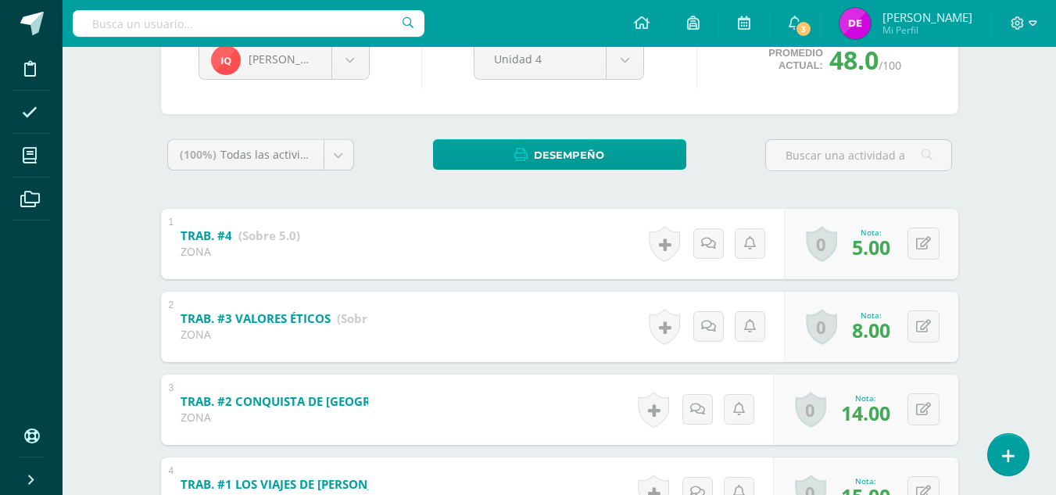
scroll to position [0, 0]
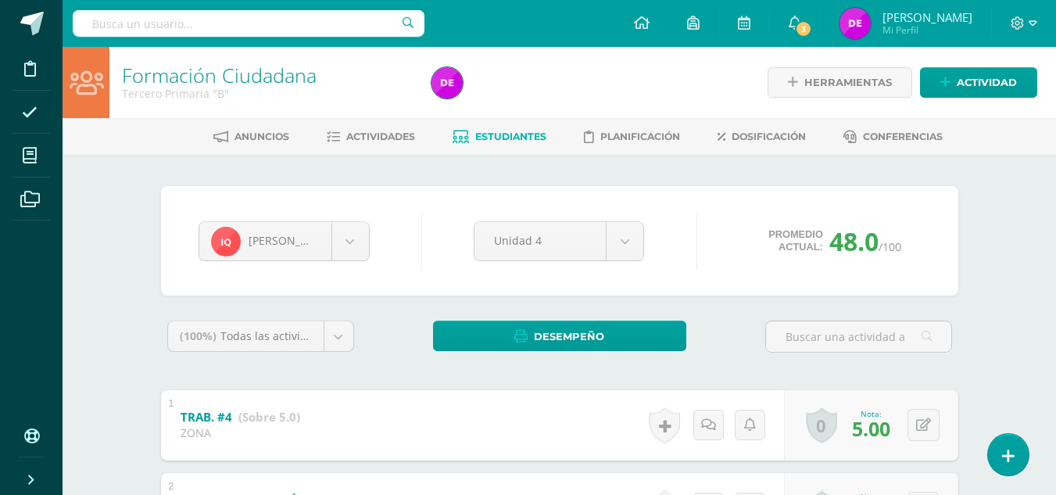
click at [518, 143] on link "Estudiantes" at bounding box center [500, 136] width 94 height 25
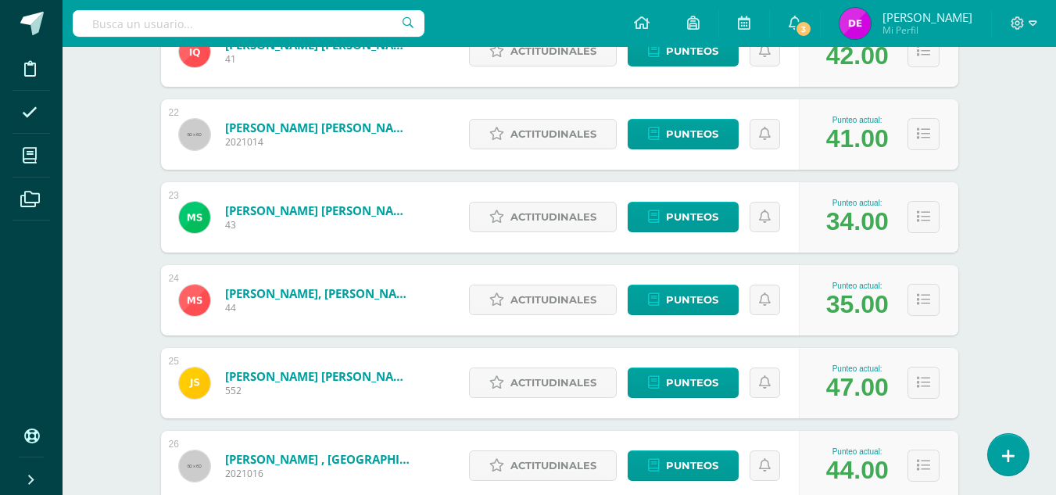
scroll to position [1986, 0]
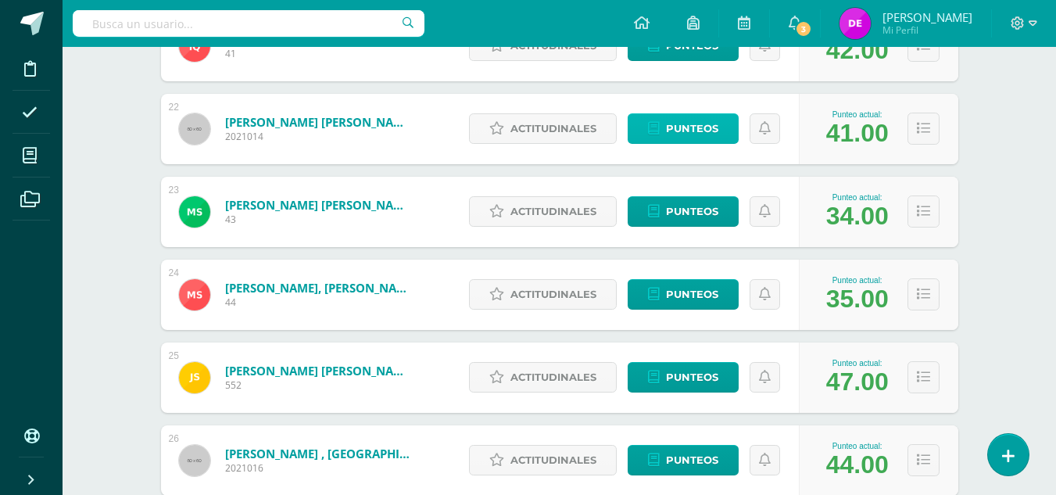
click at [647, 127] on link "Punteos" at bounding box center [683, 128] width 111 height 30
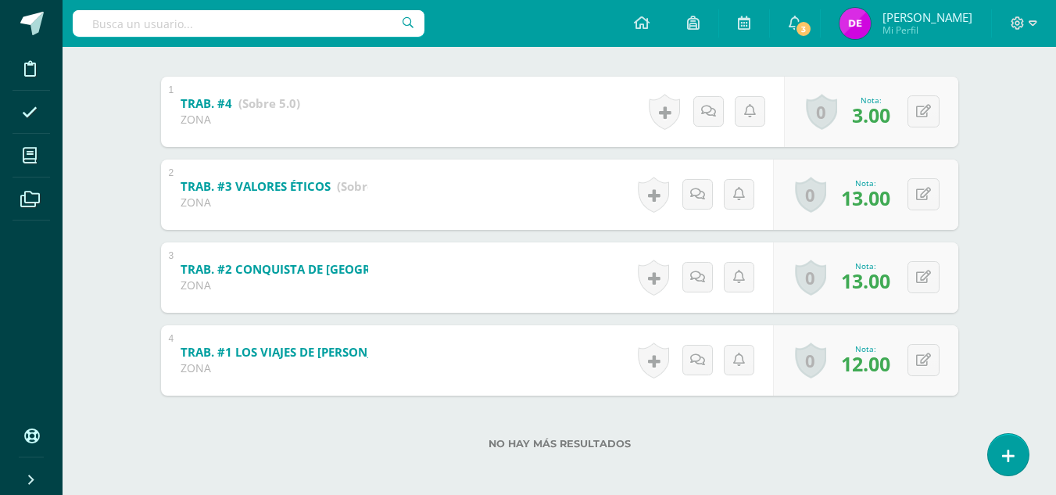
scroll to position [314, 0]
click at [911, 182] on div "0 [GEOGRAPHIC_DATA] Logros obtenidos Aún no hay logros agregados Nota: 13.00" at bounding box center [874, 193] width 191 height 73
click at [929, 204] on button at bounding box center [934, 193] width 33 height 33
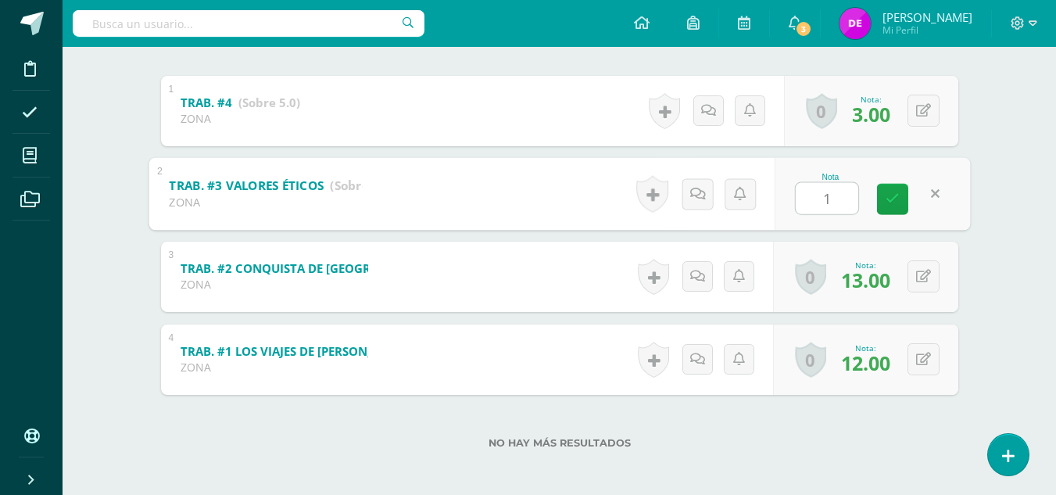
type input "10"
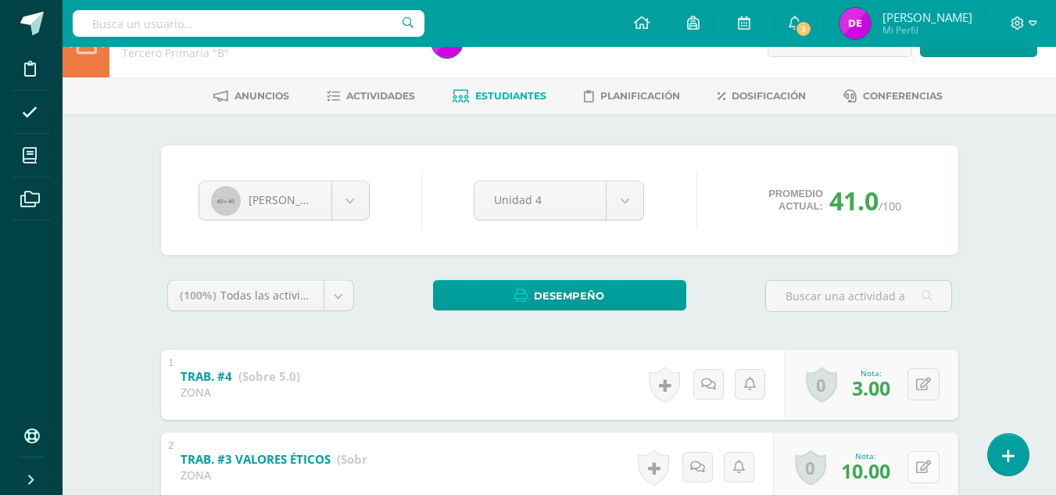
scroll to position [0, 0]
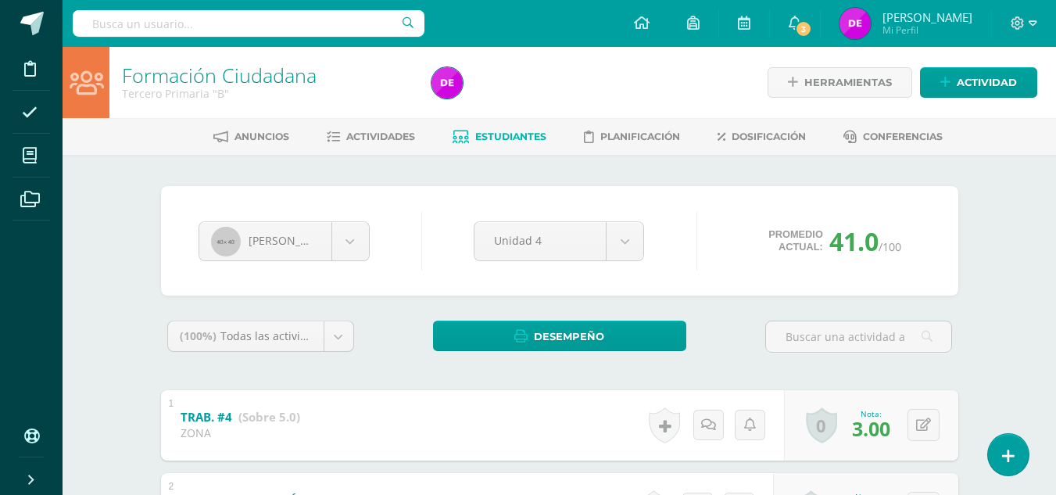
click at [499, 135] on span "Estudiantes" at bounding box center [510, 137] width 71 height 12
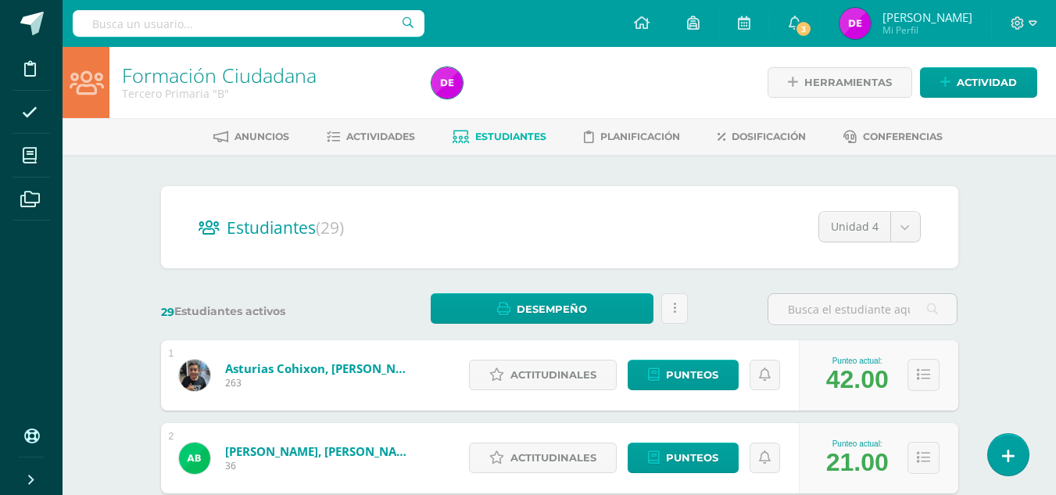
click at [519, 483] on div "Actitudinales Punteos" at bounding box center [630, 458] width 338 height 70
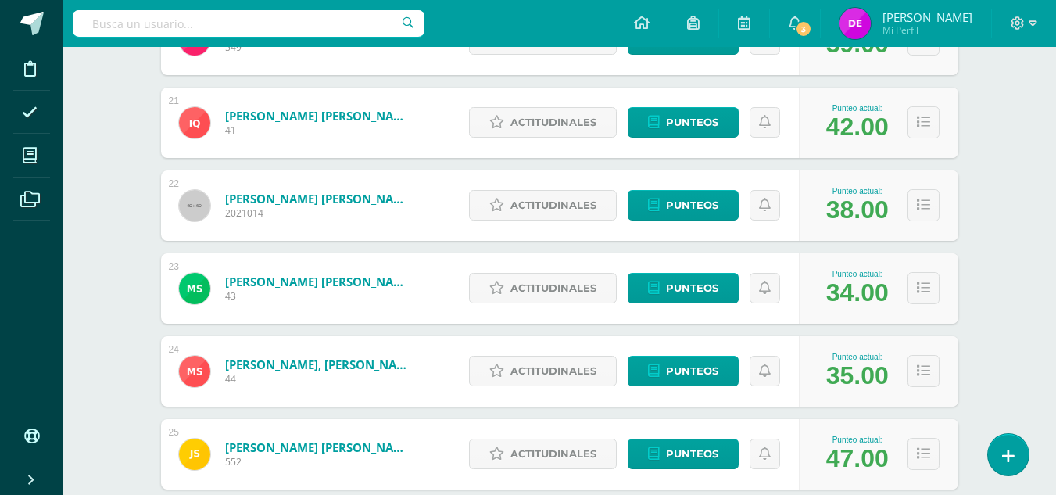
scroll to position [1910, 0]
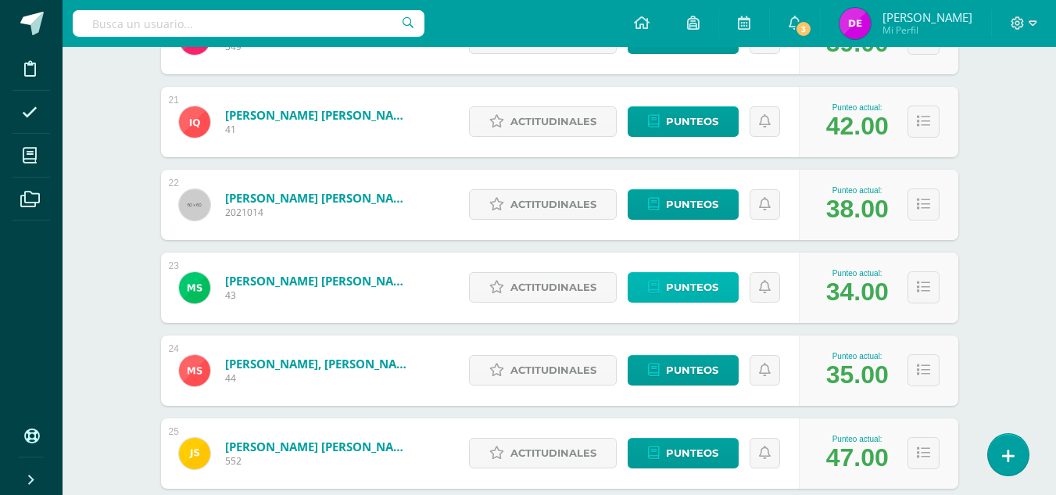
click at [693, 292] on span "Punteos" at bounding box center [692, 287] width 52 height 29
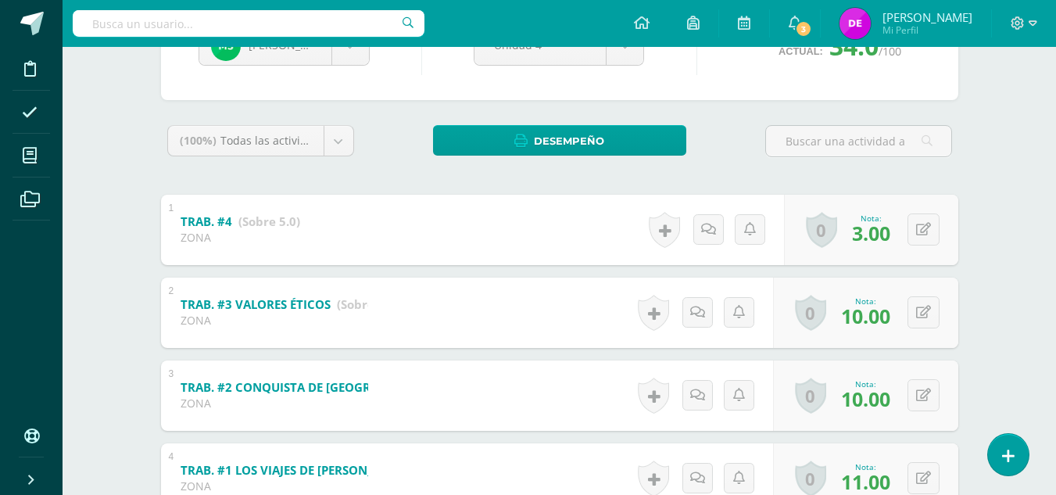
scroll to position [318, 0]
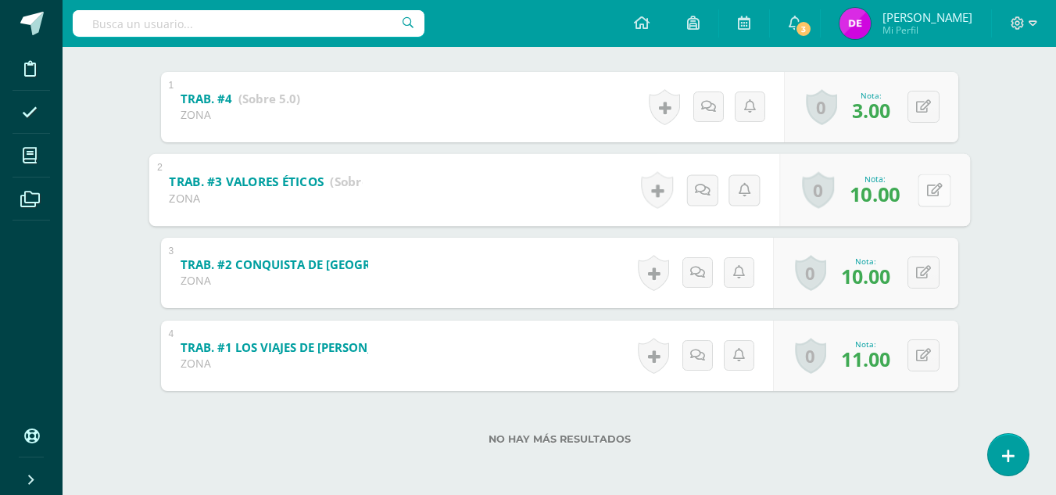
click at [931, 199] on button at bounding box center [934, 190] width 33 height 33
type input "14"
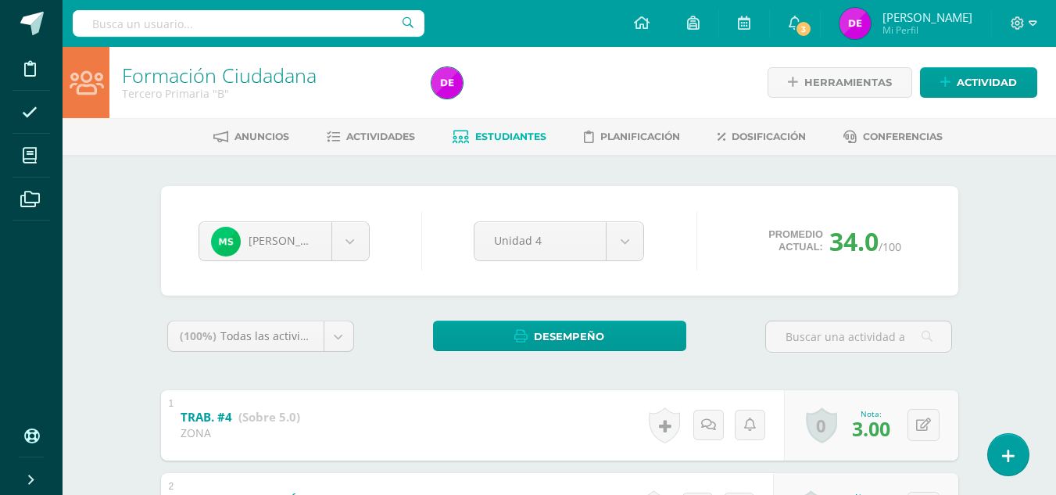
click at [500, 148] on link "Estudiantes" at bounding box center [500, 136] width 94 height 25
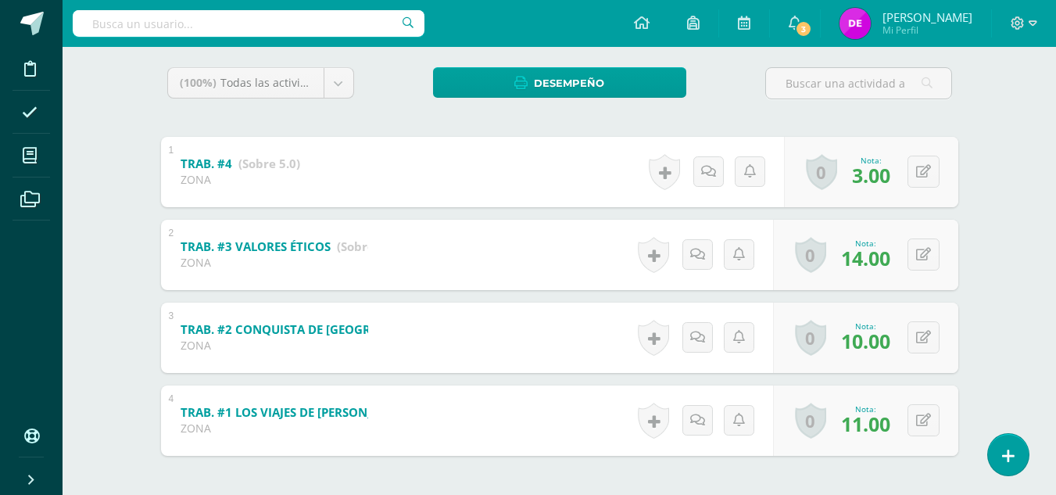
scroll to position [318, 0]
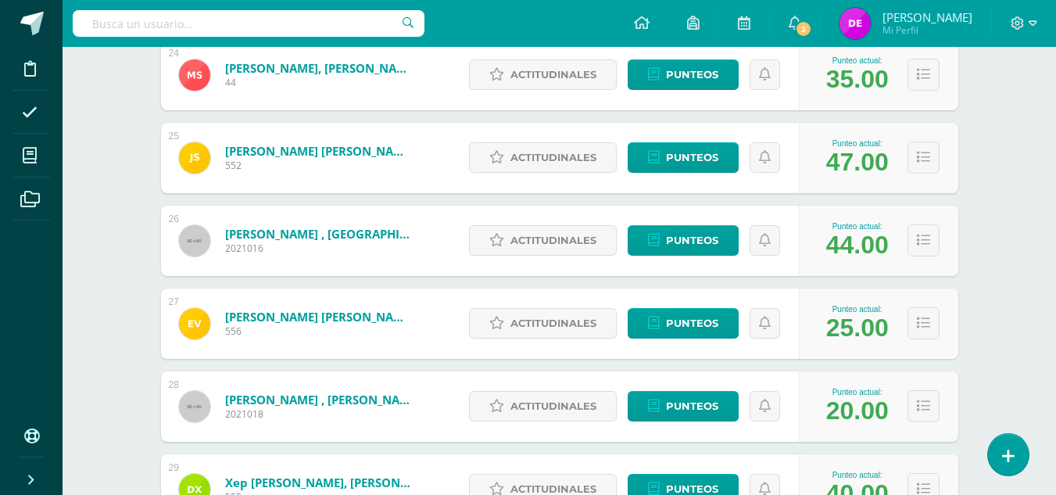
scroll to position [2208, 0]
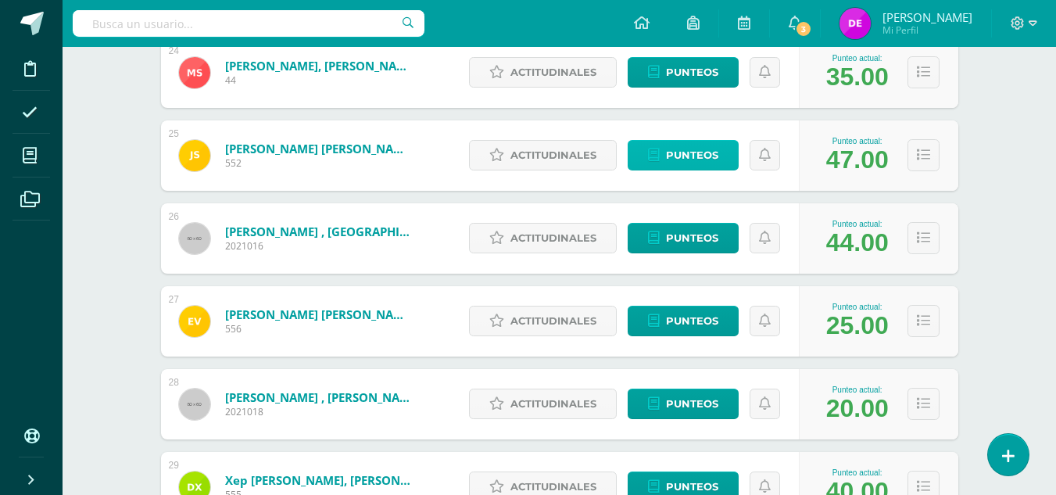
click at [689, 146] on span "Punteos" at bounding box center [692, 155] width 52 height 29
click at [689, 153] on span "Punteos" at bounding box center [692, 155] width 52 height 29
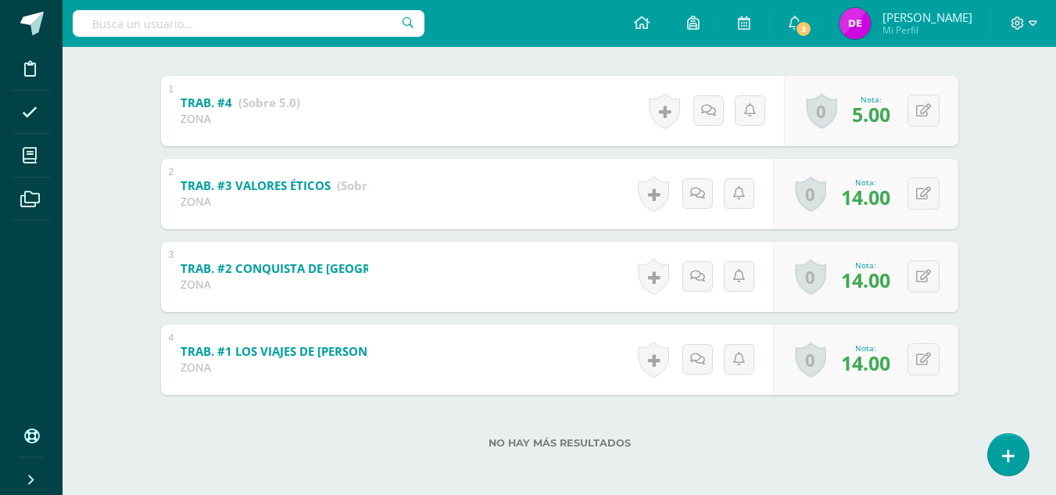
scroll to position [315, 0]
click at [914, 197] on div "0 Logros Logros obtenidos Aún no hay logros agregados Nota: 14.00" at bounding box center [865, 193] width 185 height 70
click at [923, 198] on button at bounding box center [934, 193] width 33 height 33
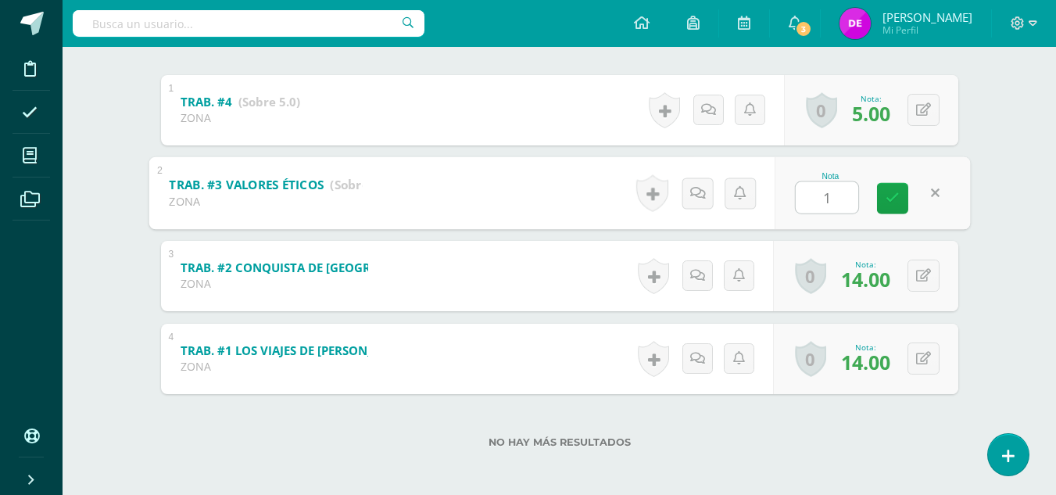
type input "13"
click at [889, 201] on icon at bounding box center [893, 197] width 14 height 13
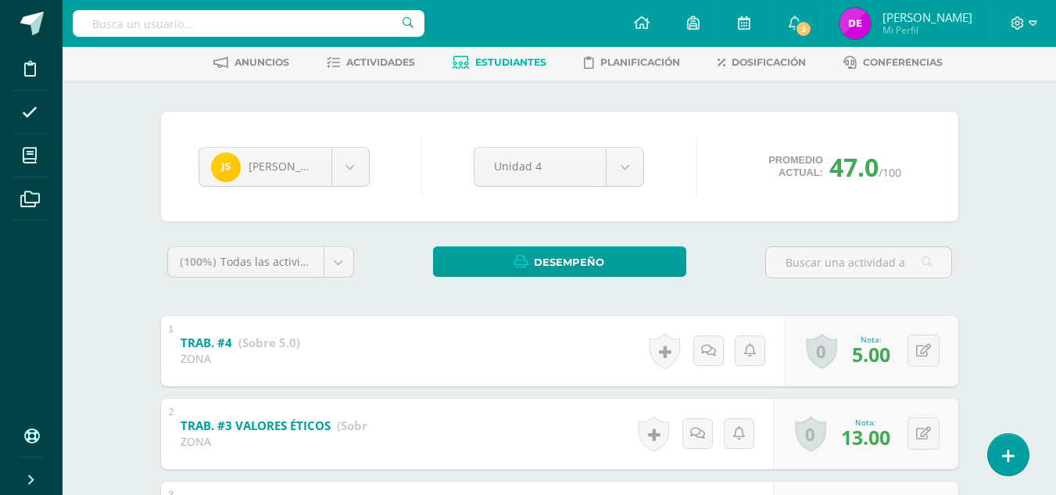
scroll to position [0, 0]
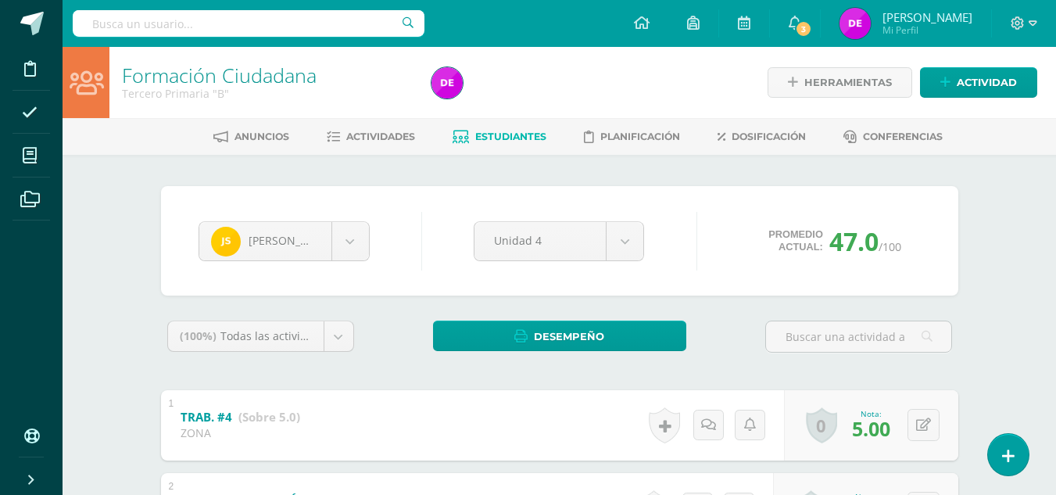
click at [485, 148] on link "Estudiantes" at bounding box center [500, 136] width 94 height 25
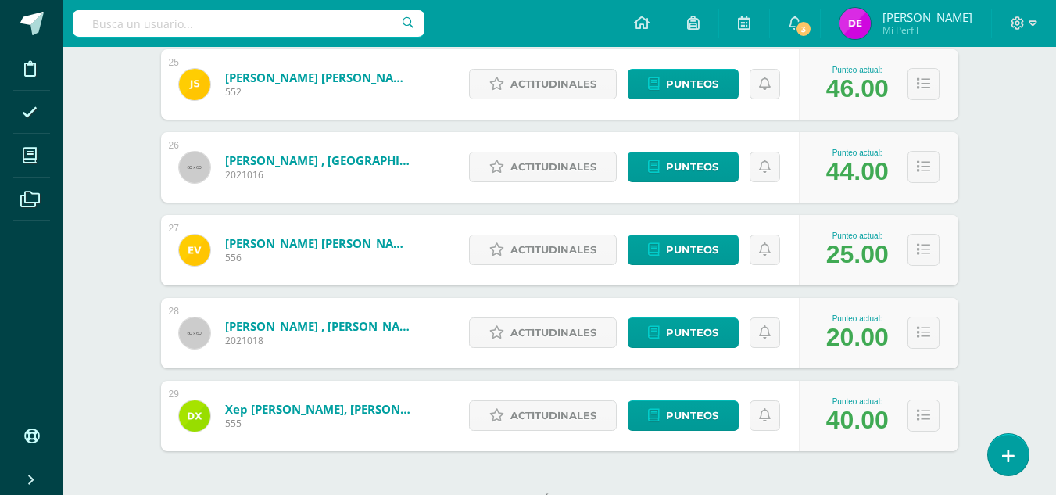
scroll to position [2278, 0]
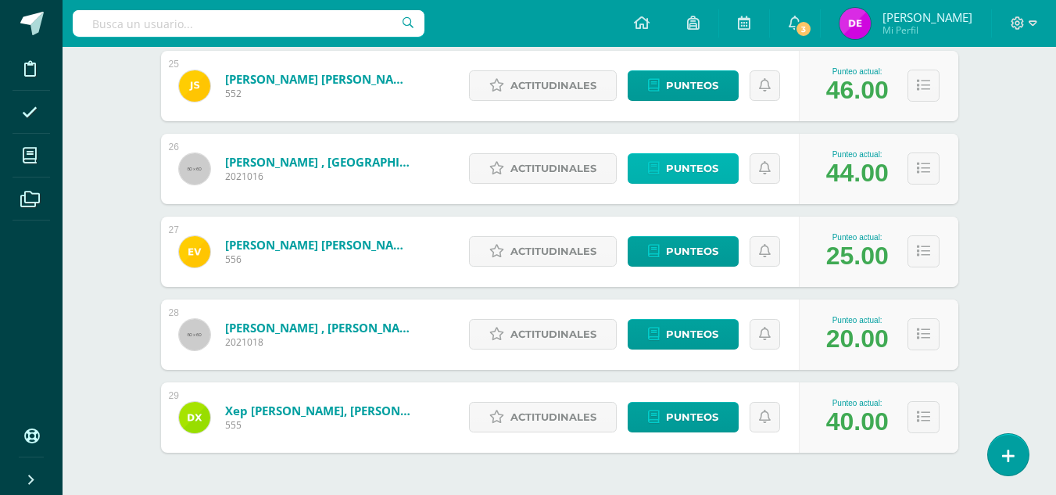
click at [673, 167] on span "Punteos" at bounding box center [692, 168] width 52 height 29
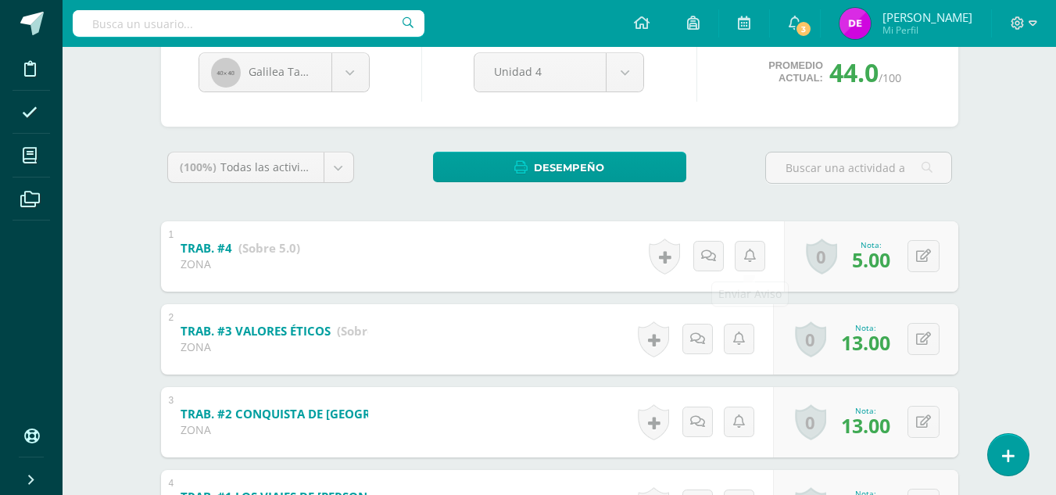
scroll to position [170, 0]
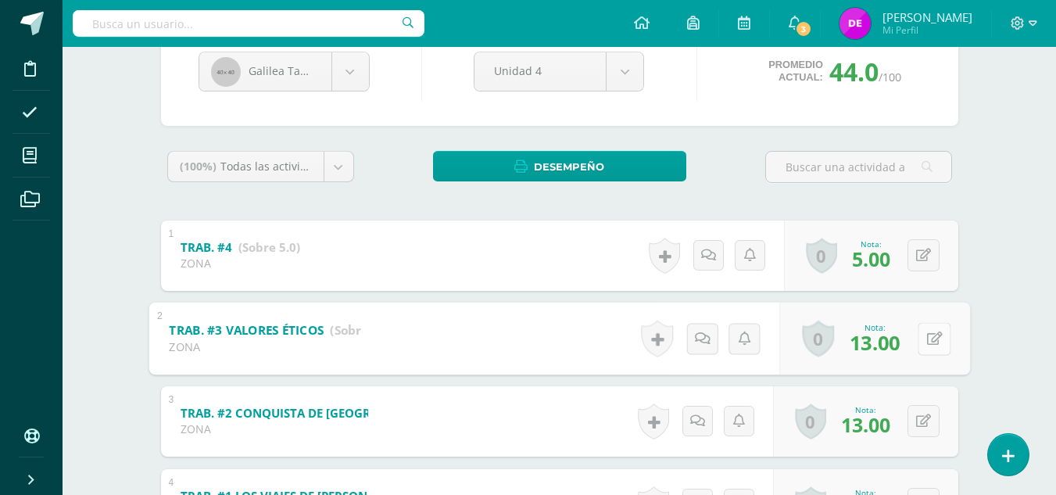
click at [911, 341] on div "0 Logros Logros obtenidos Aún no hay logros agregados Nota: 13.00" at bounding box center [874, 338] width 191 height 73
click at [936, 344] on icon at bounding box center [934, 337] width 16 height 13
type input "15"
click at [907, 345] on link at bounding box center [892, 342] width 31 height 31
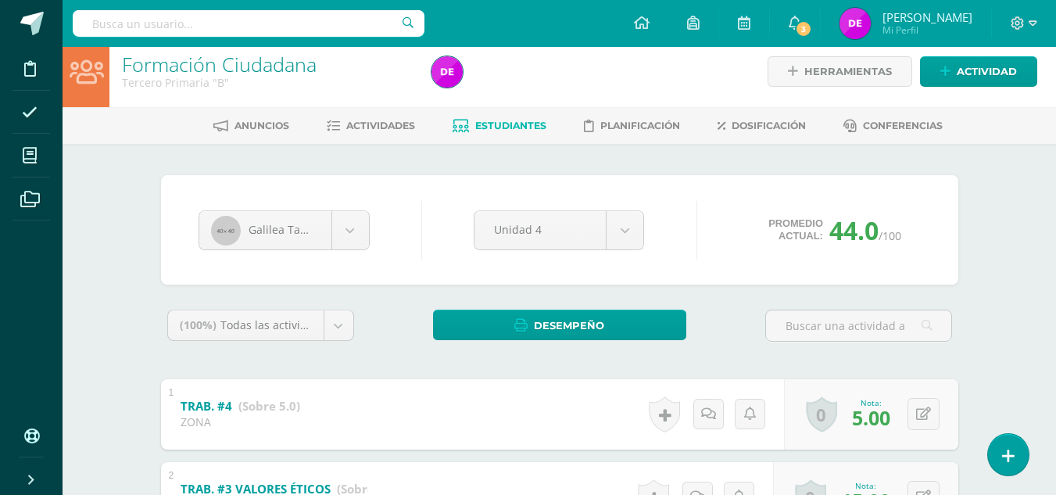
scroll to position [10, 0]
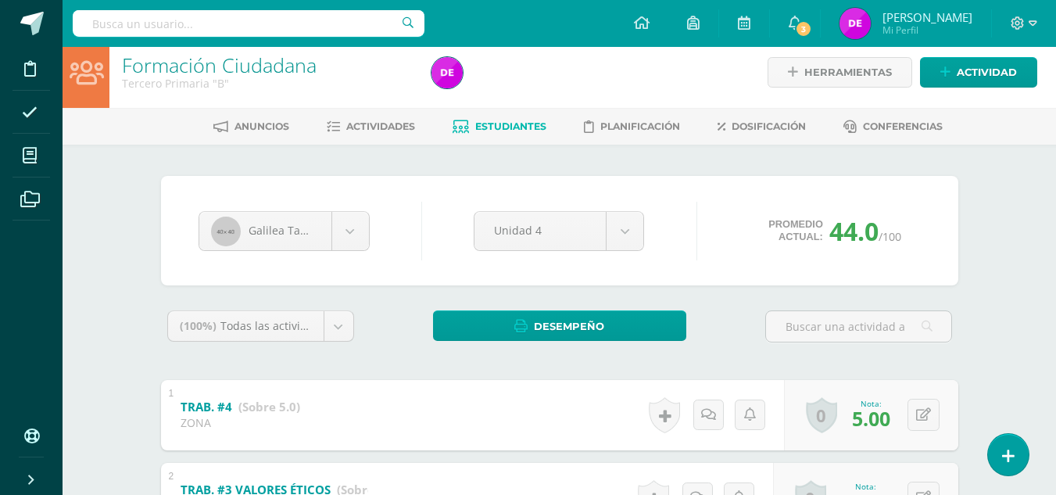
click at [520, 121] on span "Estudiantes" at bounding box center [510, 126] width 71 height 12
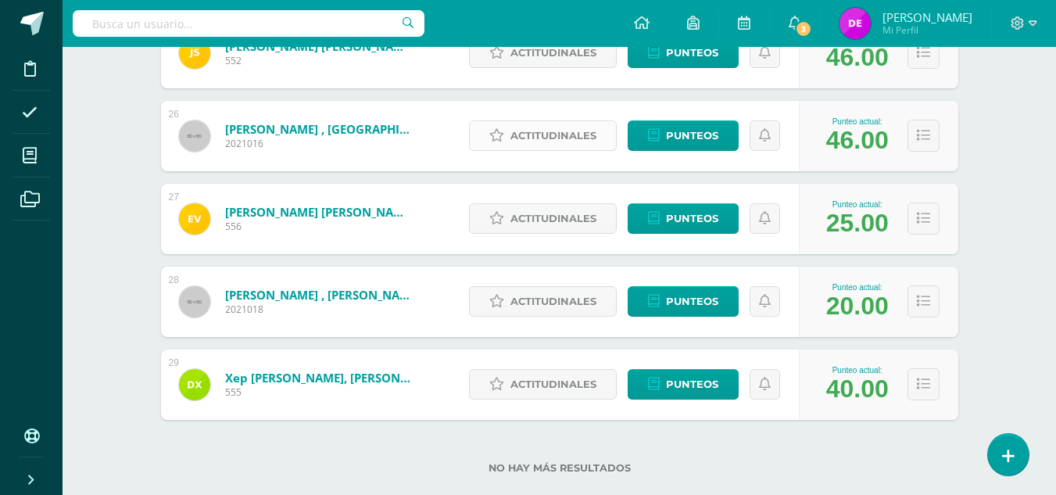
scroll to position [2339, 0]
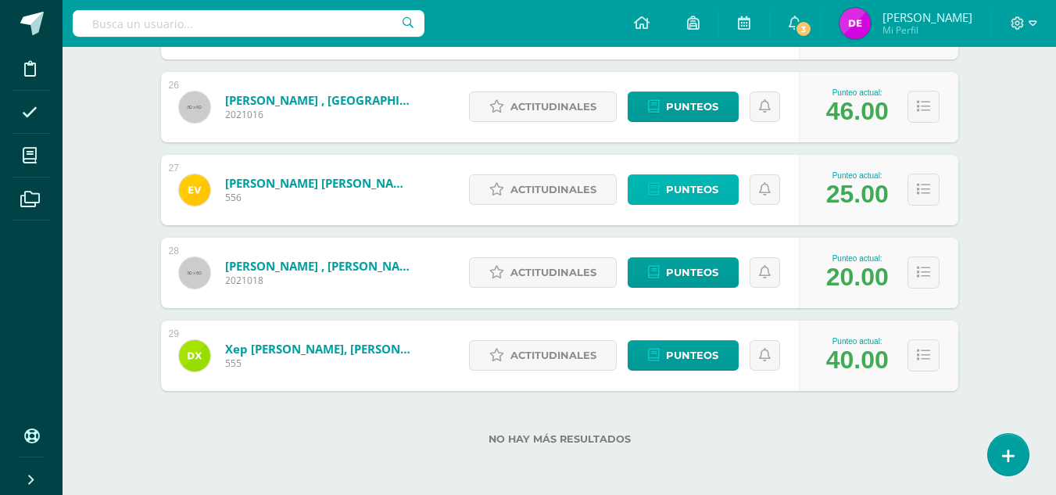
click at [658, 188] on icon at bounding box center [654, 189] width 12 height 13
click at [680, 181] on span "Punteos" at bounding box center [692, 189] width 52 height 29
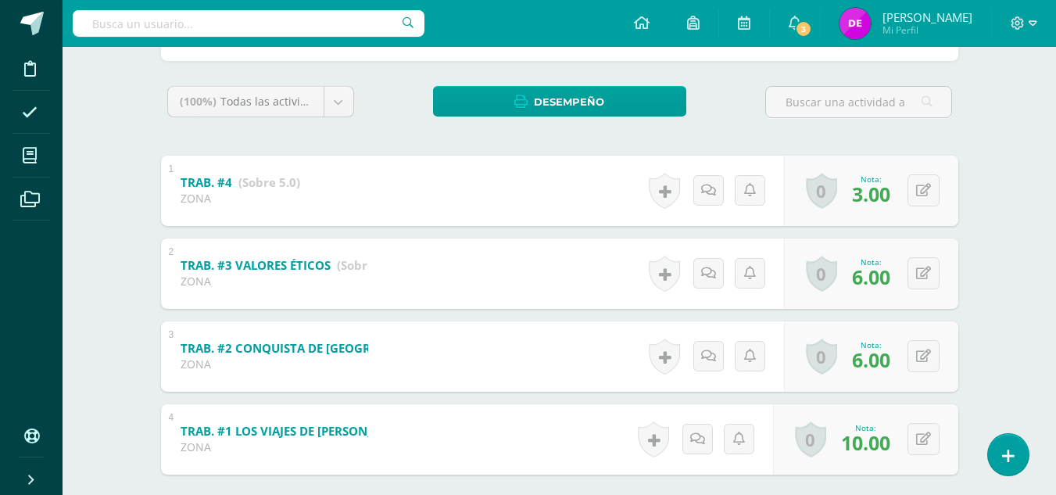
scroll to position [234, 0]
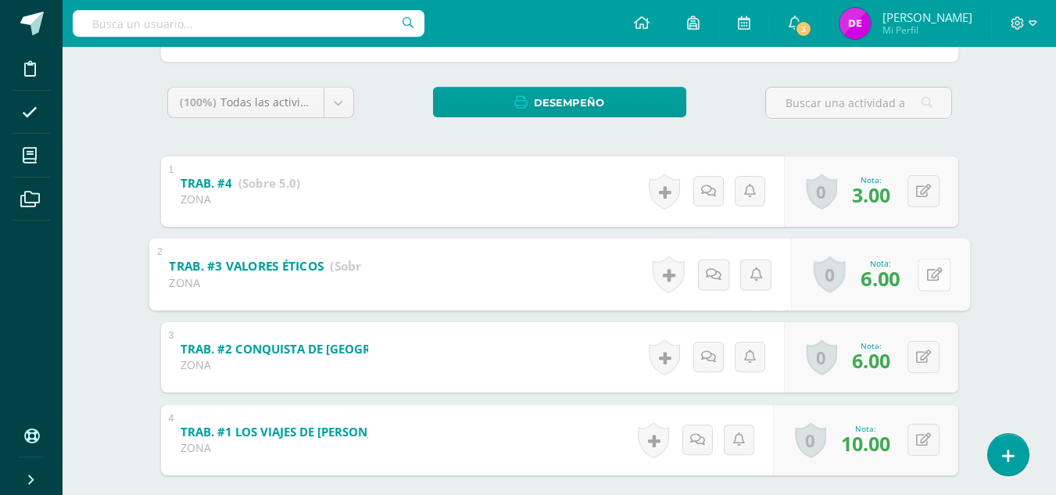
click at [914, 281] on div "0 Logros Logros obtenidos Aún no hay logros agregados Nota: 6.00" at bounding box center [879, 274] width 179 height 73
click at [926, 284] on button at bounding box center [934, 274] width 33 height 33
type input "10"
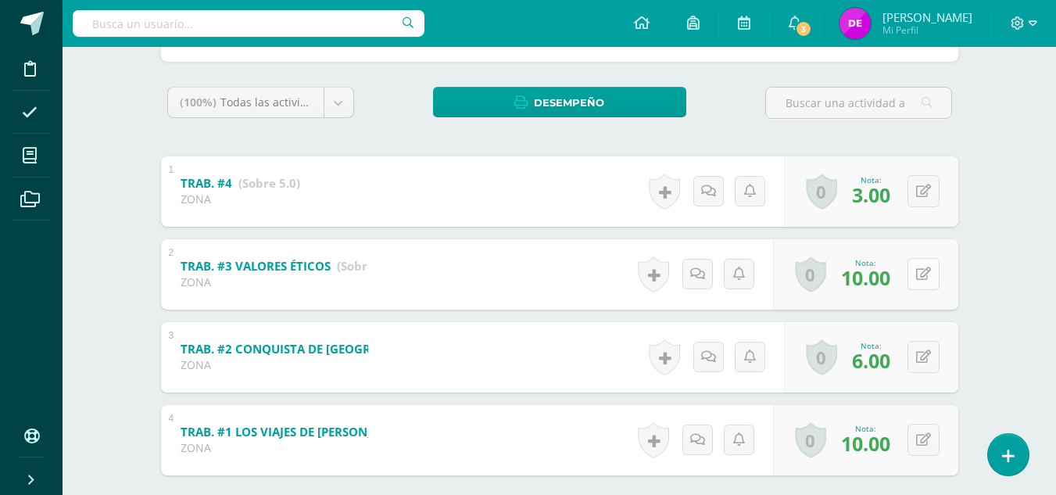
scroll to position [0, 0]
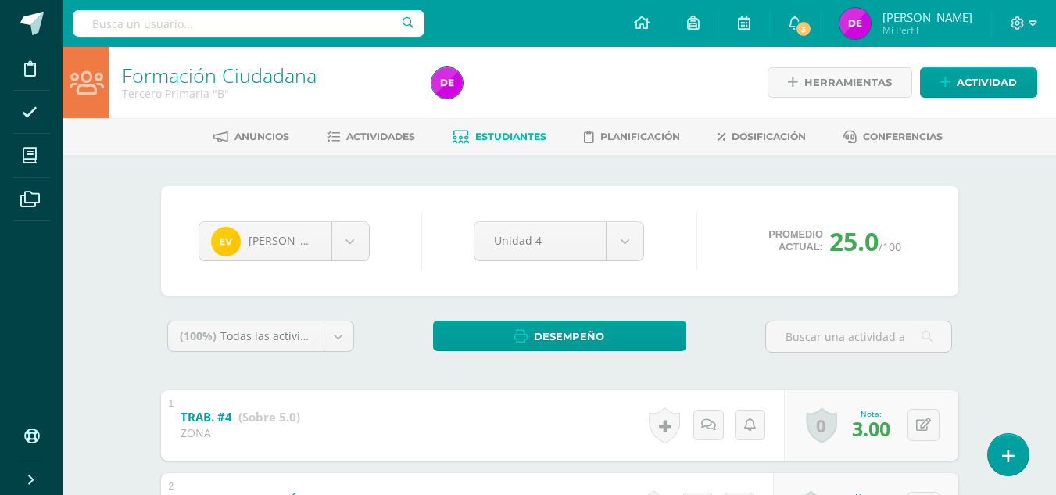
click at [488, 148] on link "Estudiantes" at bounding box center [500, 136] width 94 height 25
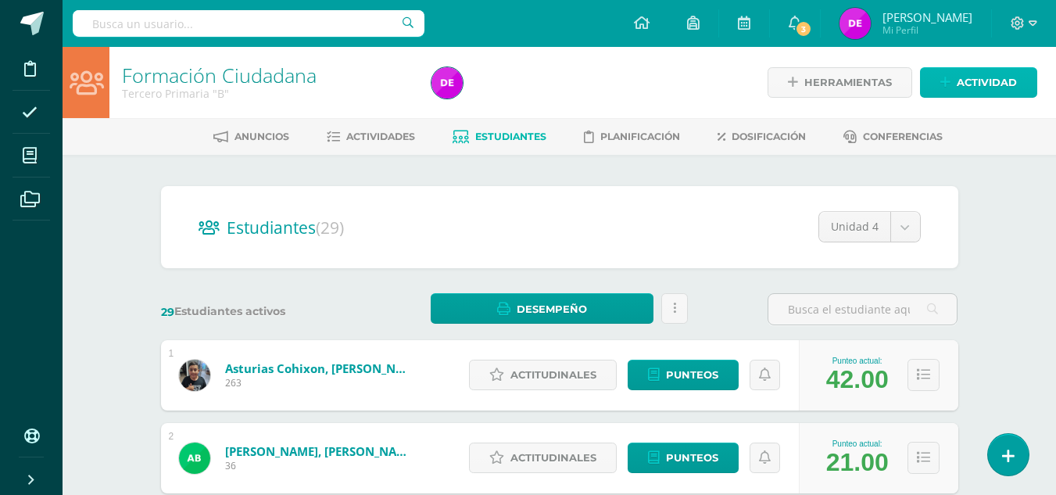
click at [943, 74] on link "Actividad" at bounding box center [978, 82] width 117 height 30
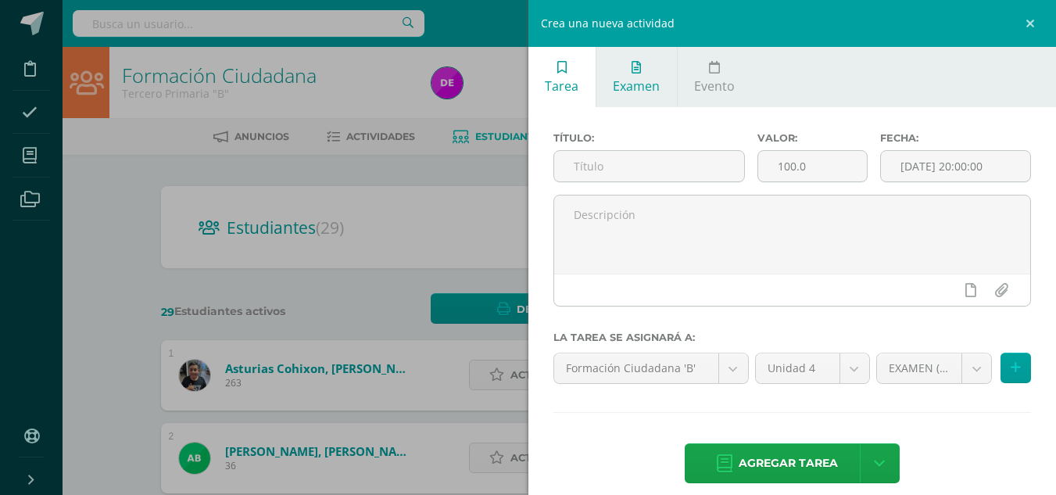
click at [670, 75] on link "Examen" at bounding box center [636, 77] width 81 height 60
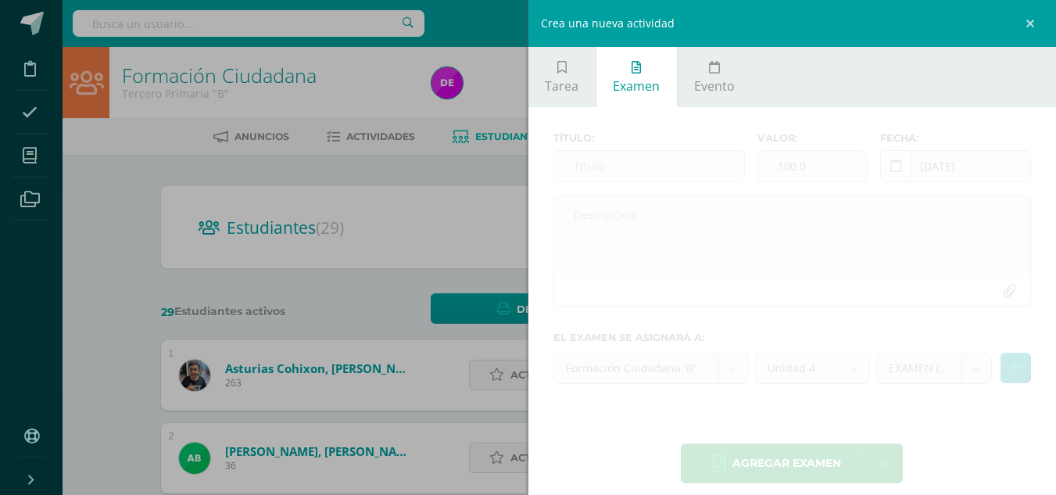
scroll to position [16, 0]
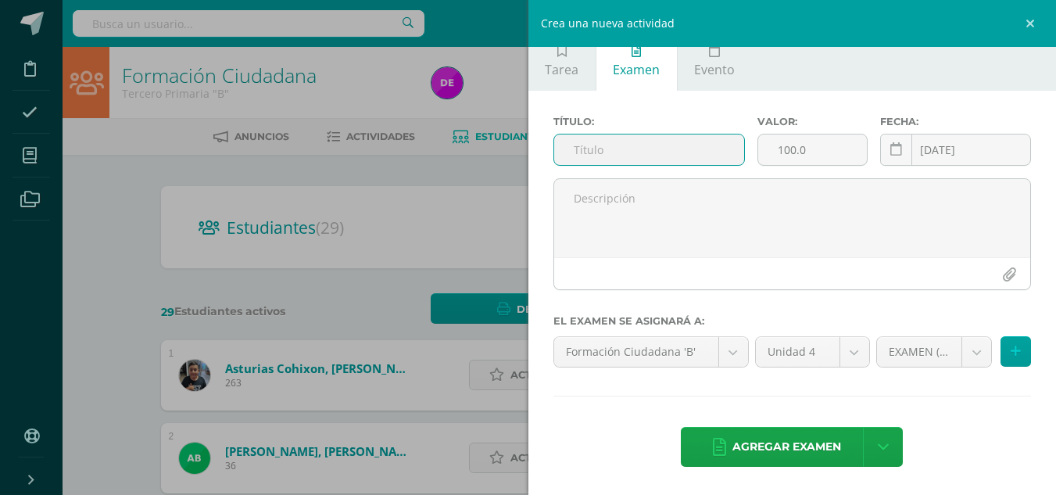
click at [607, 150] on input "text" at bounding box center [649, 149] width 190 height 30
type input "e"
type input "EXAMEN FINAL SOCIALES"
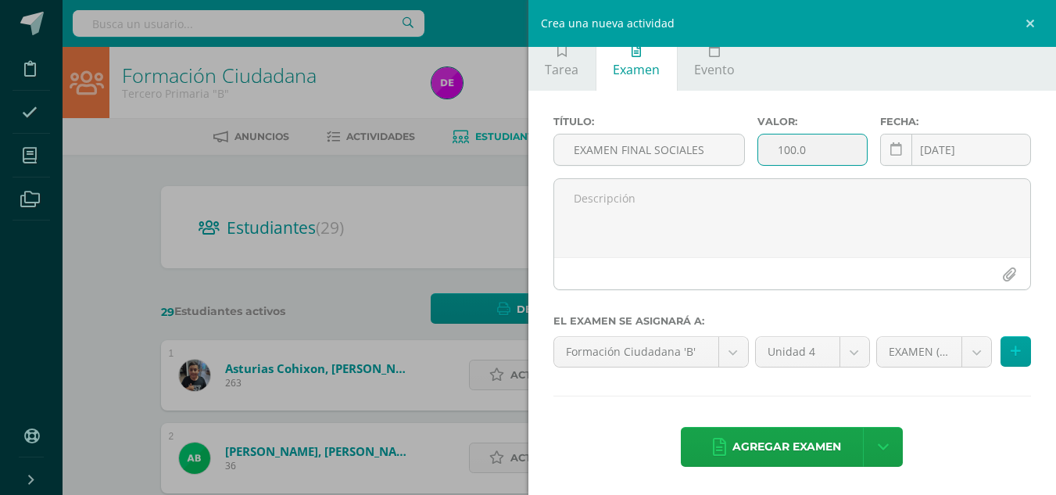
click at [784, 148] on input "100.0" at bounding box center [812, 149] width 109 height 30
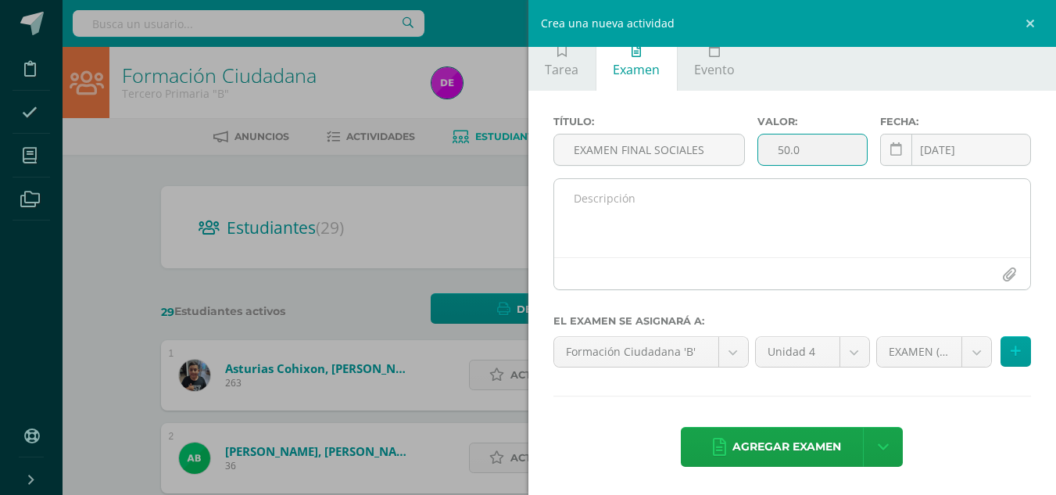
type input "50.0"
click at [742, 220] on textarea at bounding box center [792, 218] width 477 height 78
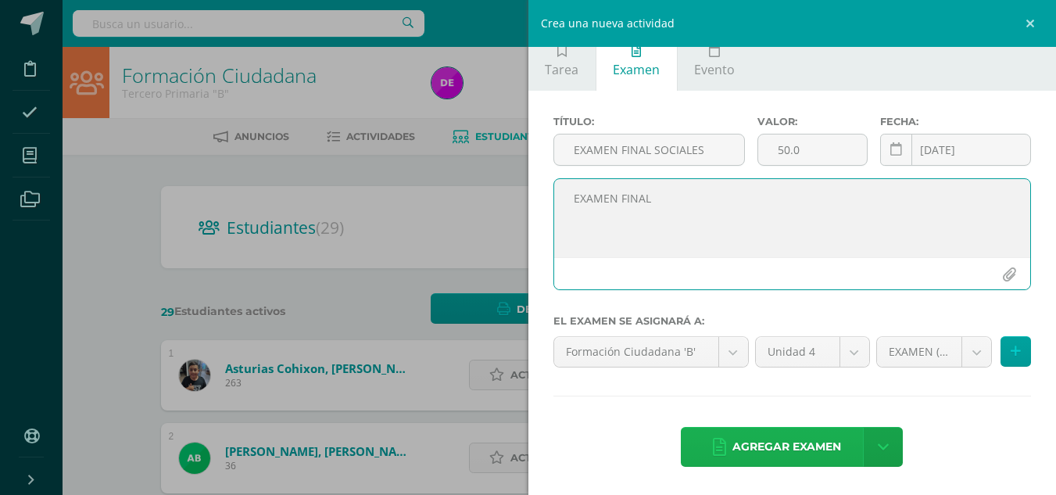
type textarea "EXAMEN FINAL"
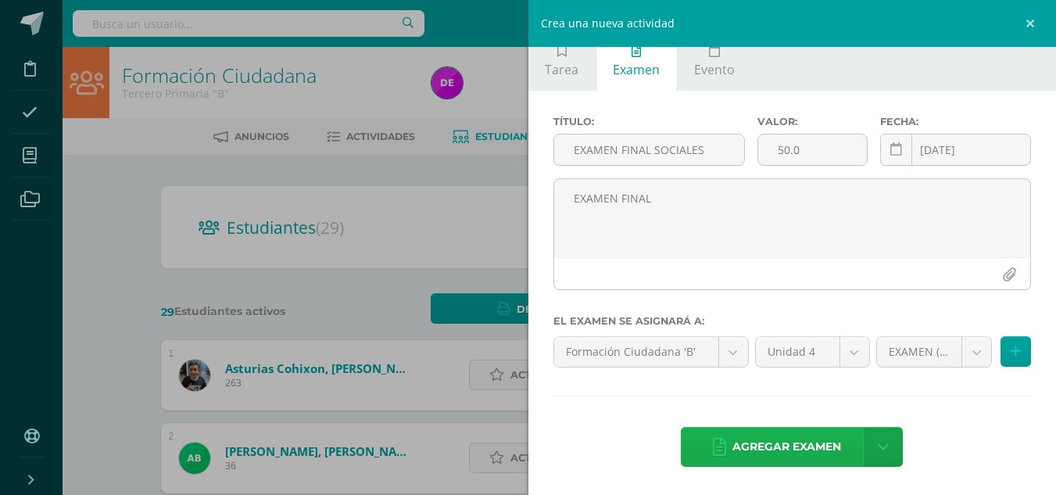
click at [826, 435] on span "Agregar examen" at bounding box center [786, 447] width 109 height 38
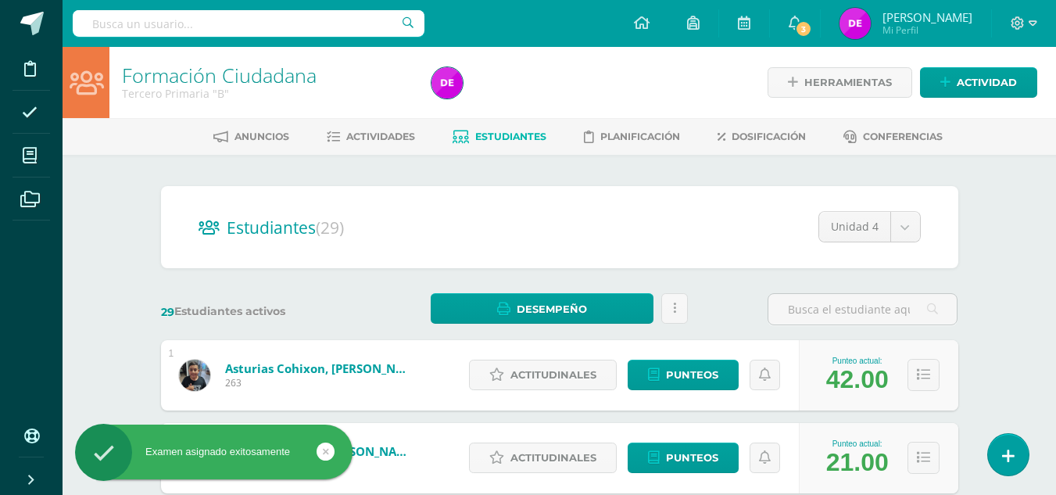
scroll to position [5, 0]
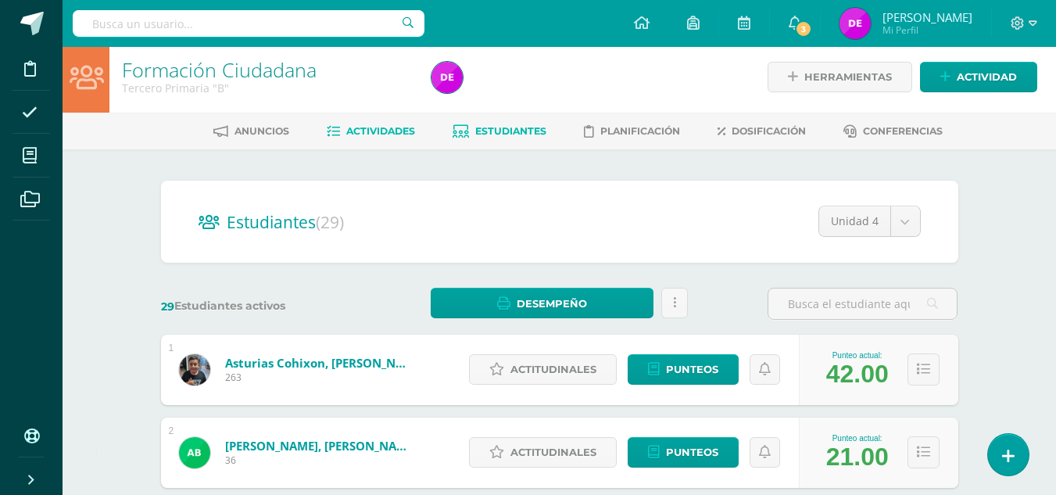
click at [380, 120] on link "Actividades" at bounding box center [371, 131] width 88 height 25
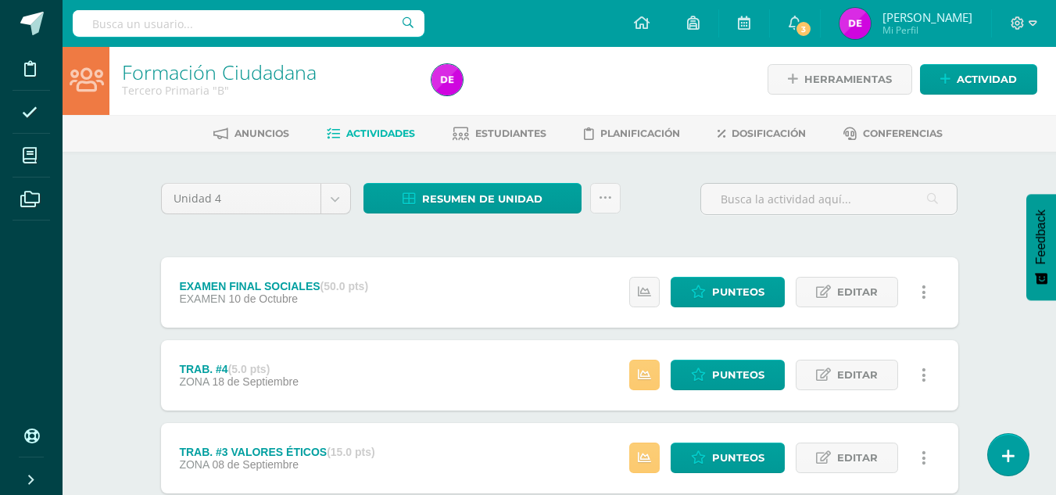
scroll to position [4, 0]
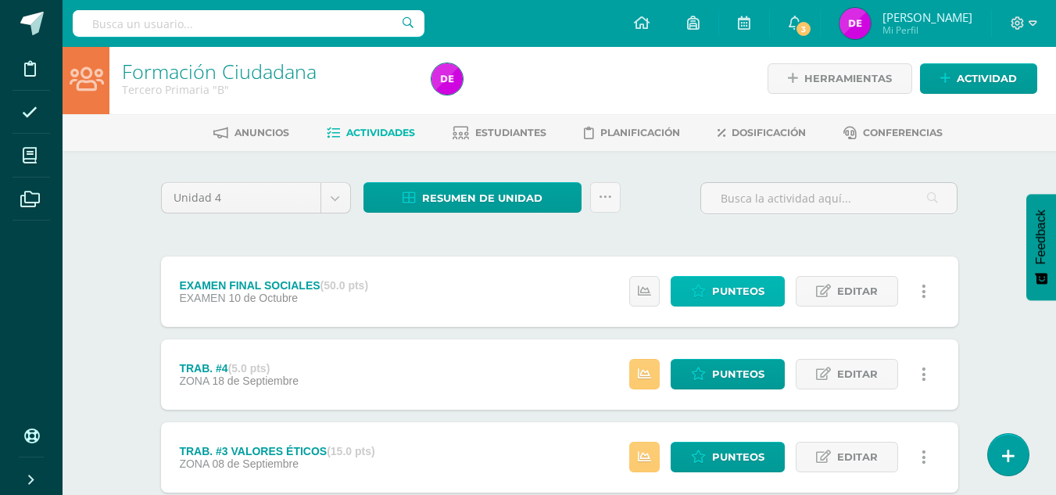
click at [746, 290] on span "Punteos" at bounding box center [738, 291] width 52 height 29
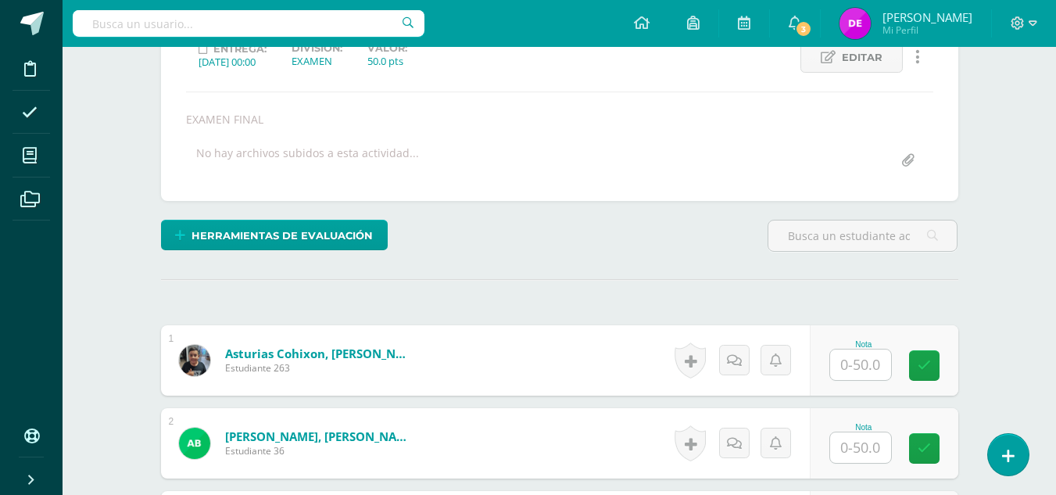
scroll to position [234, 0]
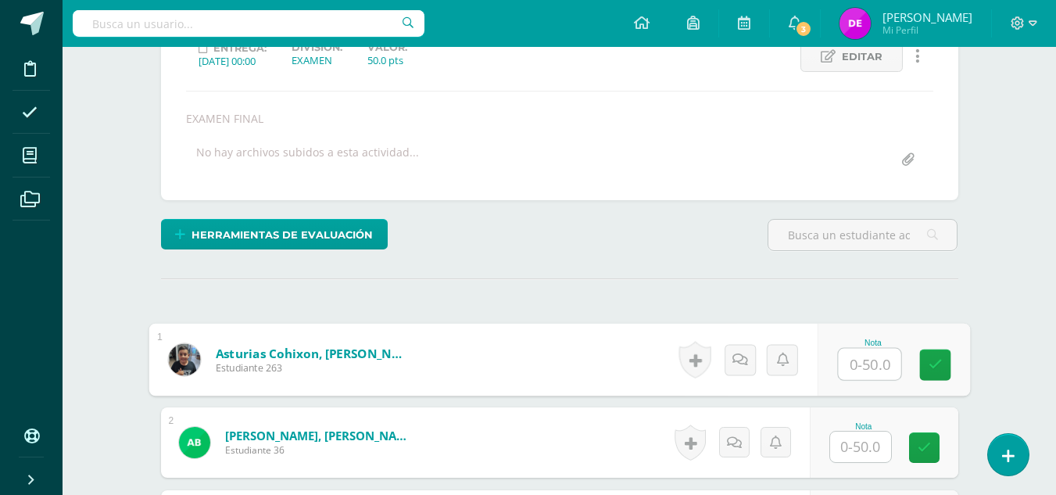
click at [870, 355] on input "text" at bounding box center [869, 364] width 63 height 31
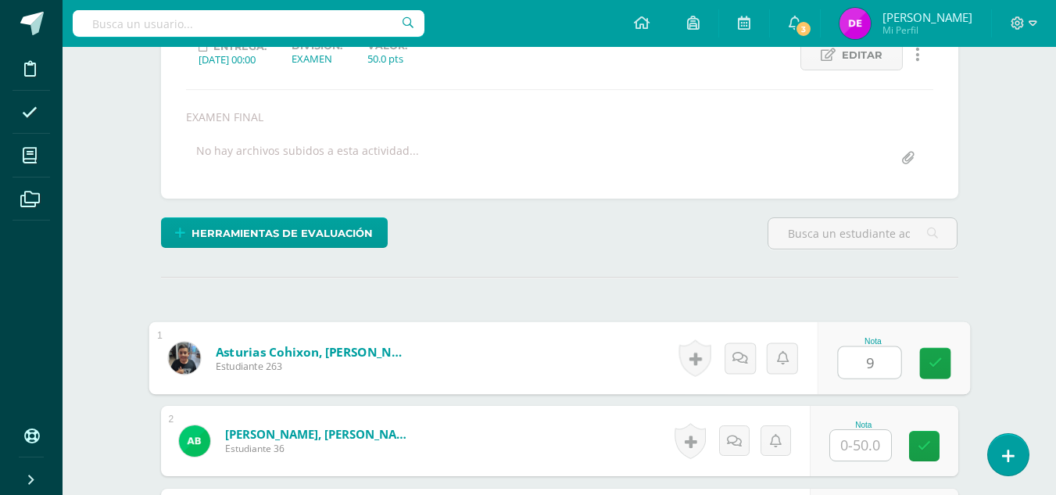
type input "9"
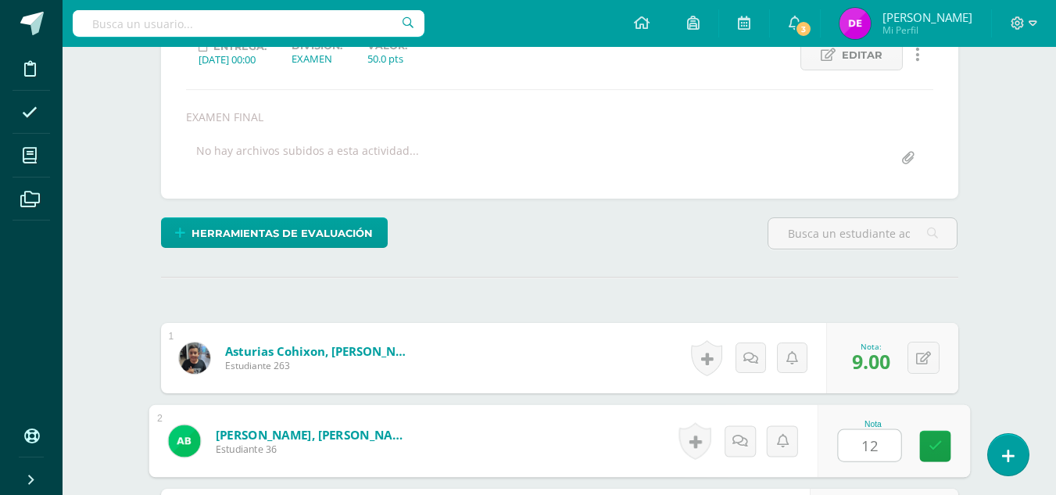
type input "12"
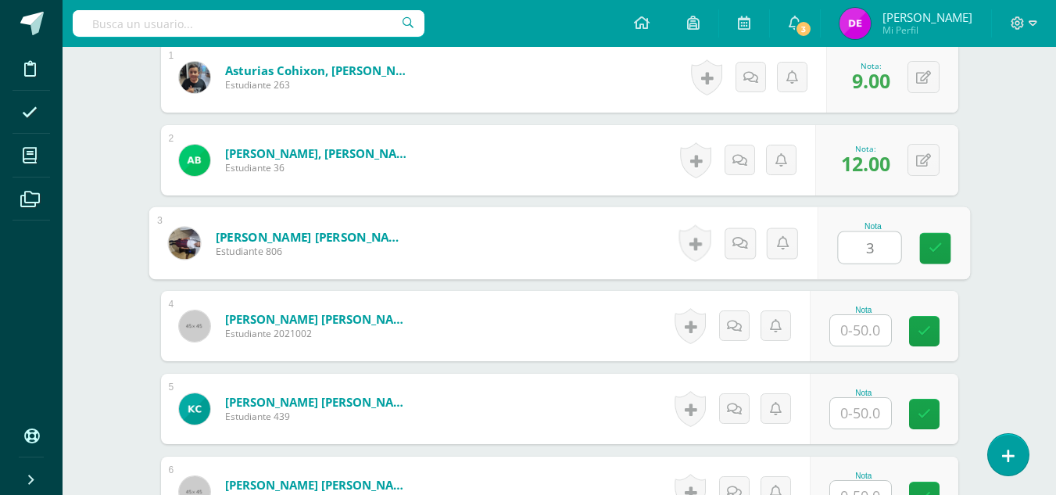
type input "3"
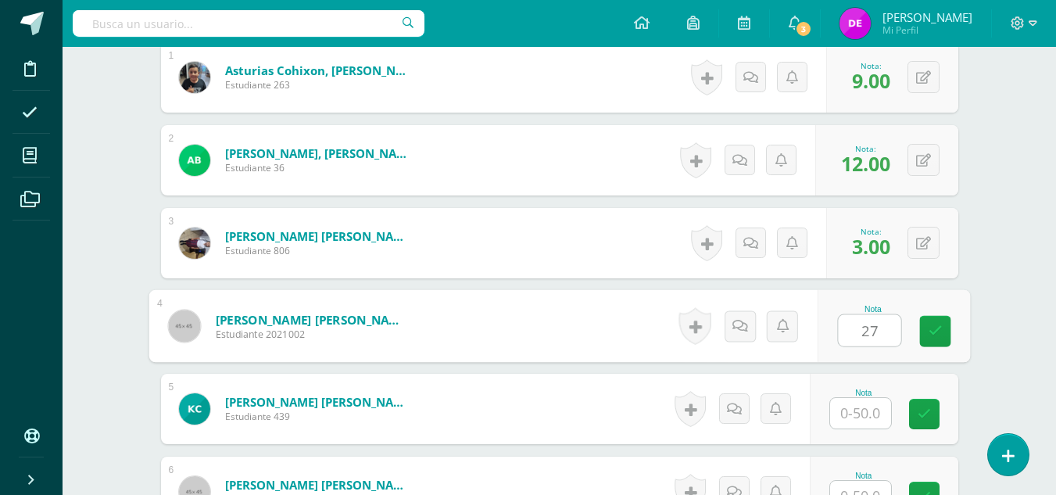
type input "27"
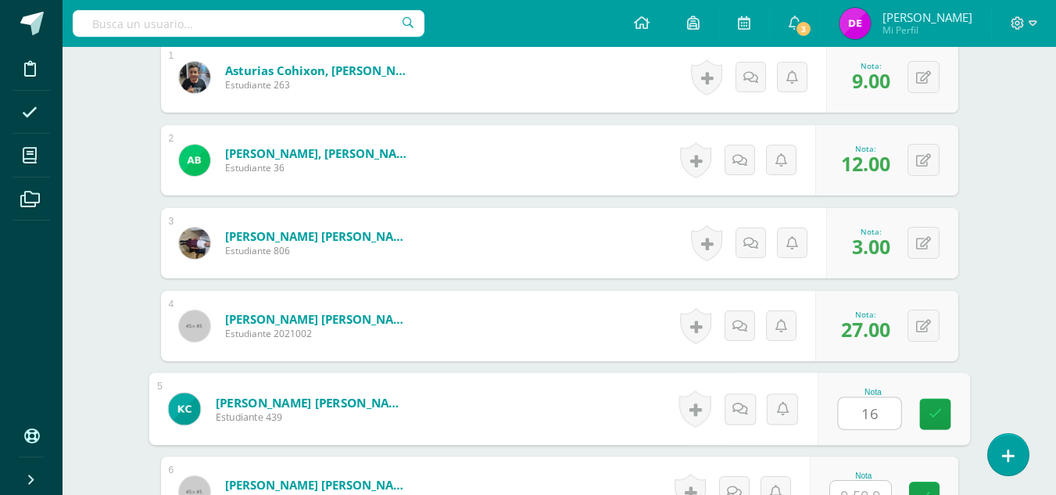
type input "16"
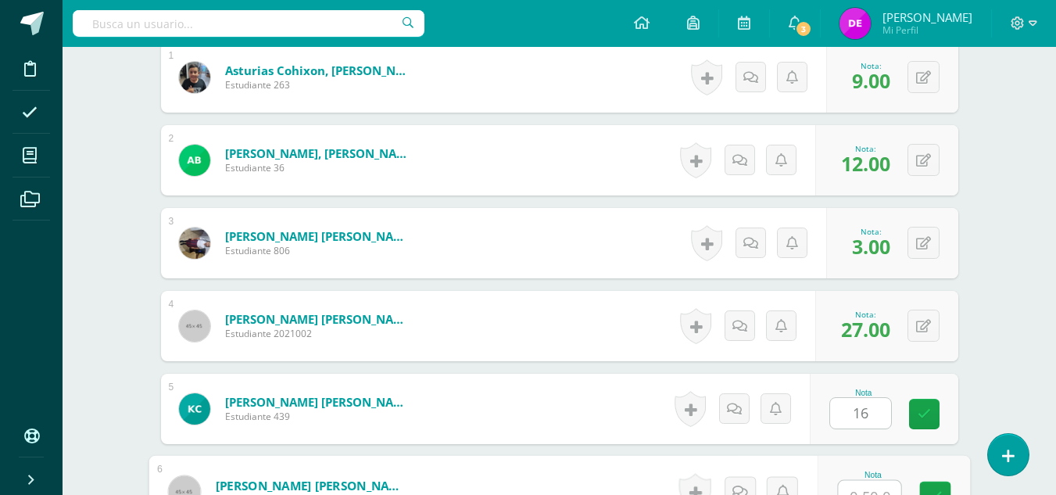
scroll to position [532, 0]
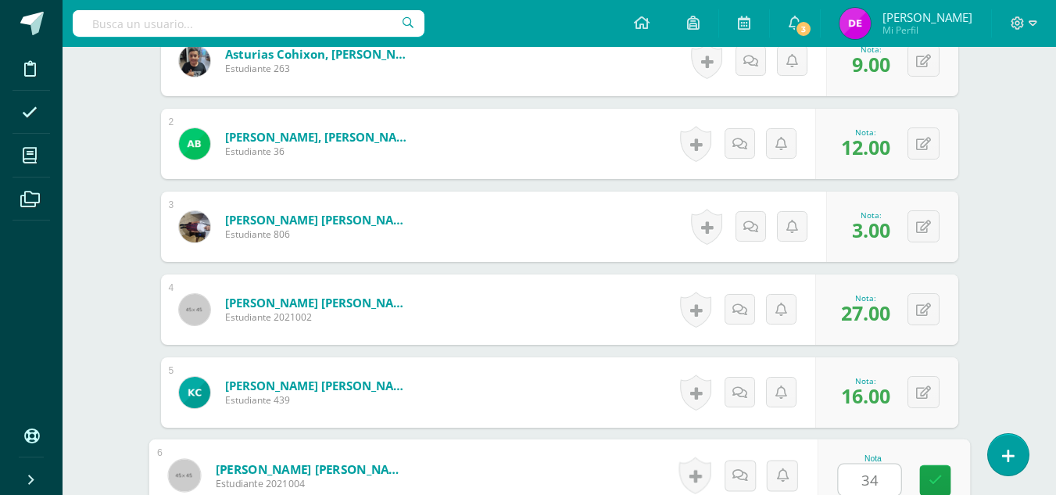
type input "34"
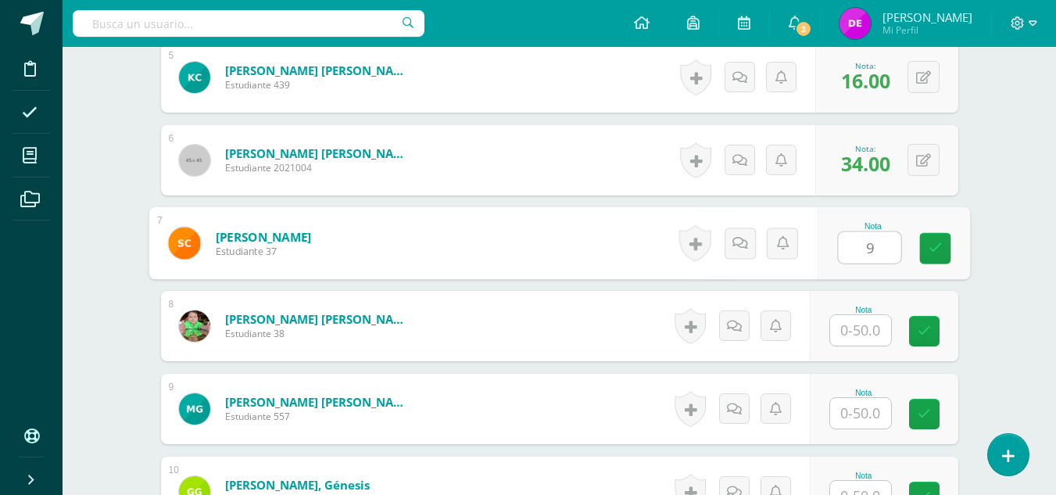
type input "9"
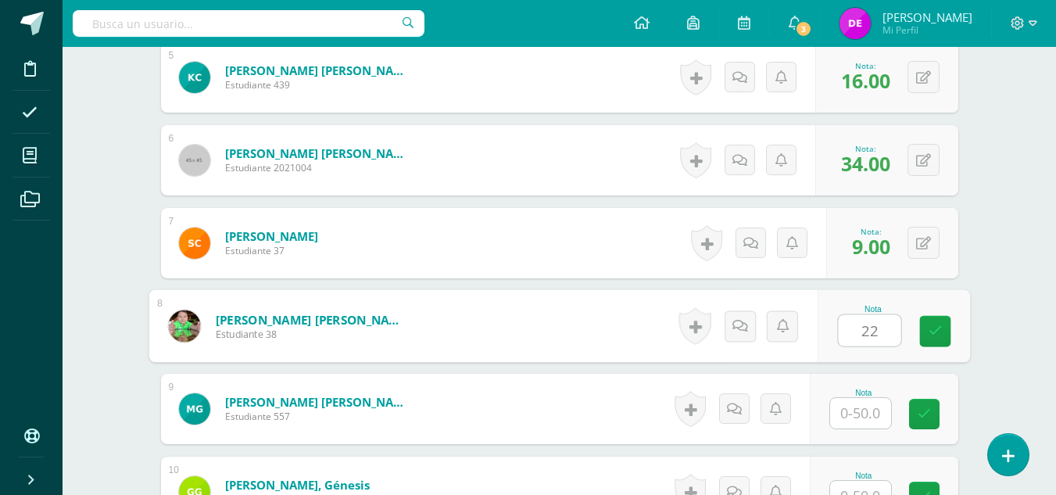
type input "22"
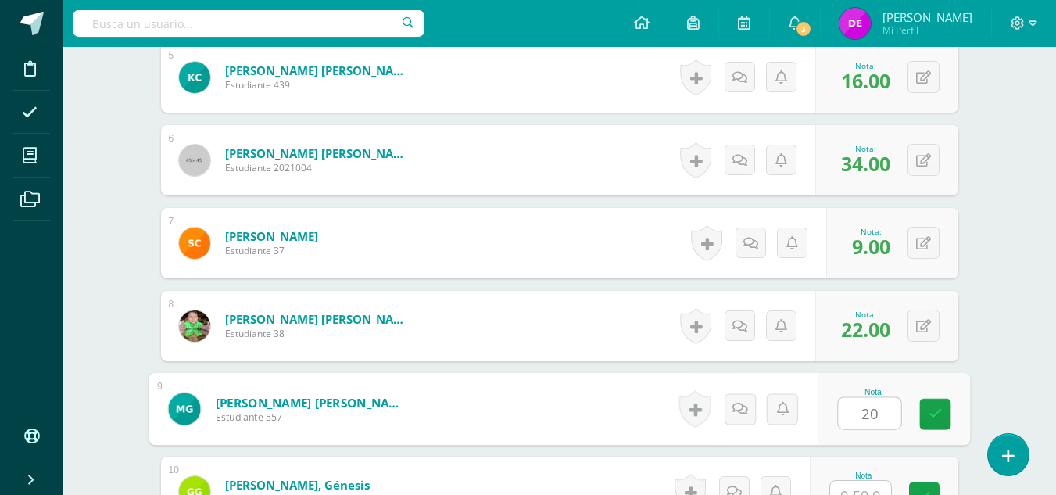
type input "20"
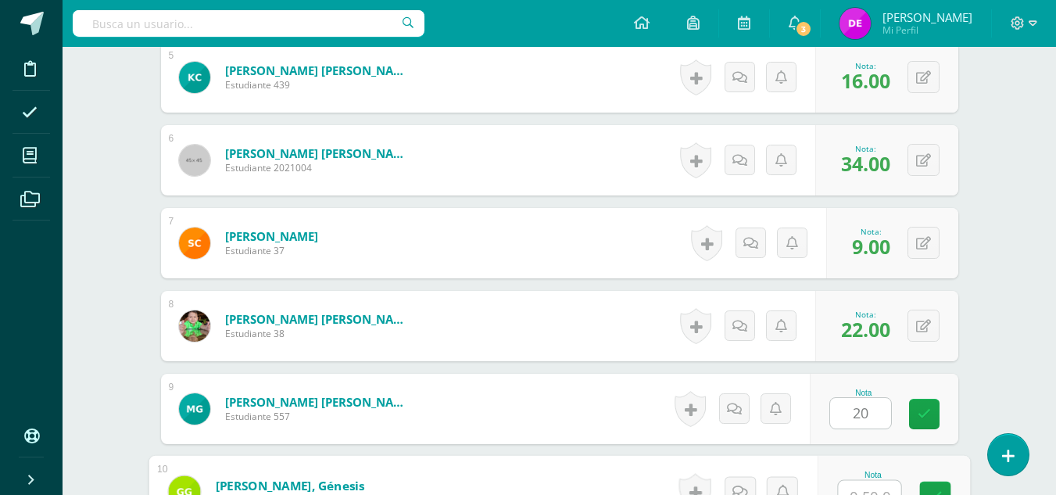
scroll to position [864, 0]
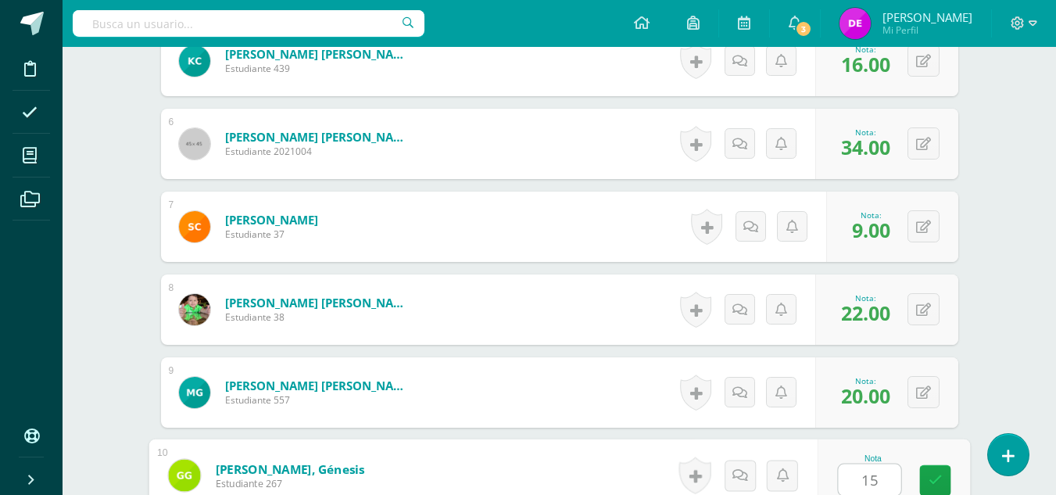
type input "15"
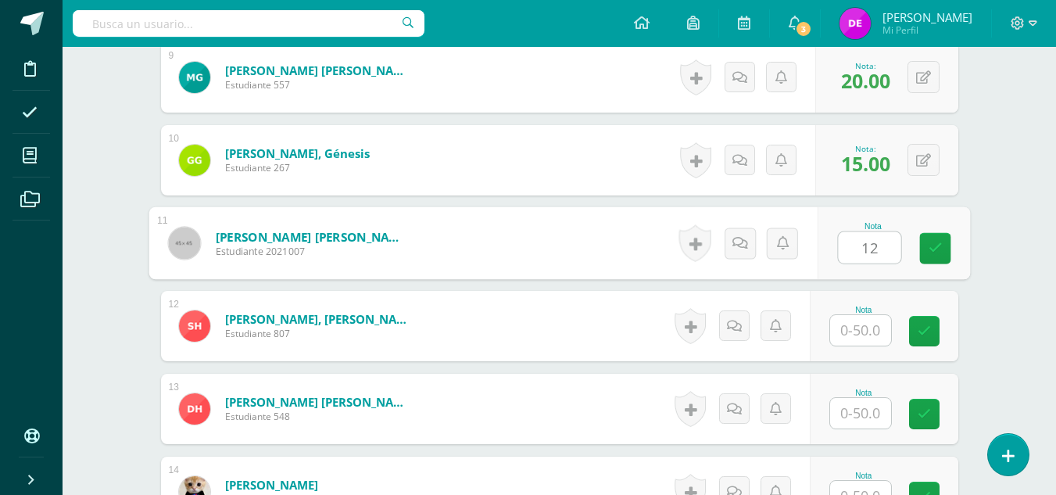
type input "12"
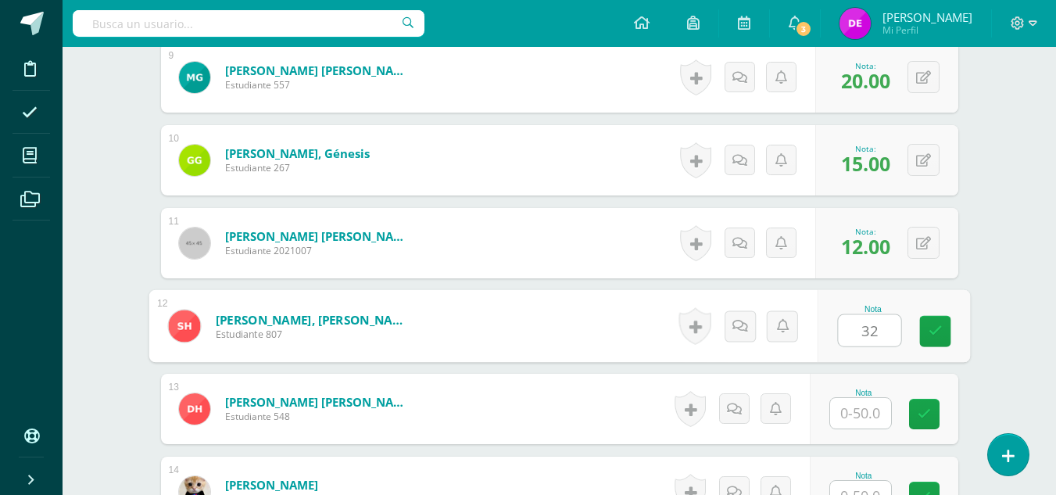
type input "32"
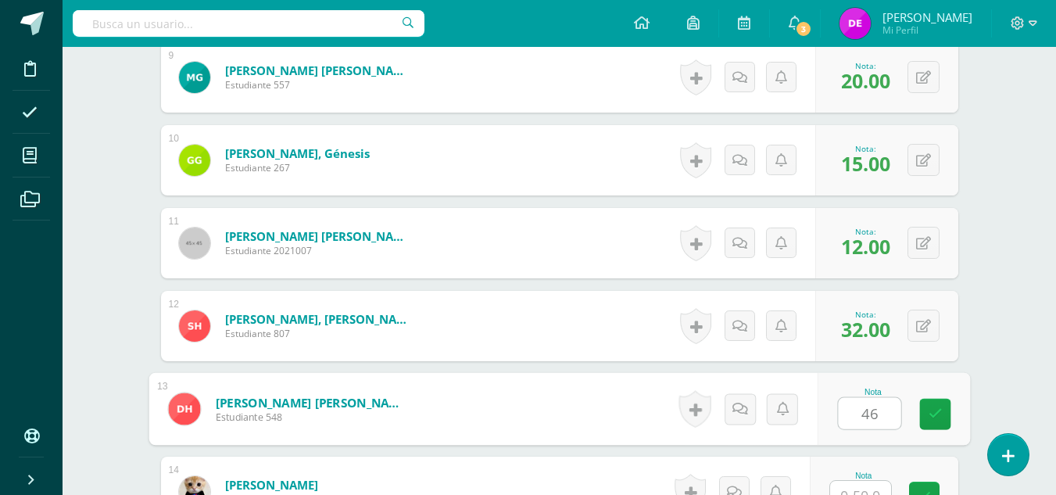
type input "46"
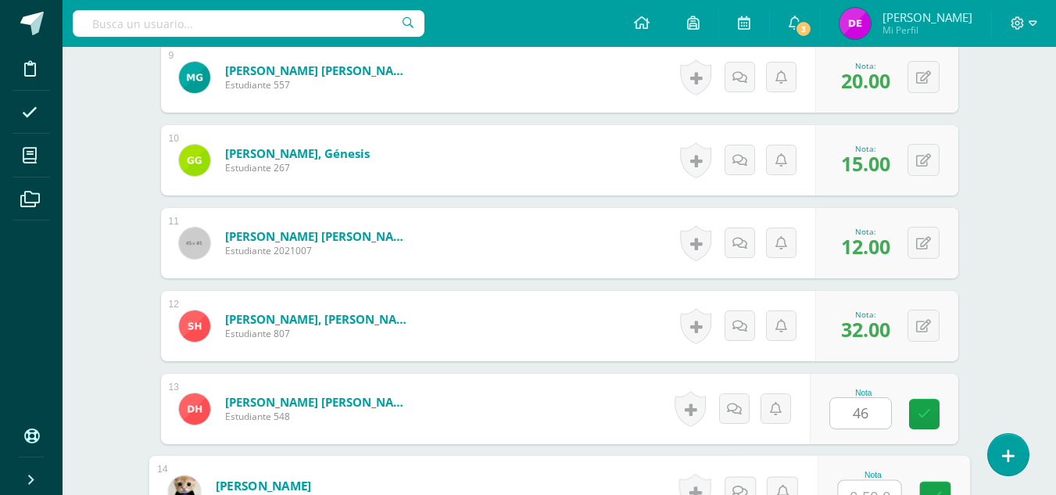
scroll to position [1195, 0]
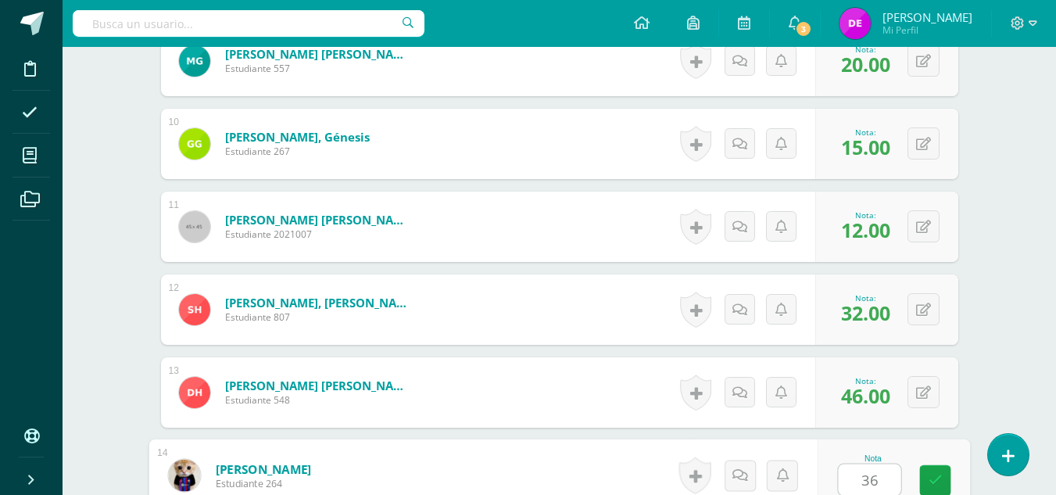
type input "36"
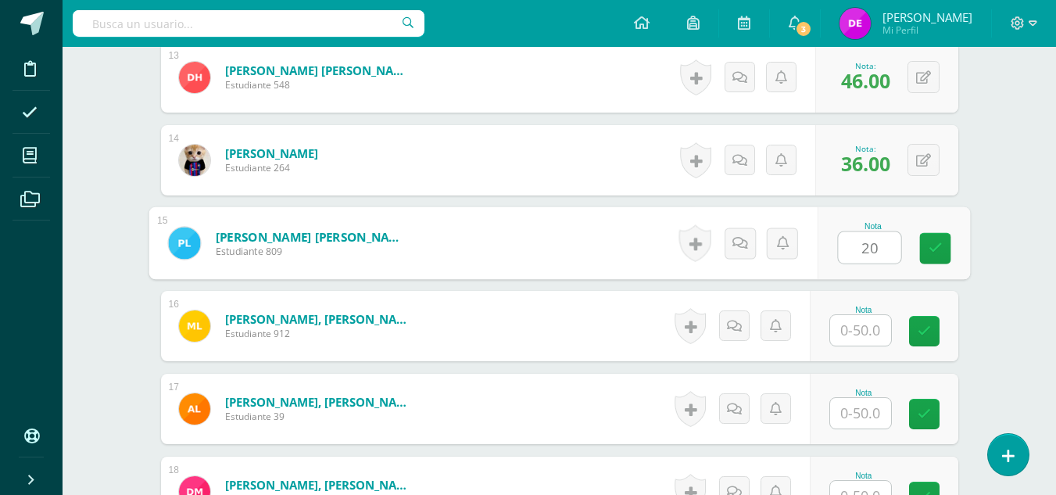
type input "20"
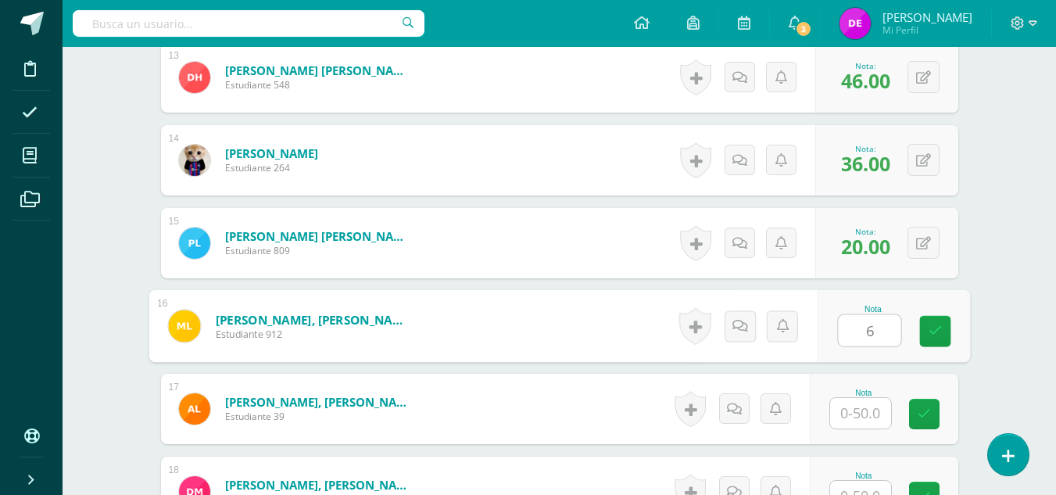
type input "6"
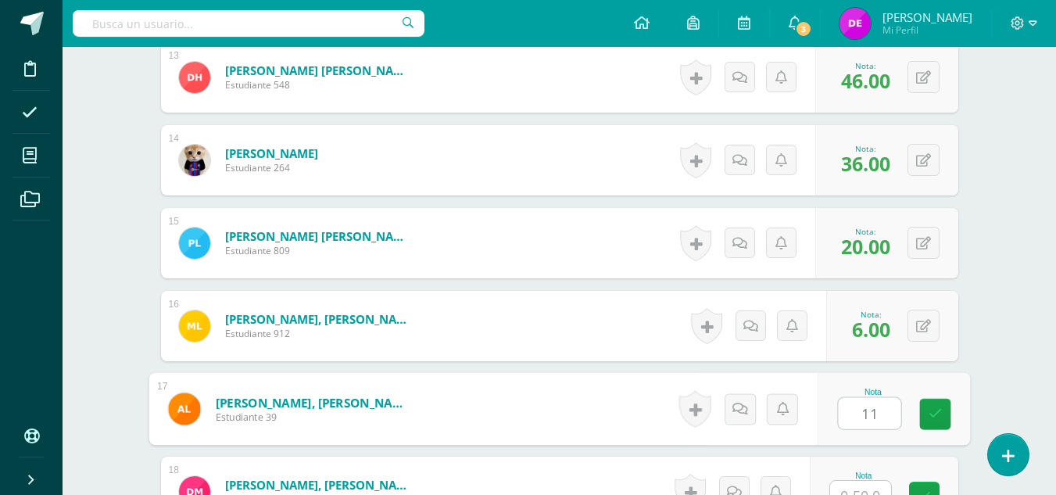
type input "11"
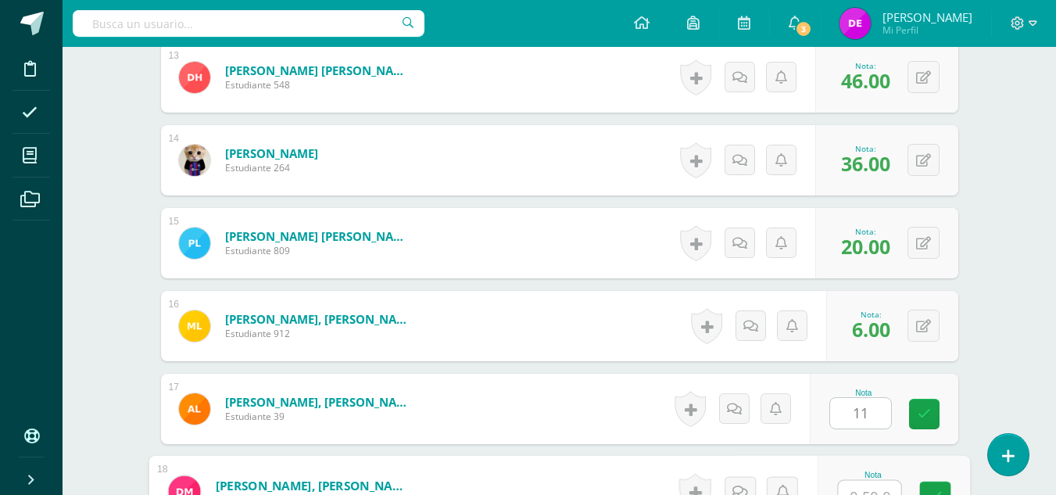
scroll to position [1526, 0]
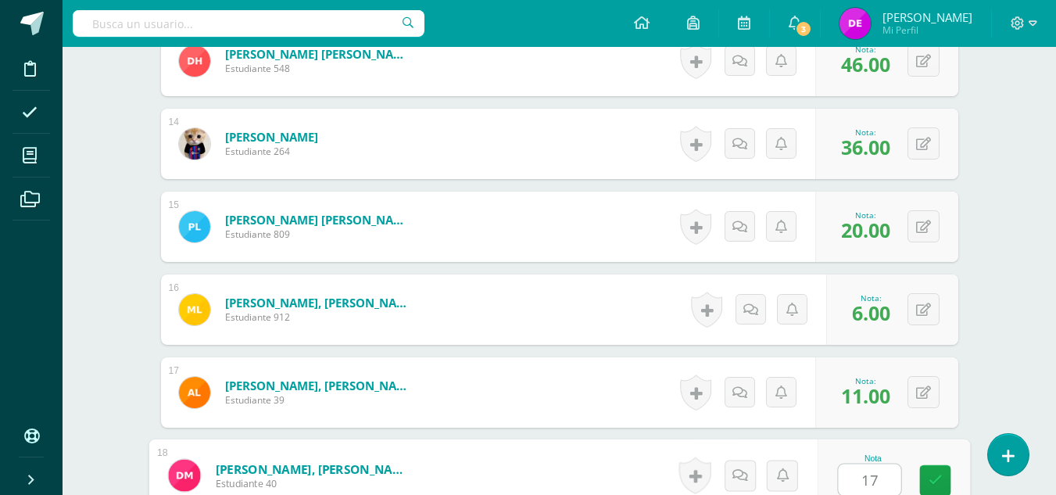
type input "17"
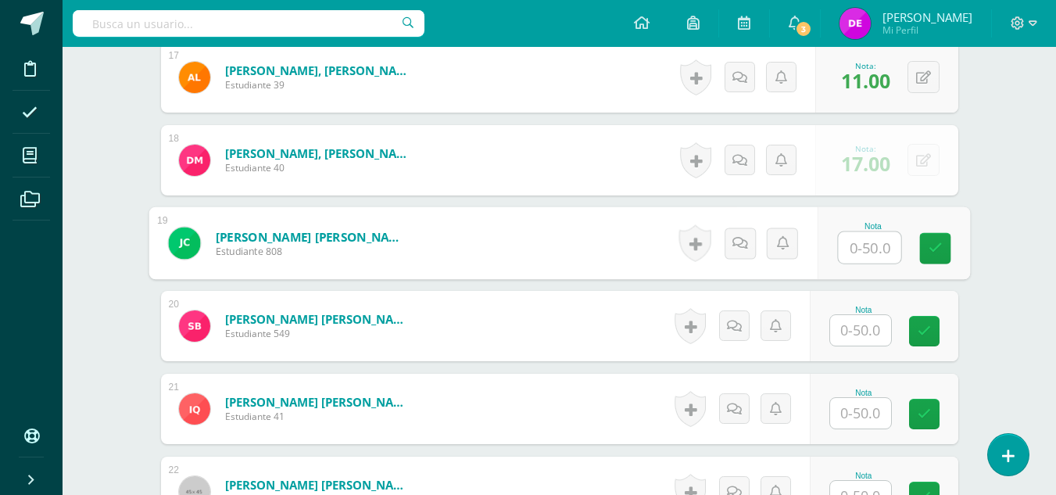
type input "1"
type input "33"
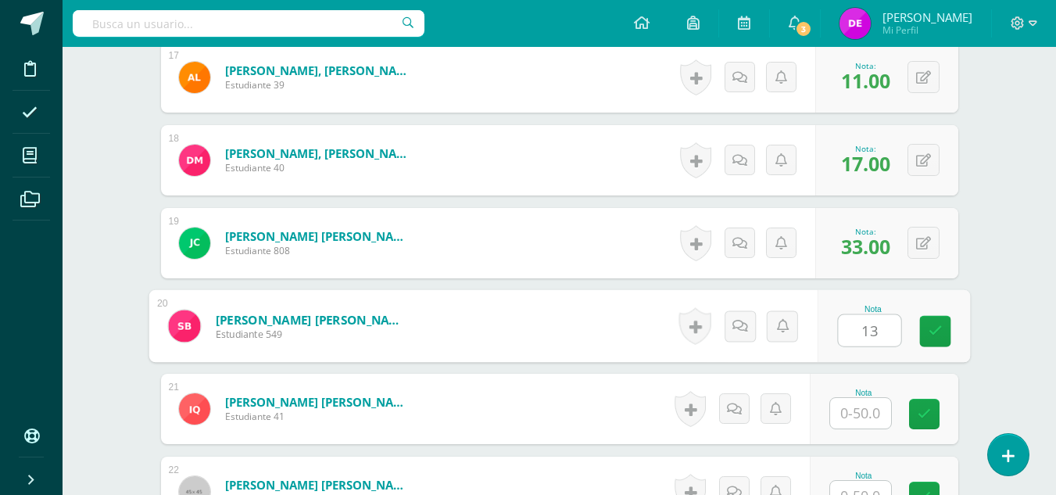
type input "13"
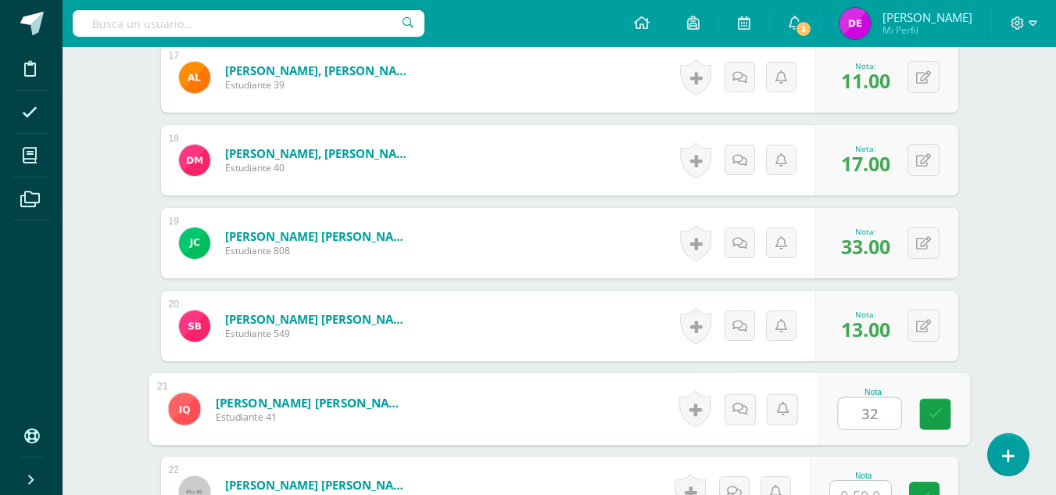
type input "32"
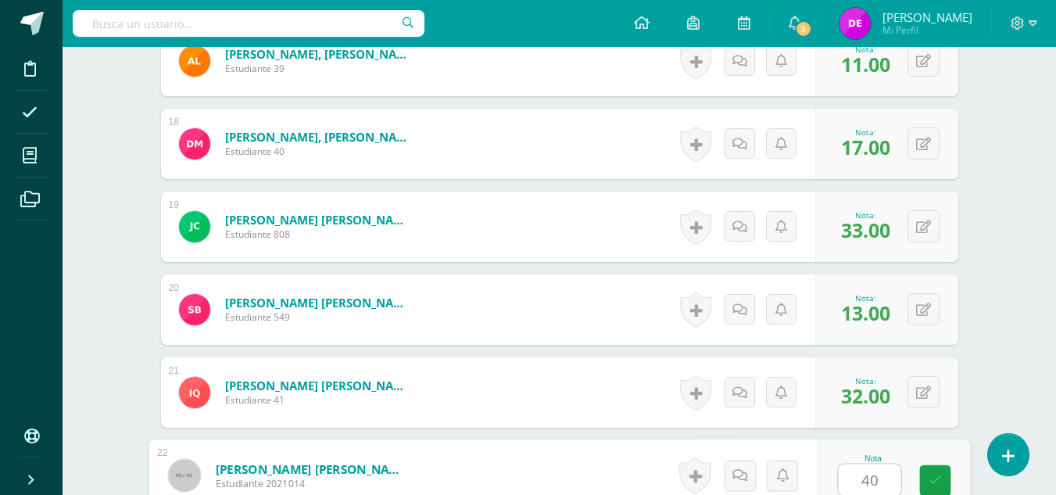
type input "40"
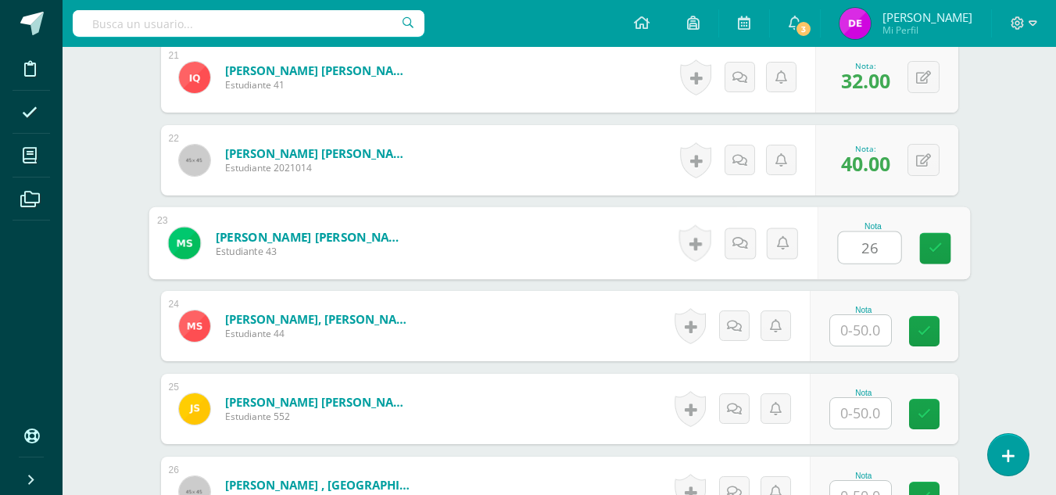
type input "26"
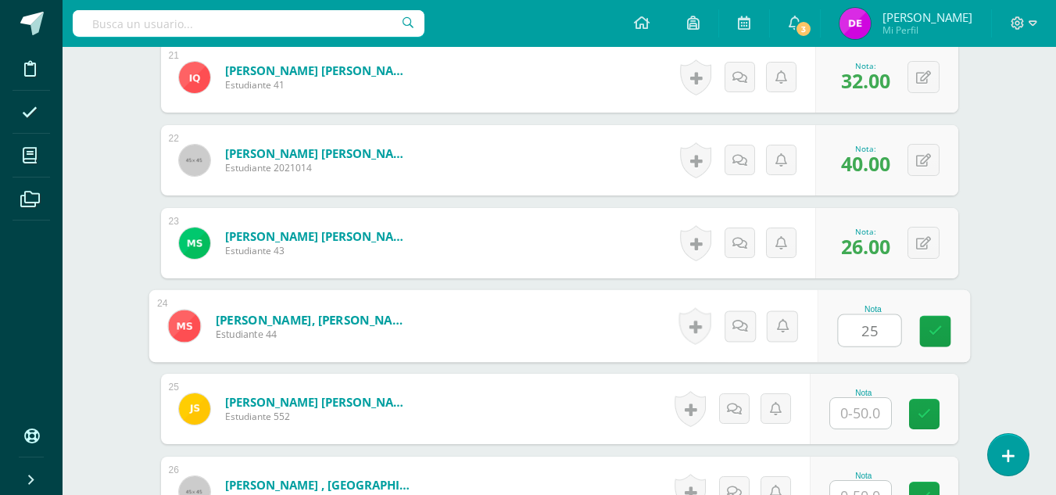
type input "25"
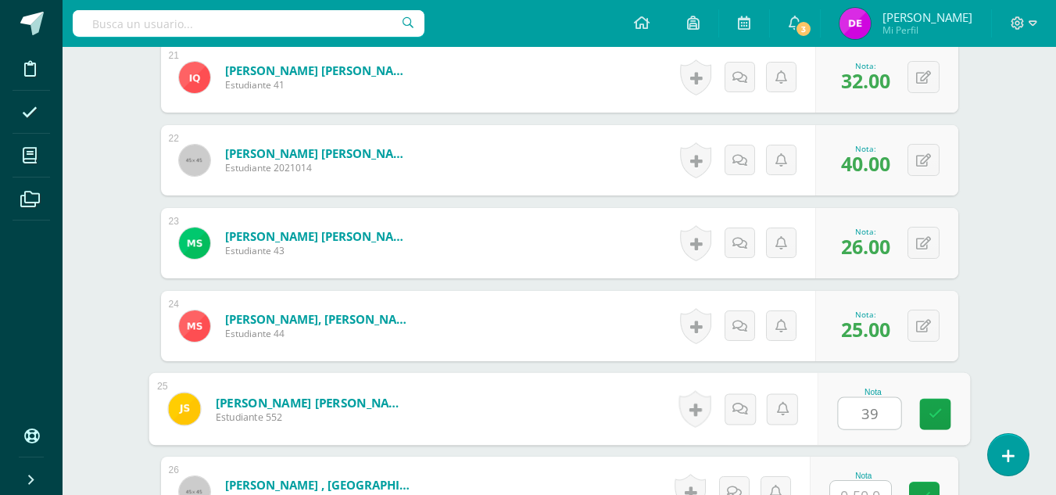
type input "39"
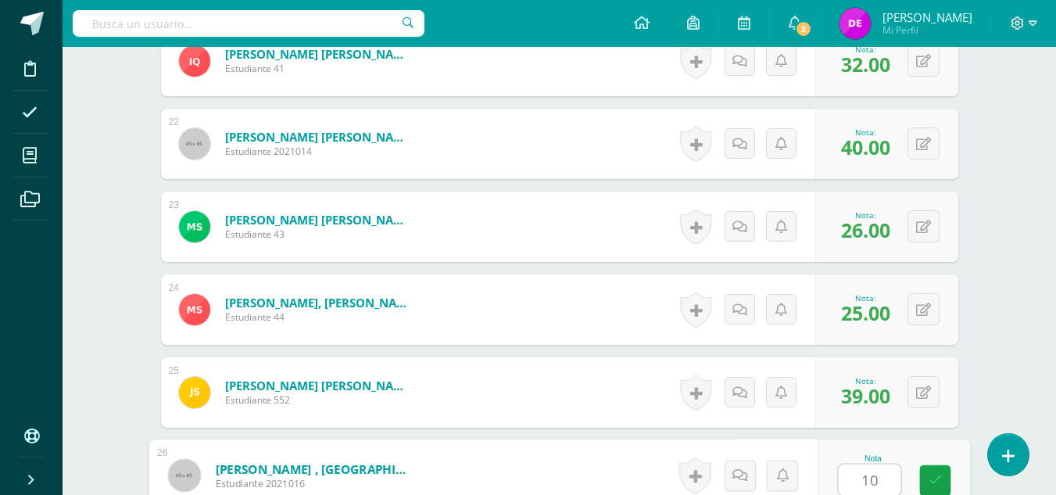
type input "10"
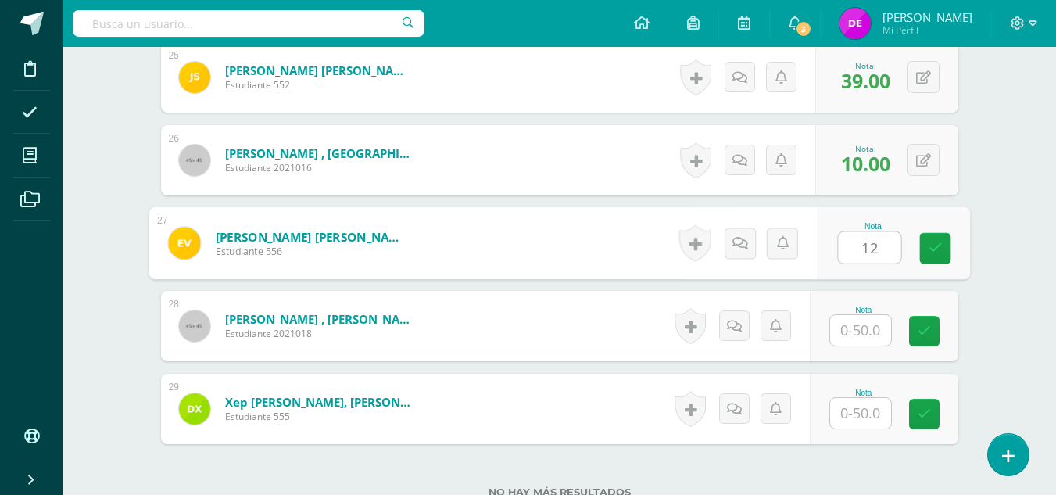
type input "12"
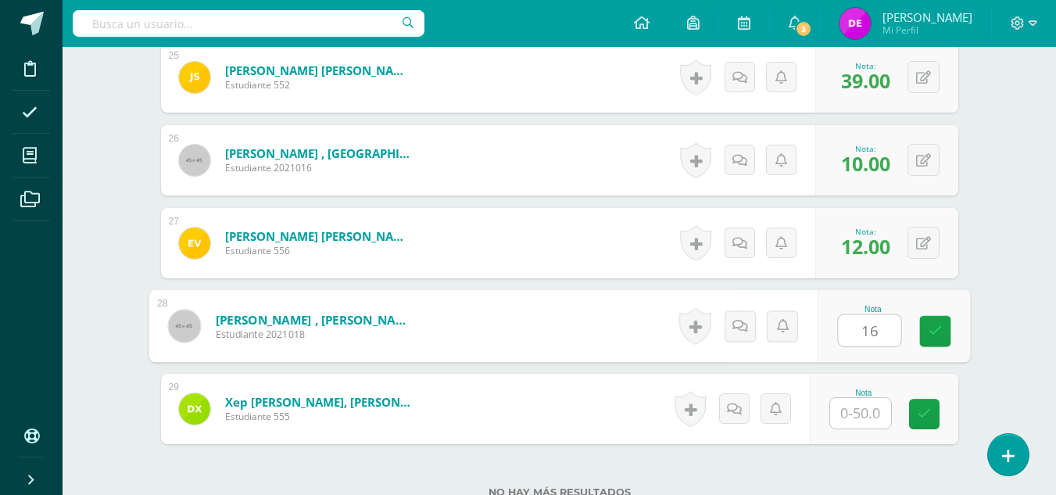
type input "16"
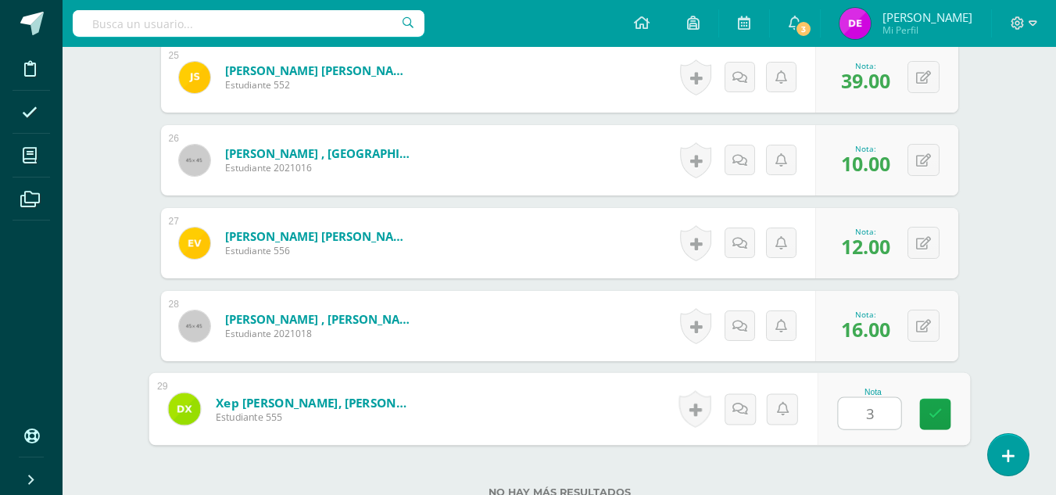
type input "33"
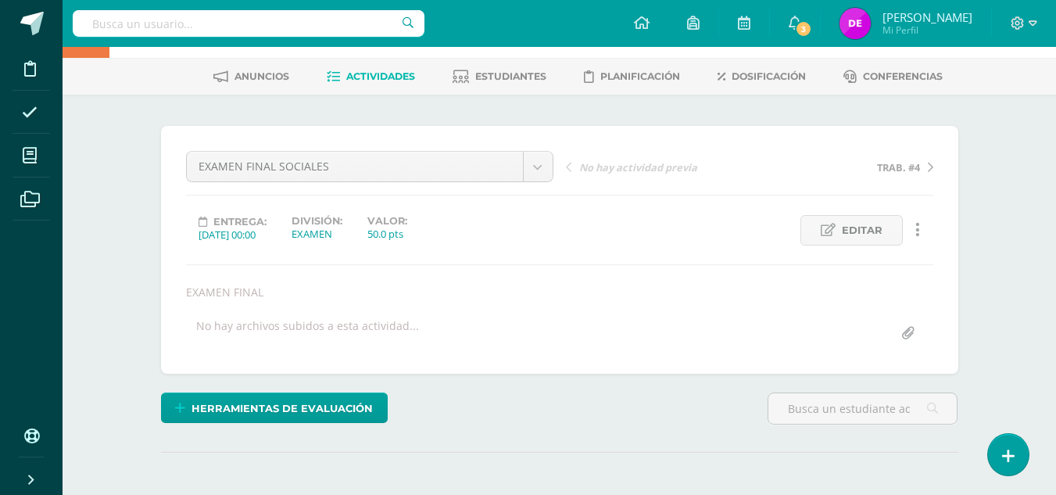
scroll to position [0, 0]
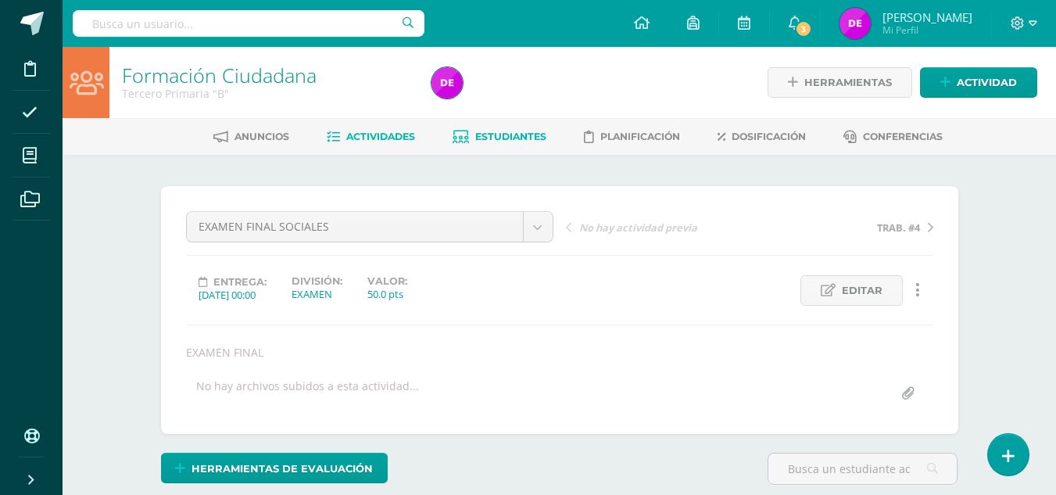
click at [523, 145] on link "Estudiantes" at bounding box center [500, 136] width 94 height 25
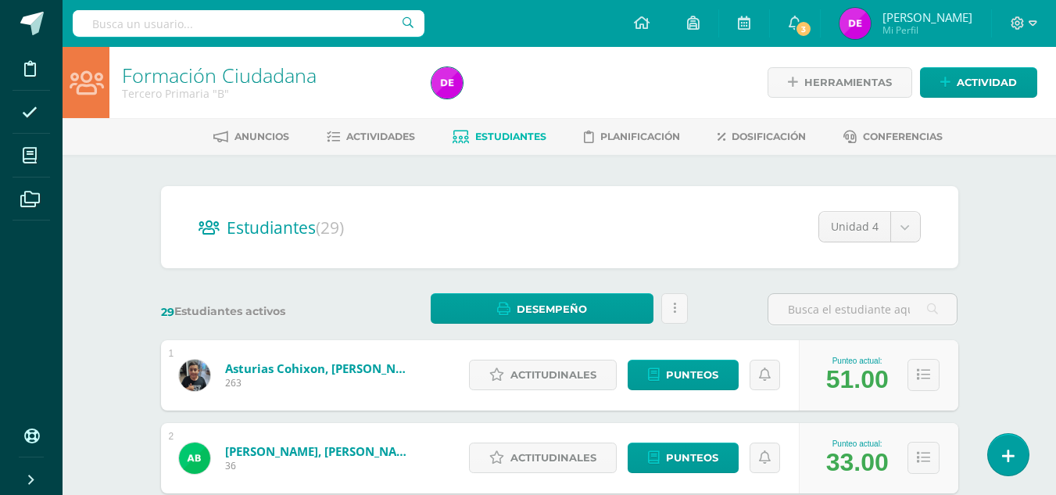
click at [505, 142] on span "Estudiantes" at bounding box center [510, 137] width 71 height 12
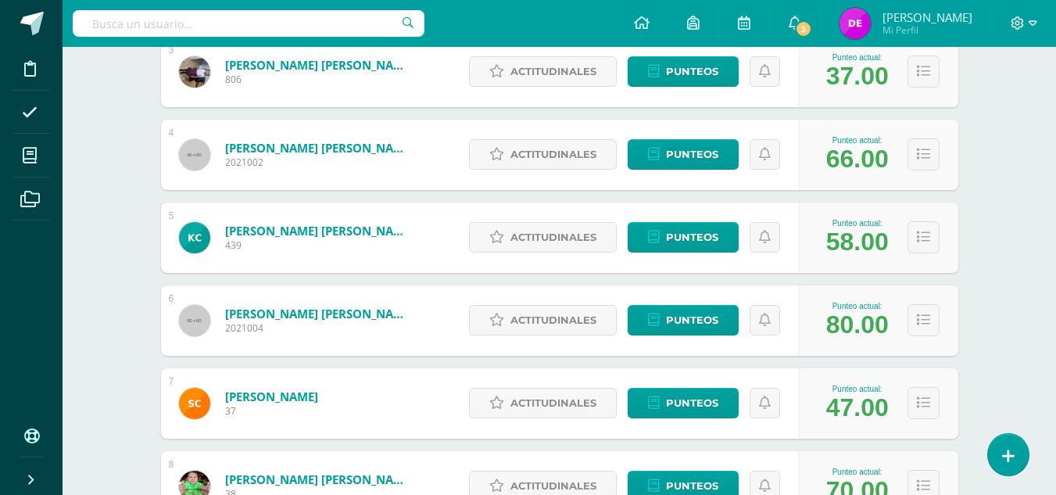
scroll to position [470, 0]
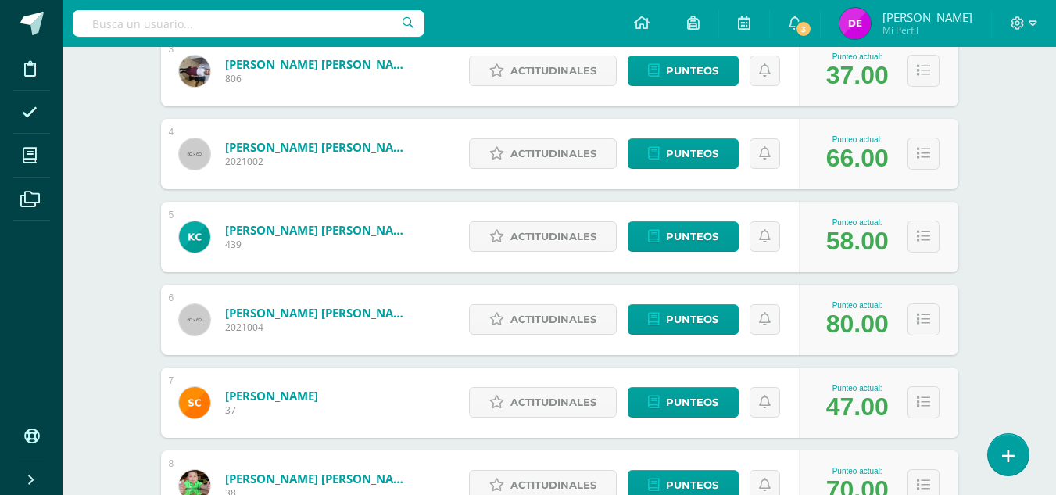
click at [703, 256] on div "Actitudinales Punteos" at bounding box center [630, 237] width 338 height 70
click at [700, 247] on span "Punteos" at bounding box center [692, 236] width 52 height 29
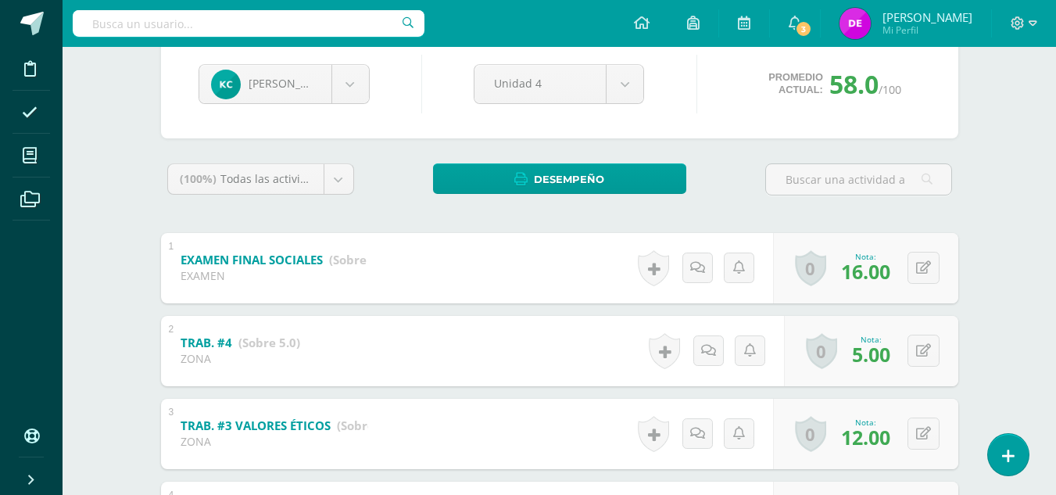
scroll to position [158, 0]
click at [933, 267] on button at bounding box center [923, 267] width 32 height 32
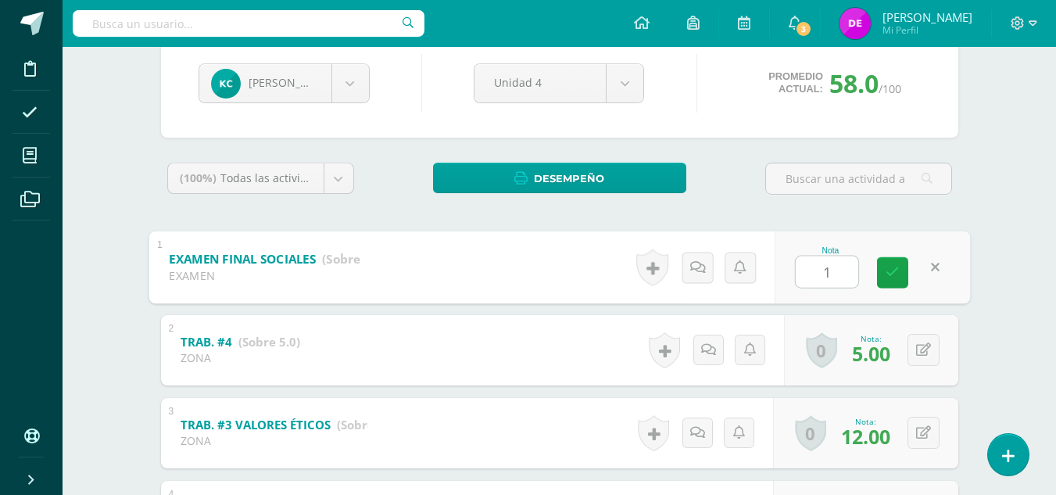
type input "18"
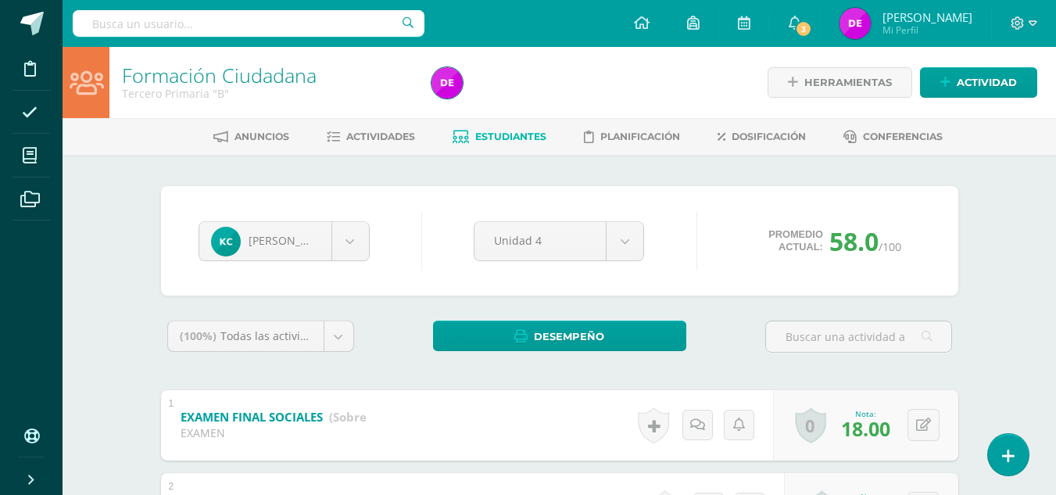
click at [494, 146] on link "Estudiantes" at bounding box center [500, 136] width 94 height 25
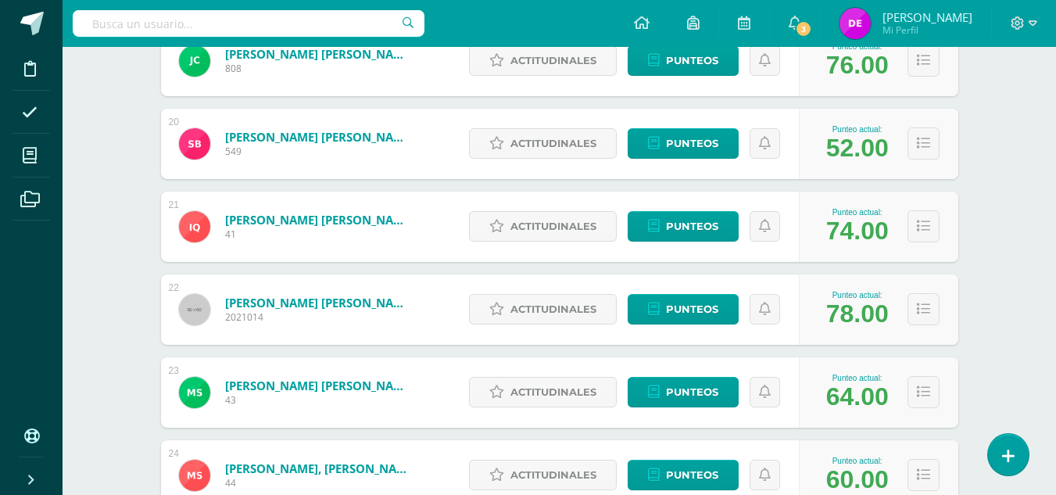
scroll to position [1805, 0]
